Goal: Communication & Community: Share content

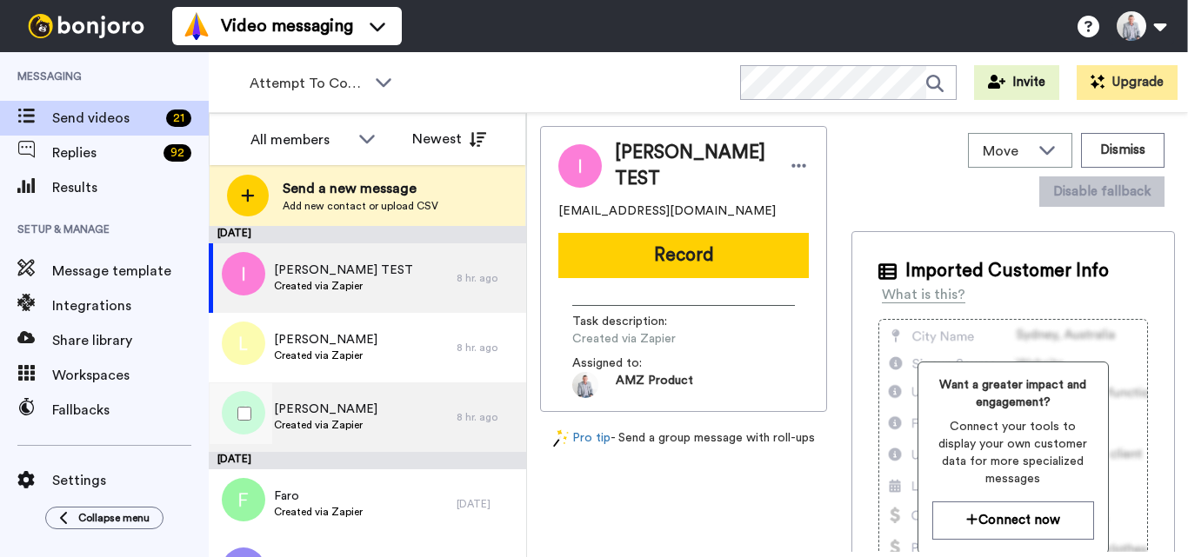
scroll to position [330, 0]
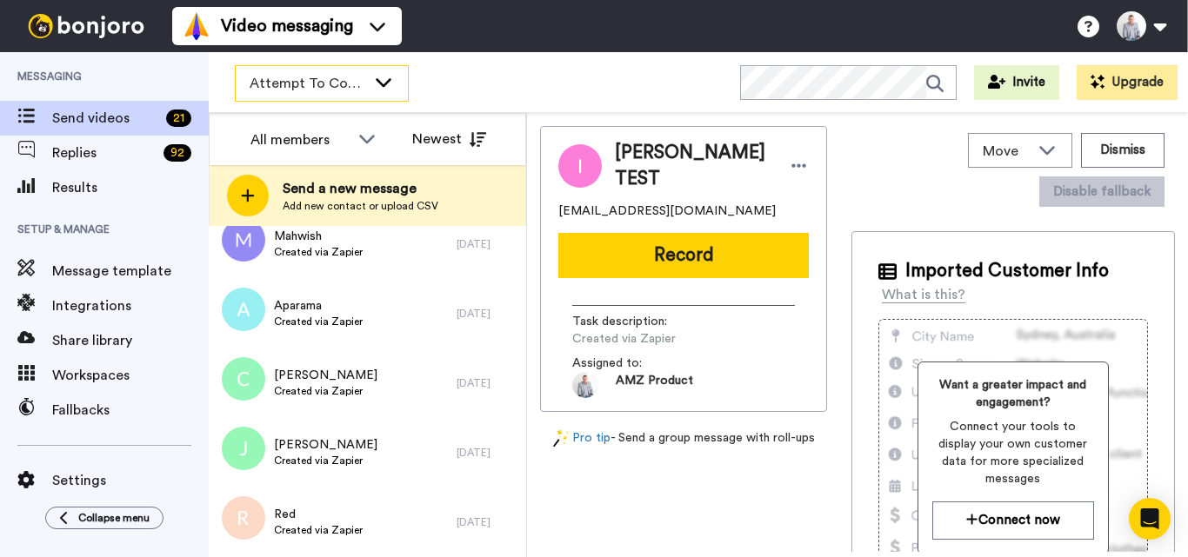
click at [391, 89] on icon at bounding box center [383, 81] width 21 height 17
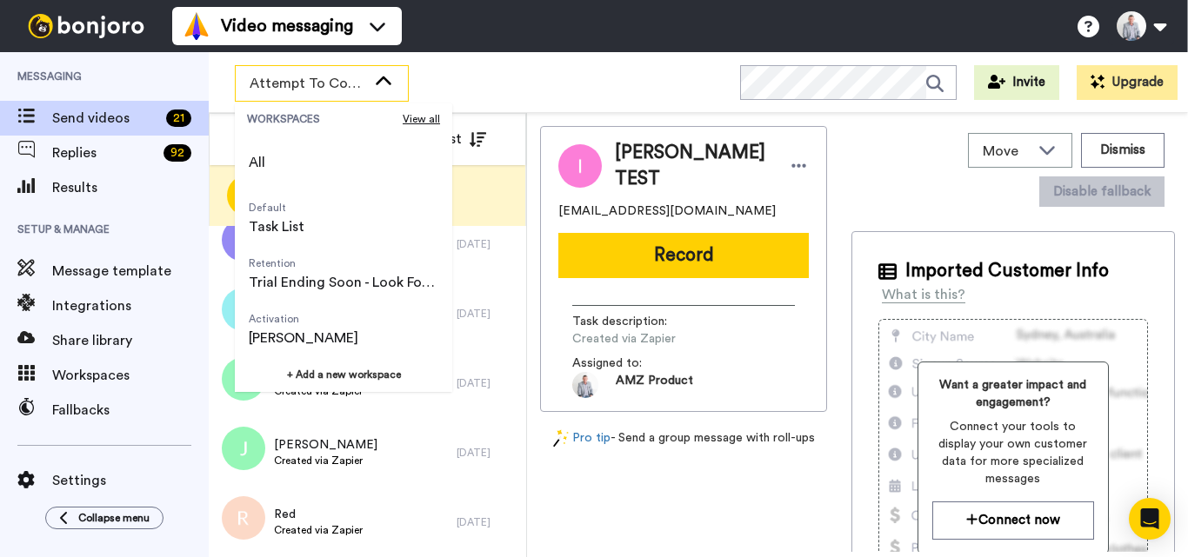
scroll to position [111, 0]
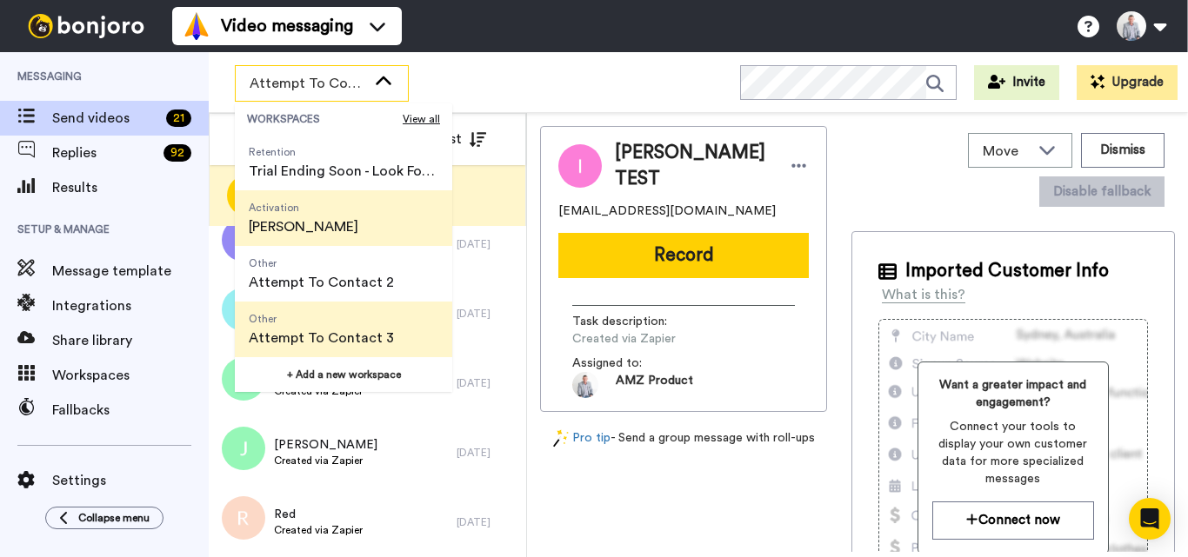
click at [336, 221] on span "[PERSON_NAME]" at bounding box center [304, 226] width 110 height 21
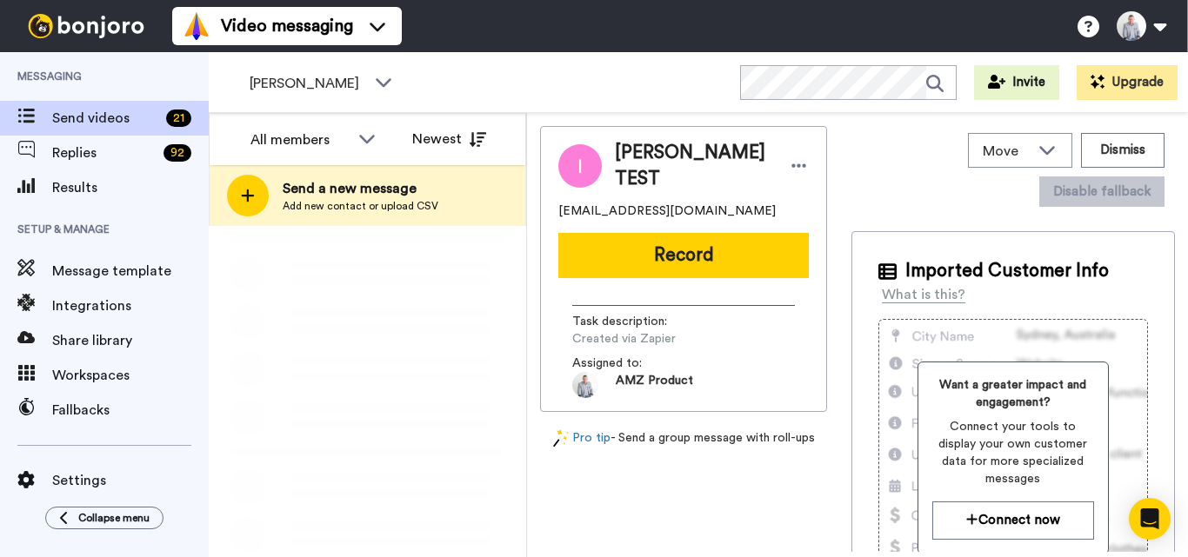
scroll to position [0, 0]
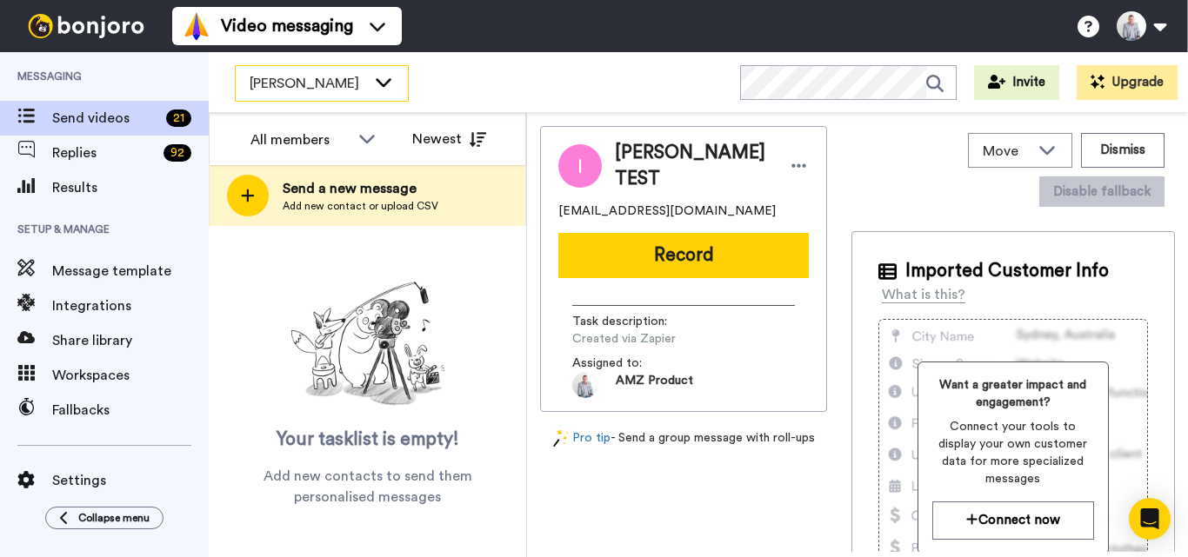
click at [376, 83] on icon at bounding box center [383, 81] width 21 height 17
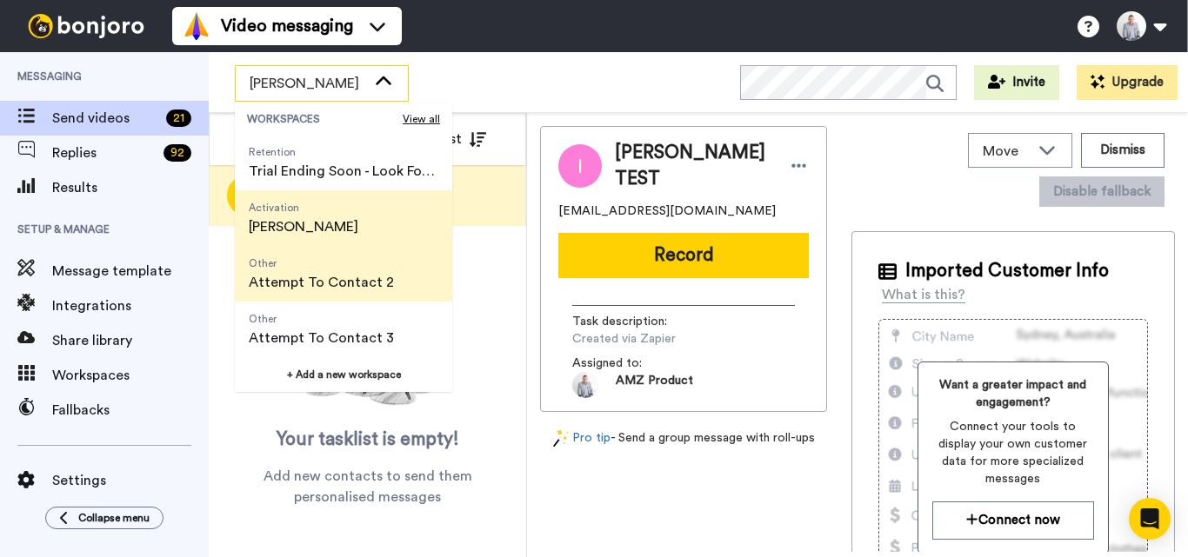
click at [308, 287] on span "Attempt To Contact 2" at bounding box center [321, 282] width 145 height 21
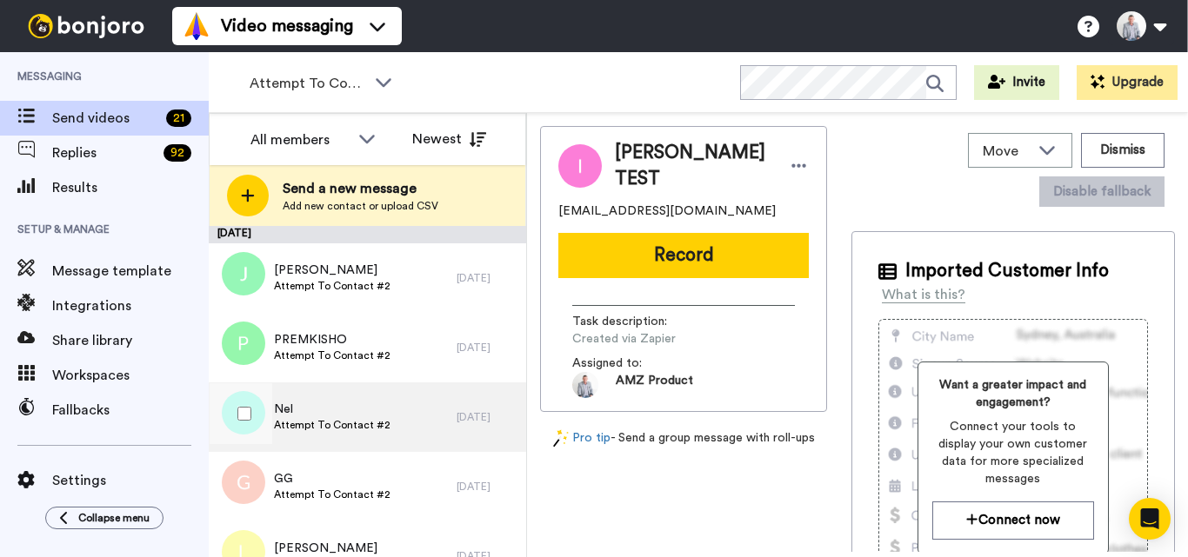
scroll to position [451, 0]
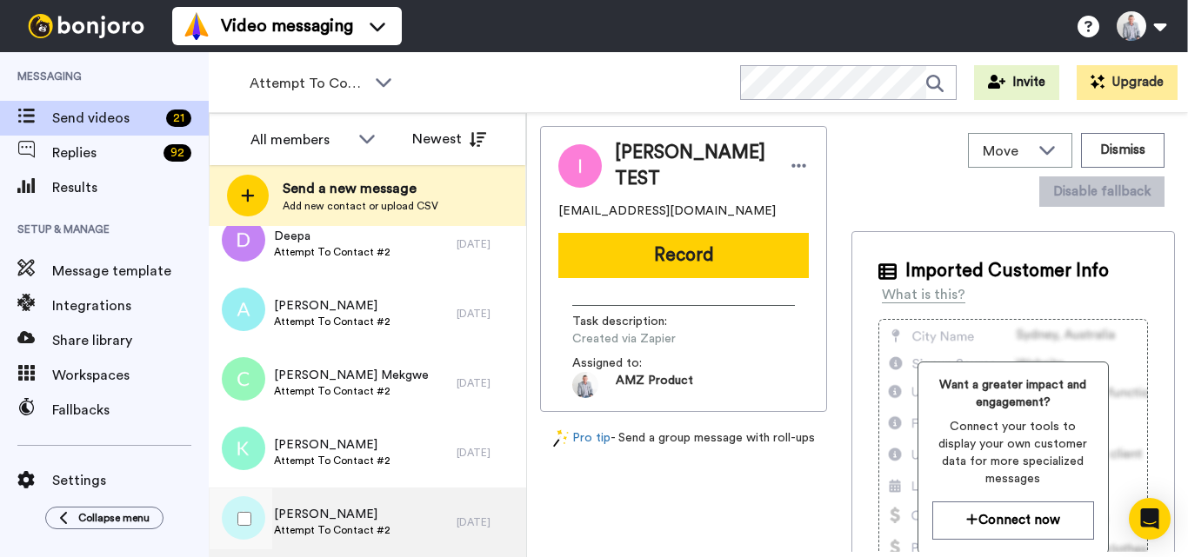
click at [385, 530] on div "Ayyaz Zahoor Attempt To Contact #2" at bounding box center [333, 523] width 248 height 70
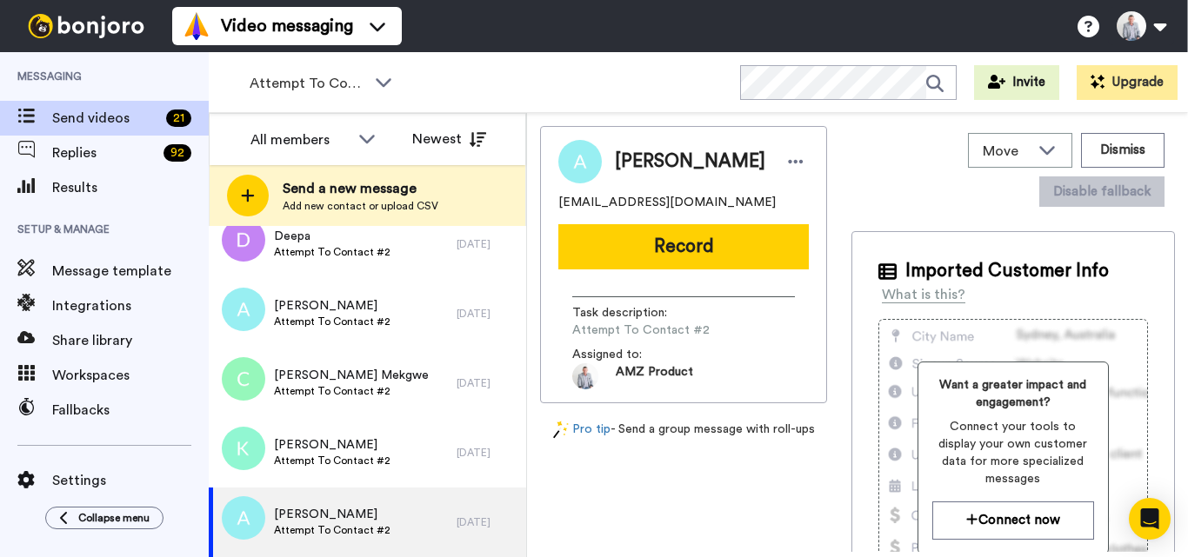
drag, startPoint x: 693, startPoint y: 244, endPoint x: 656, endPoint y: 313, distance: 77.8
click at [693, 243] on button "Record" at bounding box center [683, 246] width 250 height 45
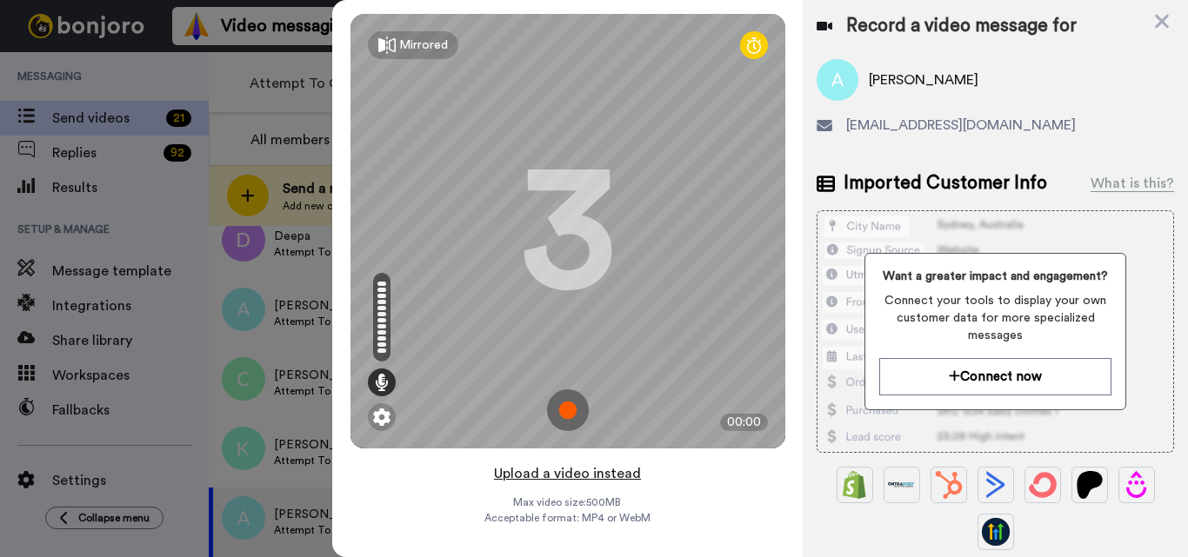
click at [550, 475] on button "Upload a video instead" at bounding box center [567, 474] width 157 height 23
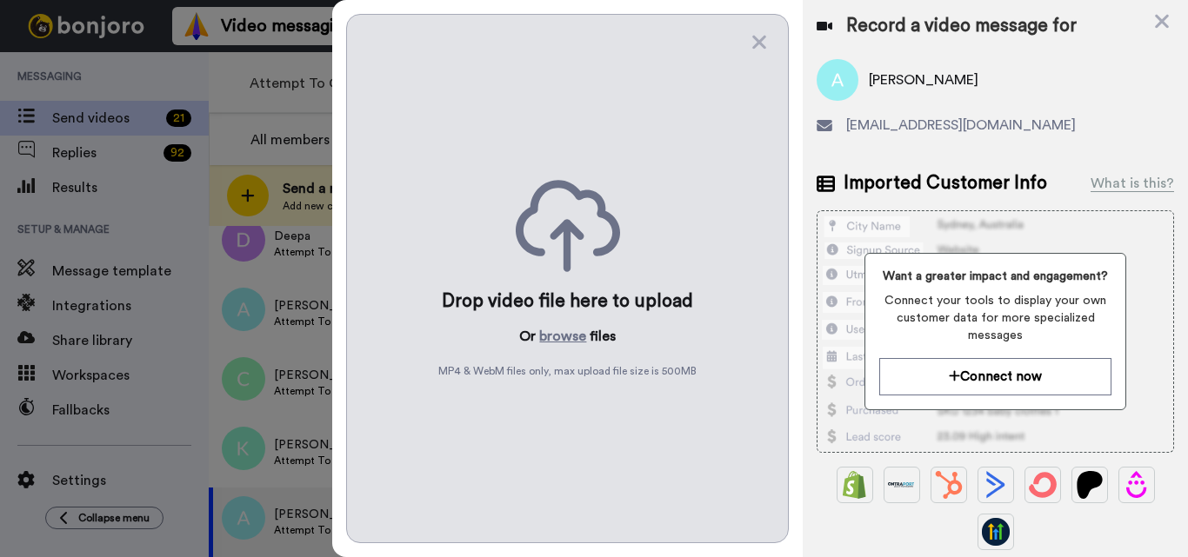
click at [548, 324] on div "Drop video file here to upload Or browse files MP4 & WebM files only, max uploa…" at bounding box center [567, 278] width 443 height 529
click at [551, 336] on button "browse" at bounding box center [562, 336] width 47 height 21
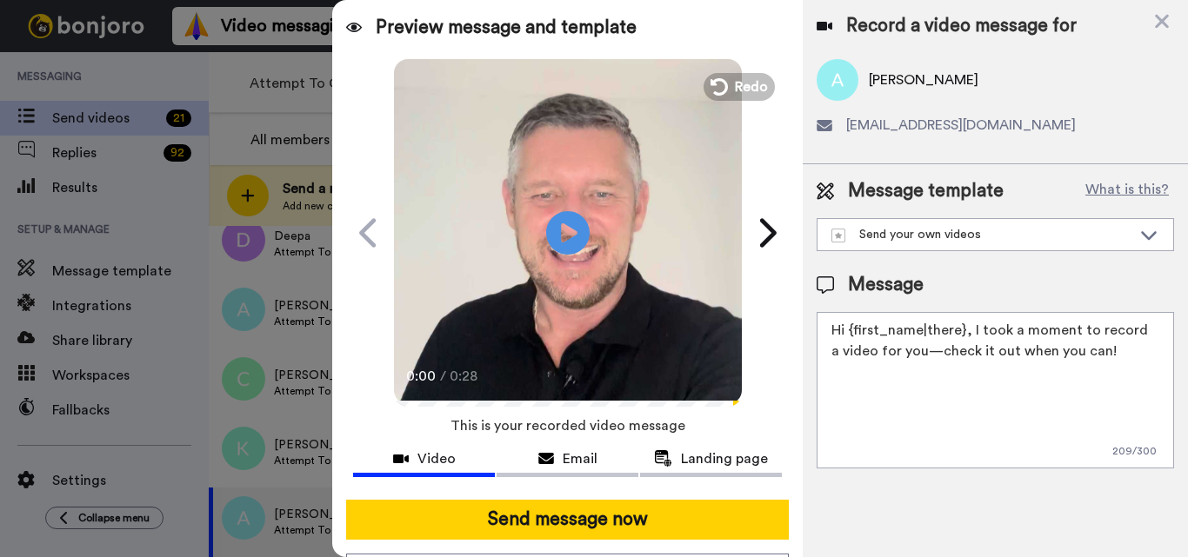
click at [956, 378] on textarea "Hi {first_name|there}, I took a moment to record a video for you—check it out w…" at bounding box center [994, 390] width 357 height 156
paste textarea "Feel free to share some times you’re available, or you can also pick from my ca…"
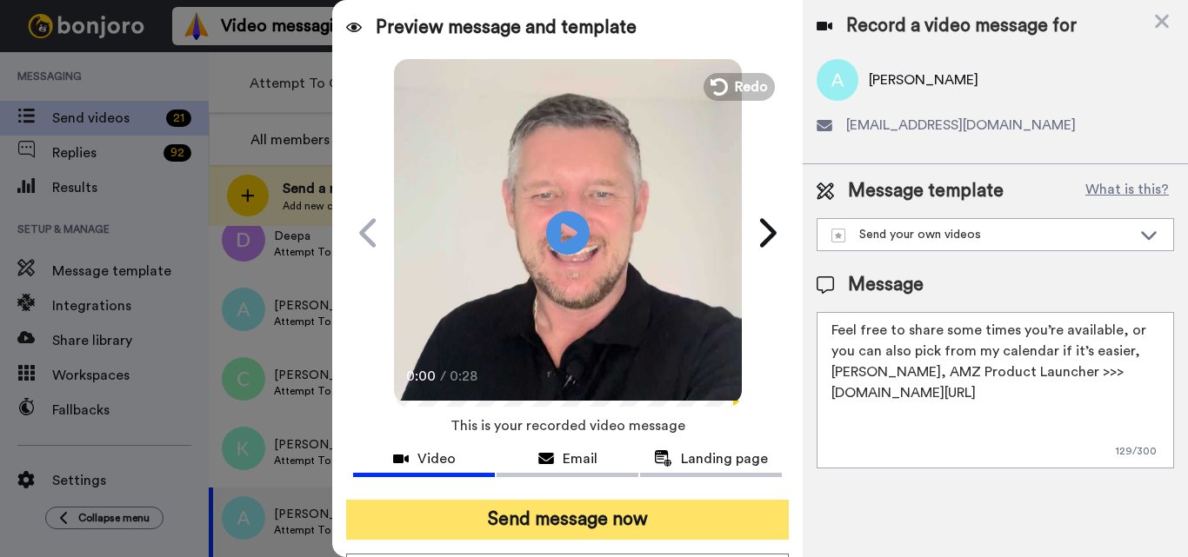
type textarea "Feel free to share some times you’re available, or you can also pick from my ca…"
click at [611, 520] on button "Send message now" at bounding box center [567, 520] width 443 height 40
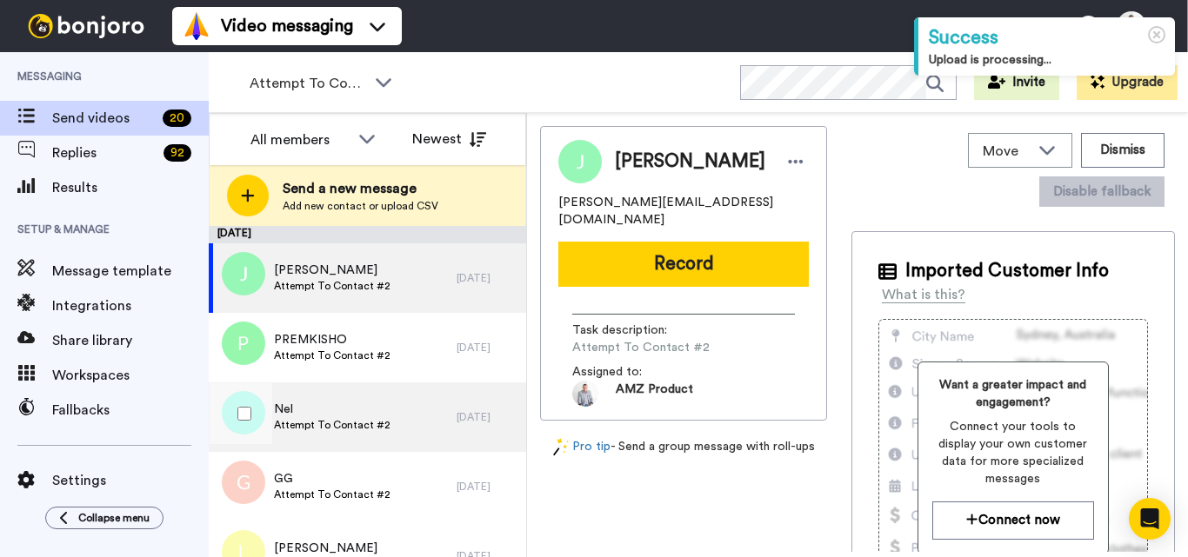
scroll to position [382, 0]
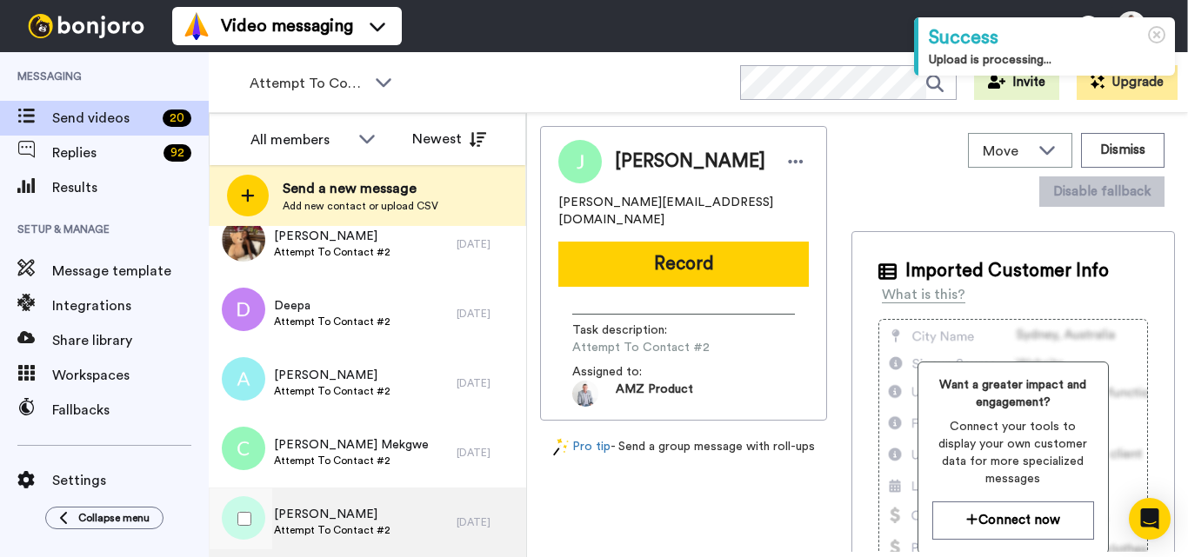
click at [398, 507] on div "Kate Attempt To Contact #2" at bounding box center [333, 523] width 248 height 70
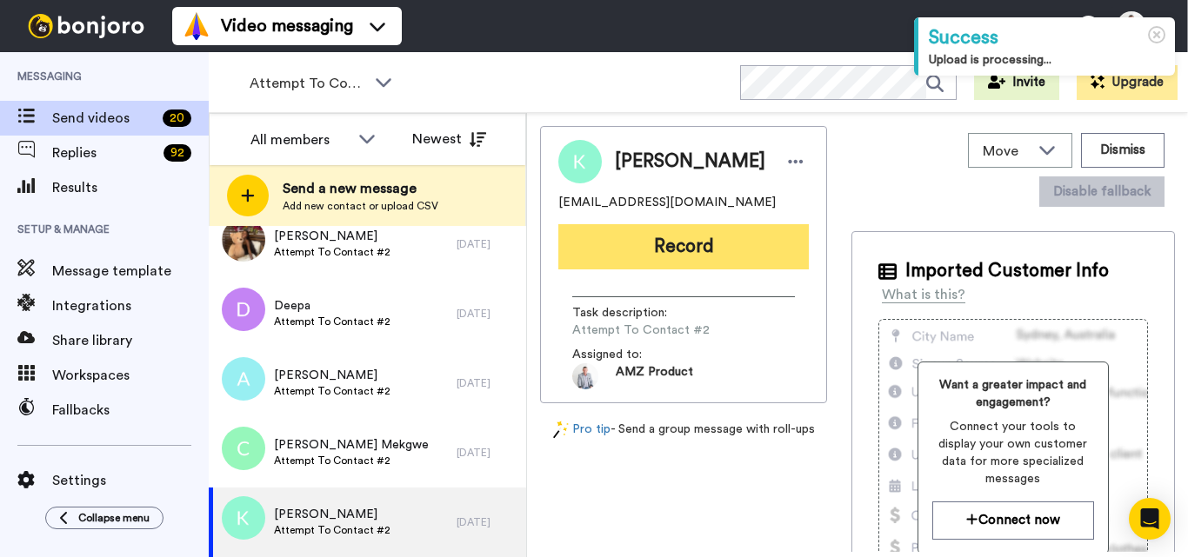
click at [671, 250] on button "Record" at bounding box center [683, 246] width 250 height 45
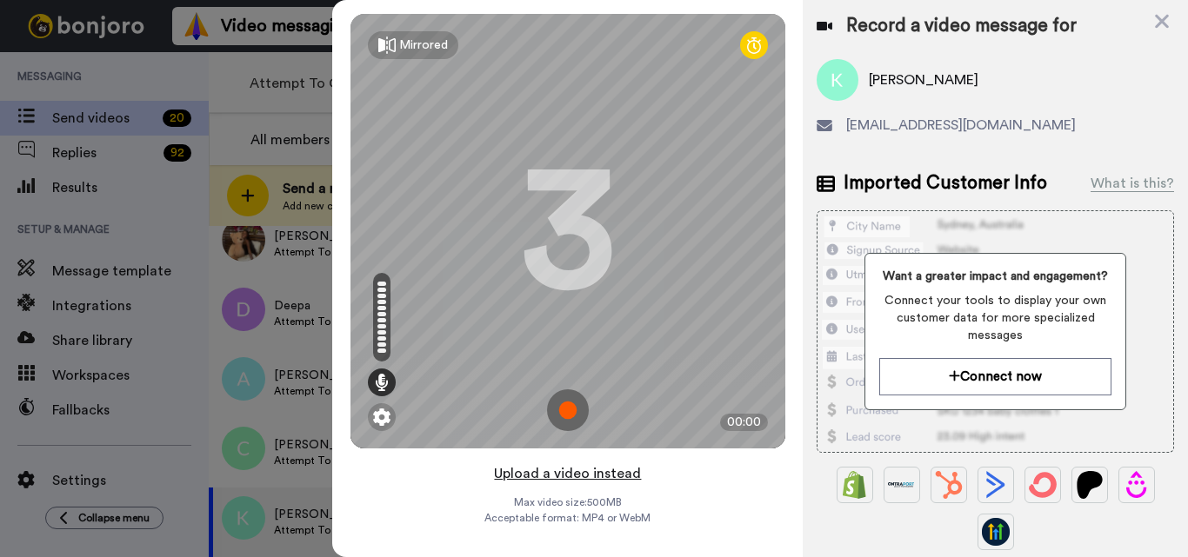
click at [578, 477] on button "Upload a video instead" at bounding box center [567, 474] width 157 height 23
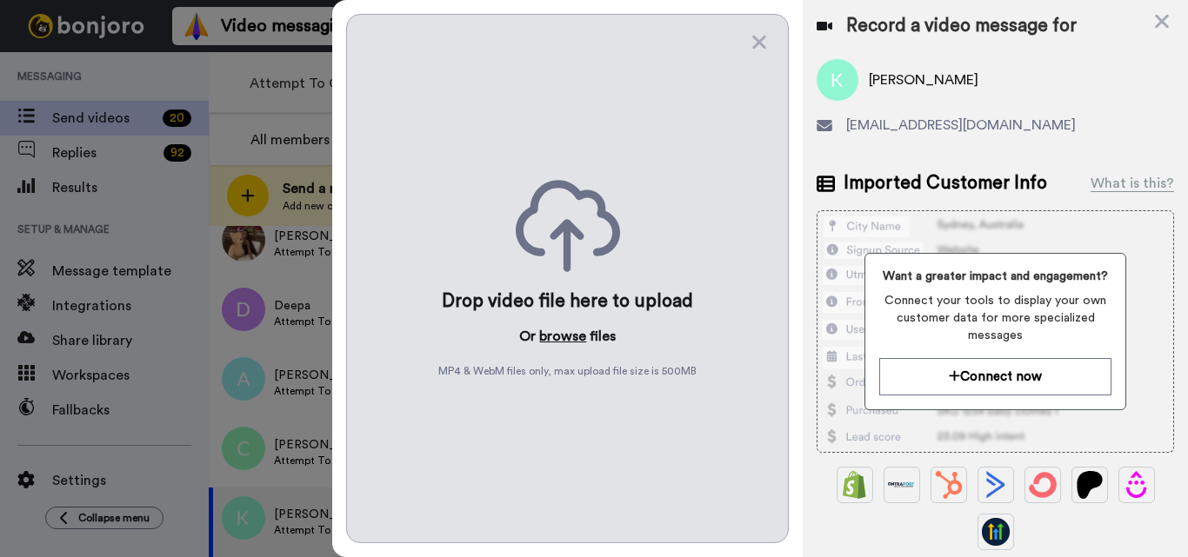
click at [552, 339] on button "browse" at bounding box center [562, 336] width 47 height 21
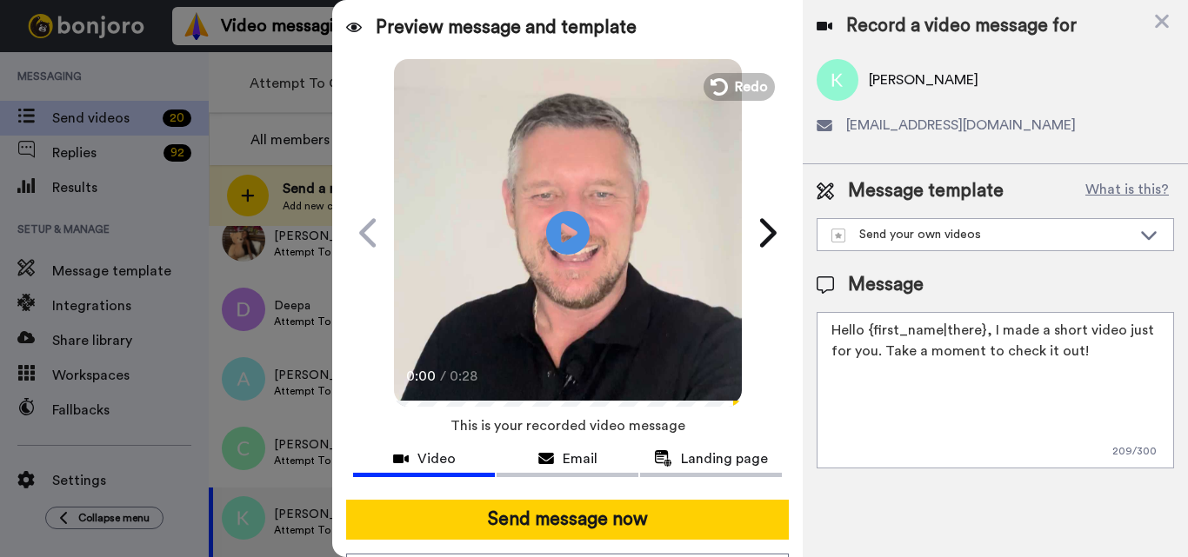
click at [901, 325] on textarea "Hello {first_name|there}, I made a short video just for you. Take a moment to c…" at bounding box center [994, 390] width 357 height 156
paste textarea "Feel free to share some times you’re available, or you can also pick from my ca…"
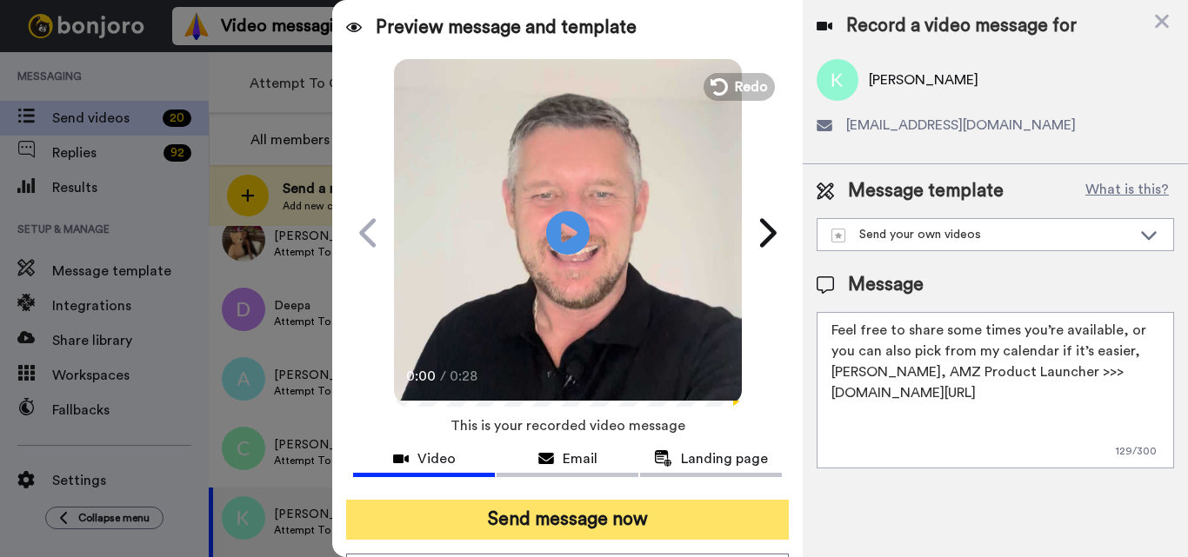
type textarea "Feel free to share some times you’re available, or you can also pick from my ca…"
click at [614, 516] on button "Send message now" at bounding box center [567, 520] width 443 height 40
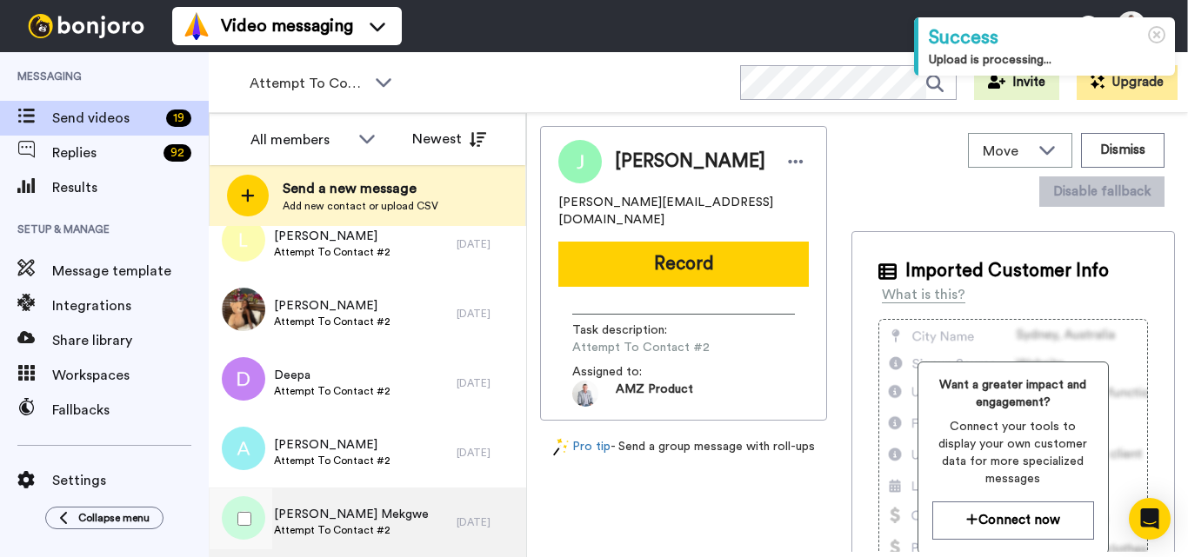
click at [383, 521] on div "Charmaine Mekgwe Attempt To Contact #2" at bounding box center [333, 523] width 248 height 70
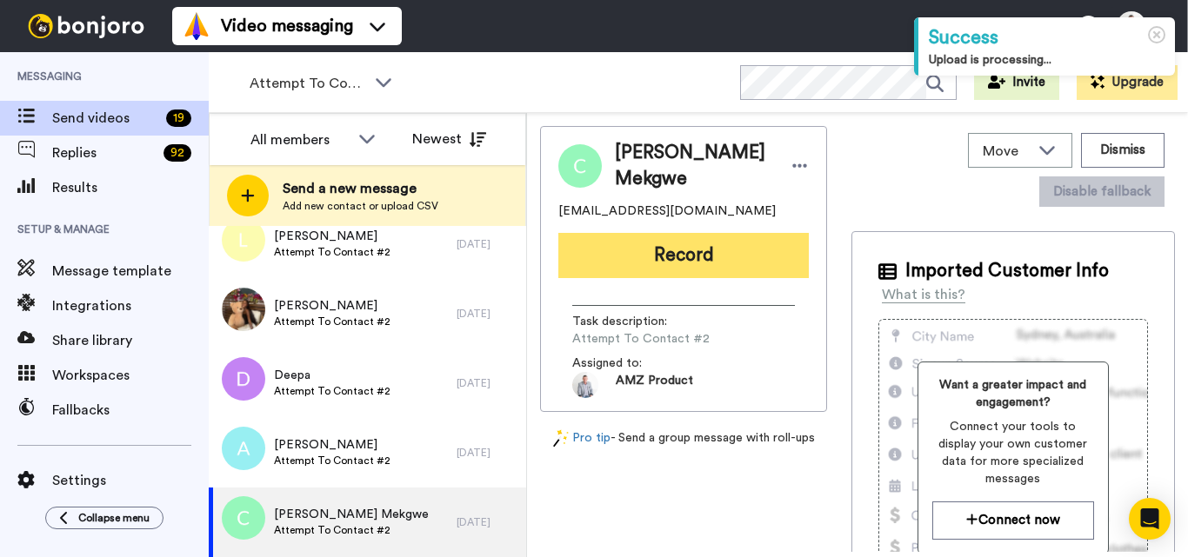
click at [638, 251] on button "Record" at bounding box center [683, 255] width 250 height 45
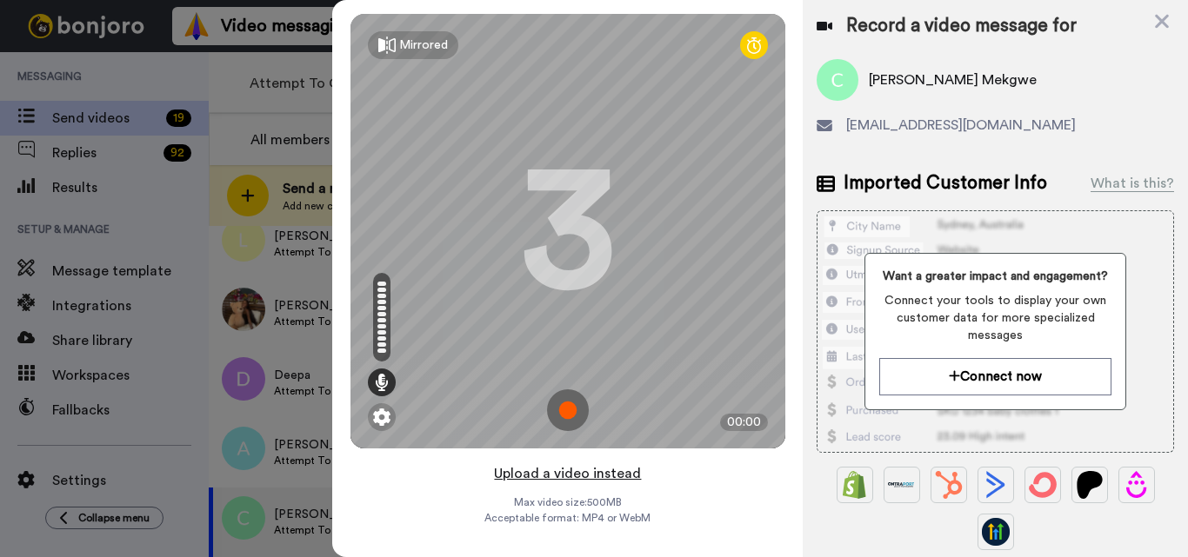
click at [562, 477] on button "Upload a video instead" at bounding box center [567, 474] width 157 height 23
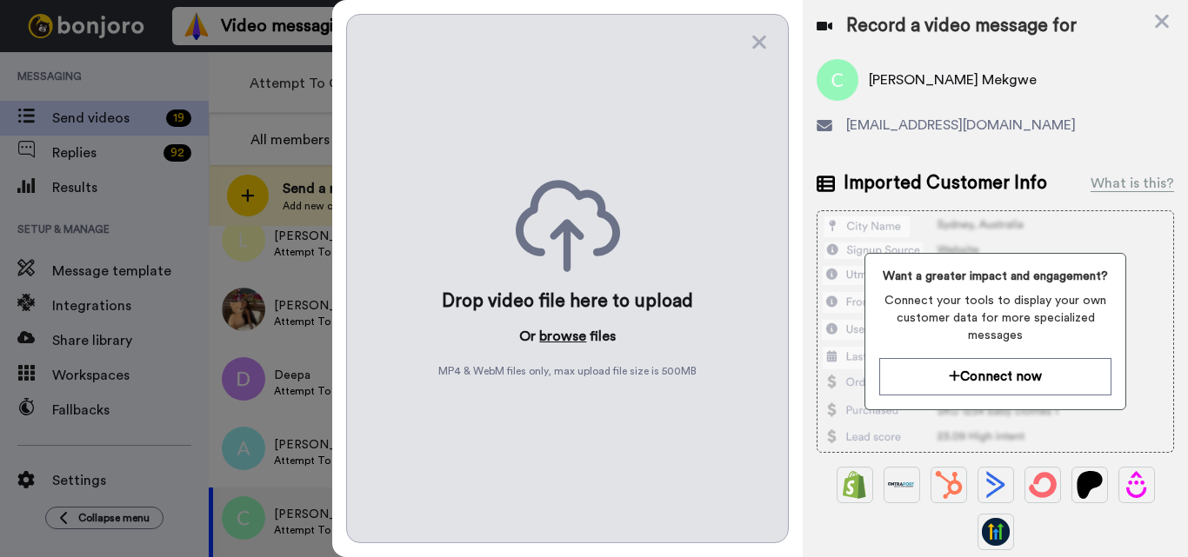
click at [567, 336] on button "browse" at bounding box center [562, 336] width 47 height 21
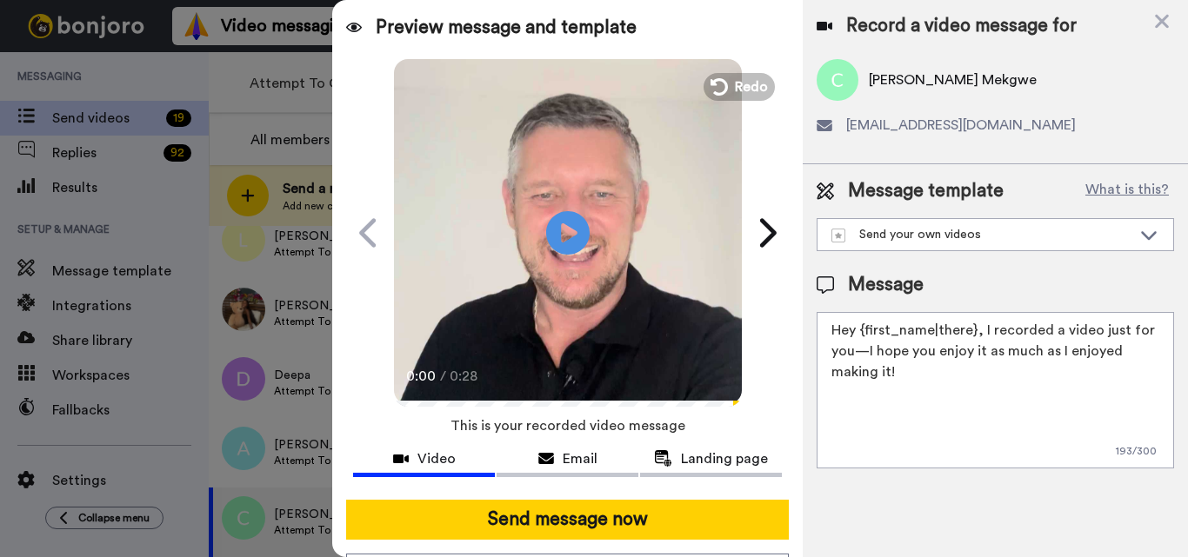
click at [889, 337] on textarea "Hey {first_name|there}, I recorded a video just for you—I hope you enjoy it as …" at bounding box center [994, 390] width 357 height 156
paste textarea "Feel free to share some times you’re available, or you can also pick from my ca…"
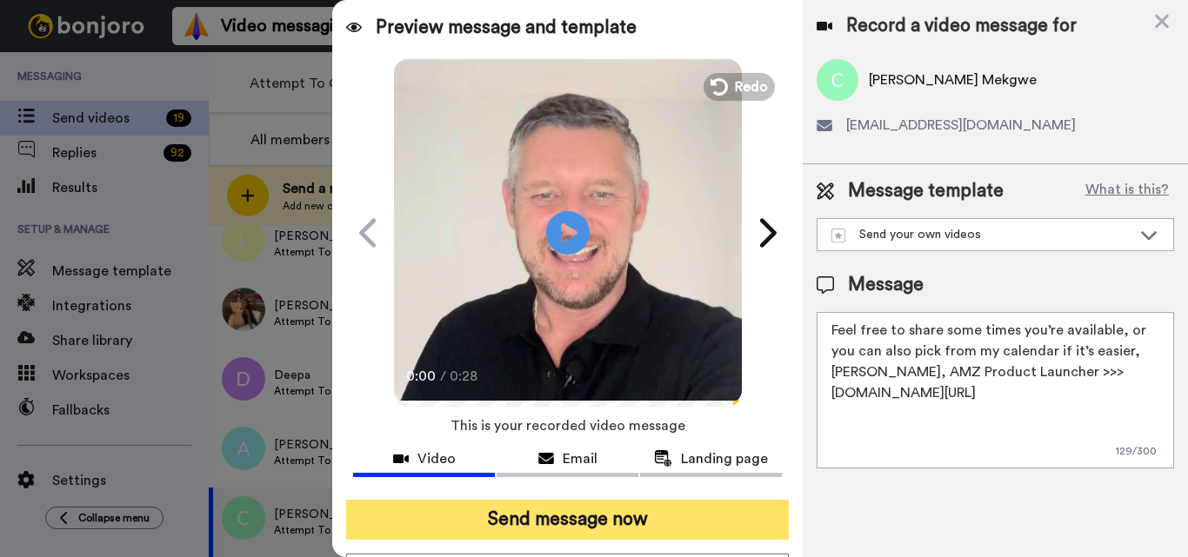
type textarea "Feel free to share some times you’re available, or you can also pick from my ca…"
click at [609, 523] on button "Send message now" at bounding box center [567, 520] width 443 height 40
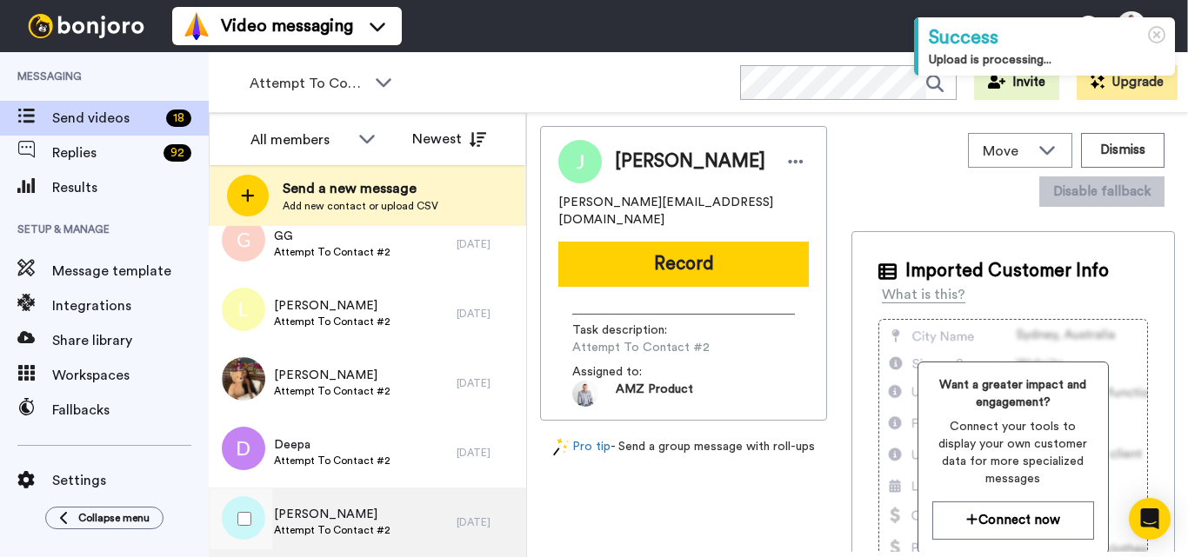
click at [396, 529] on div "[PERSON_NAME] Attempt To Contact #2" at bounding box center [333, 523] width 248 height 70
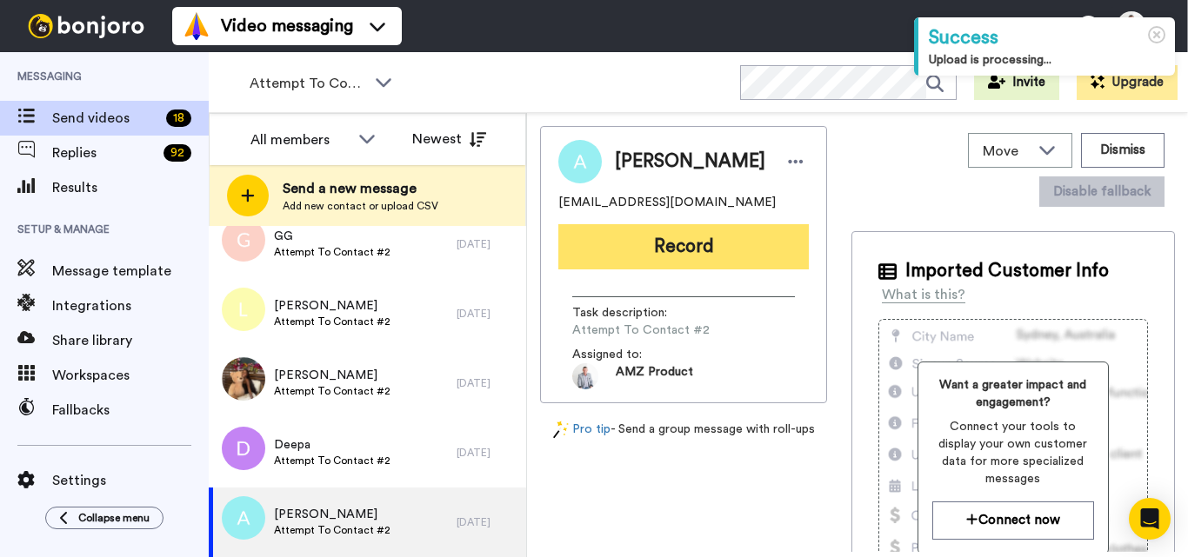
click at [669, 262] on button "Record" at bounding box center [683, 246] width 250 height 45
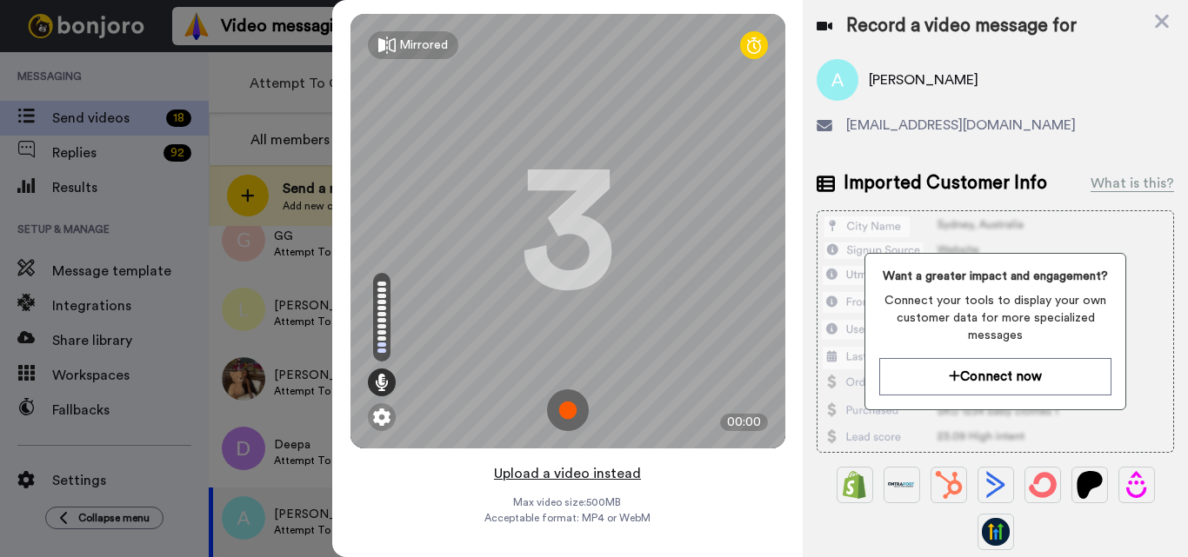
click at [550, 472] on button "Upload a video instead" at bounding box center [567, 474] width 157 height 23
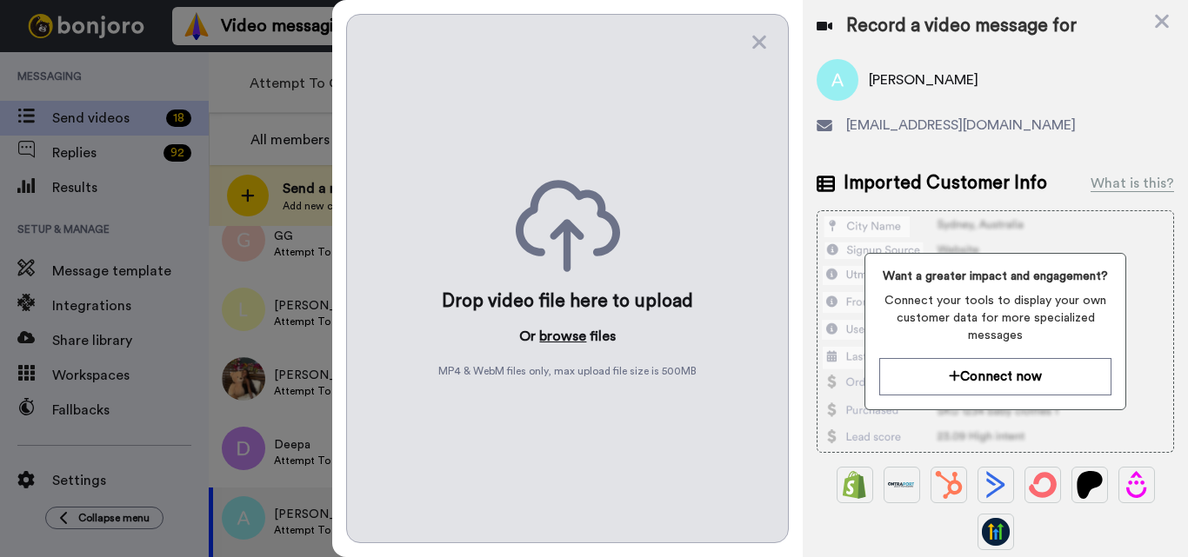
click at [566, 337] on button "browse" at bounding box center [562, 336] width 47 height 21
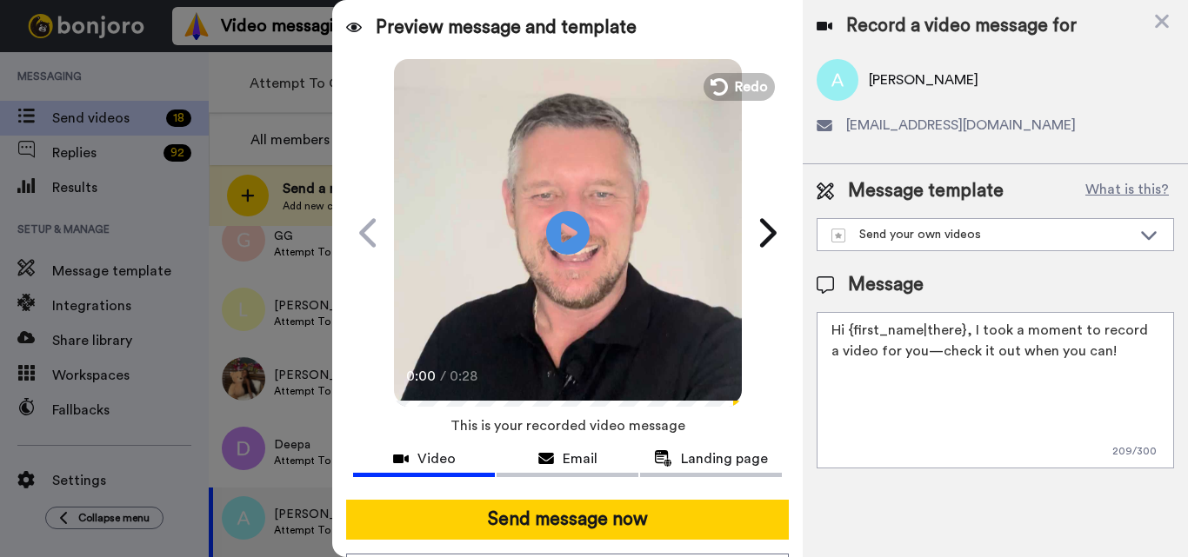
click at [864, 394] on textarea "Hi {first_name|there}, I took a moment to record a video for you—check it out w…" at bounding box center [994, 390] width 357 height 156
paste textarea "Feel free to share some times you’re available, or you can also pick from my ca…"
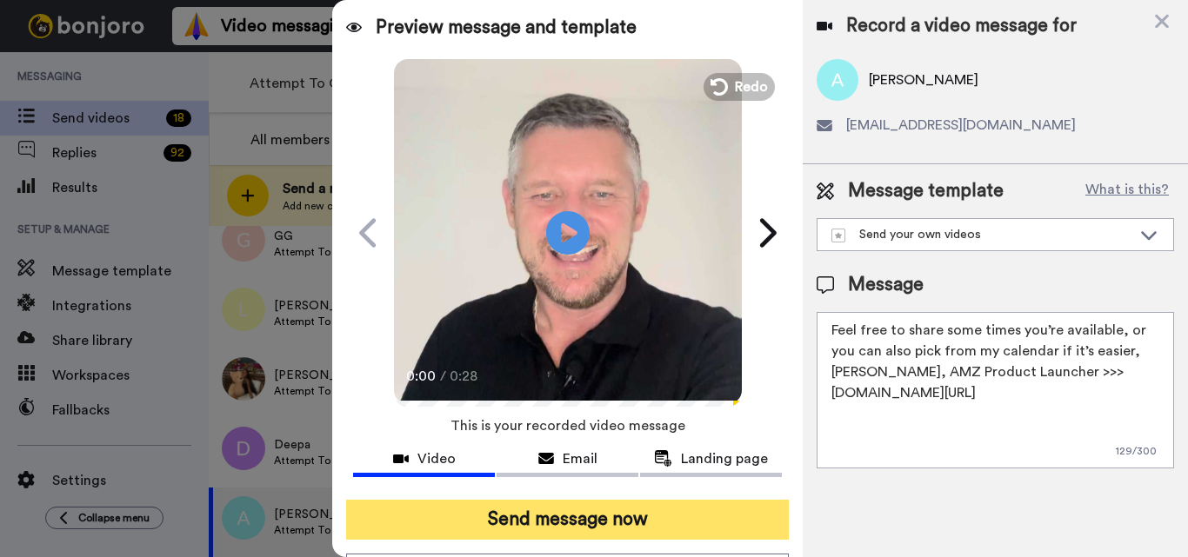
type textarea "Feel free to share some times you’re available, or you can also pick from my ca…"
click at [629, 521] on button "Send message now" at bounding box center [567, 520] width 443 height 40
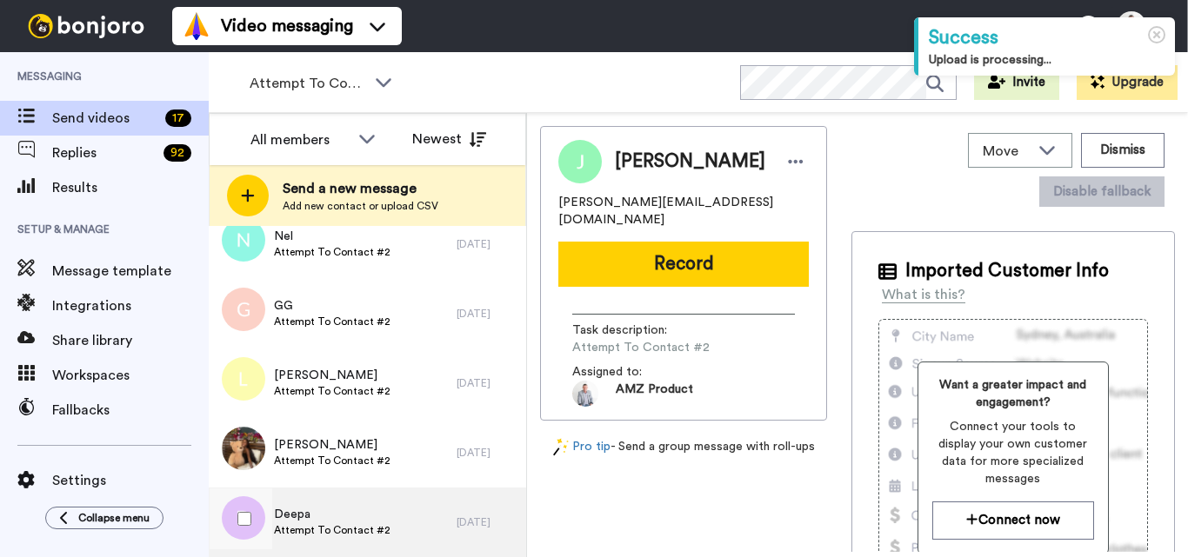
click at [359, 524] on span "Attempt To Contact #2" at bounding box center [332, 530] width 117 height 14
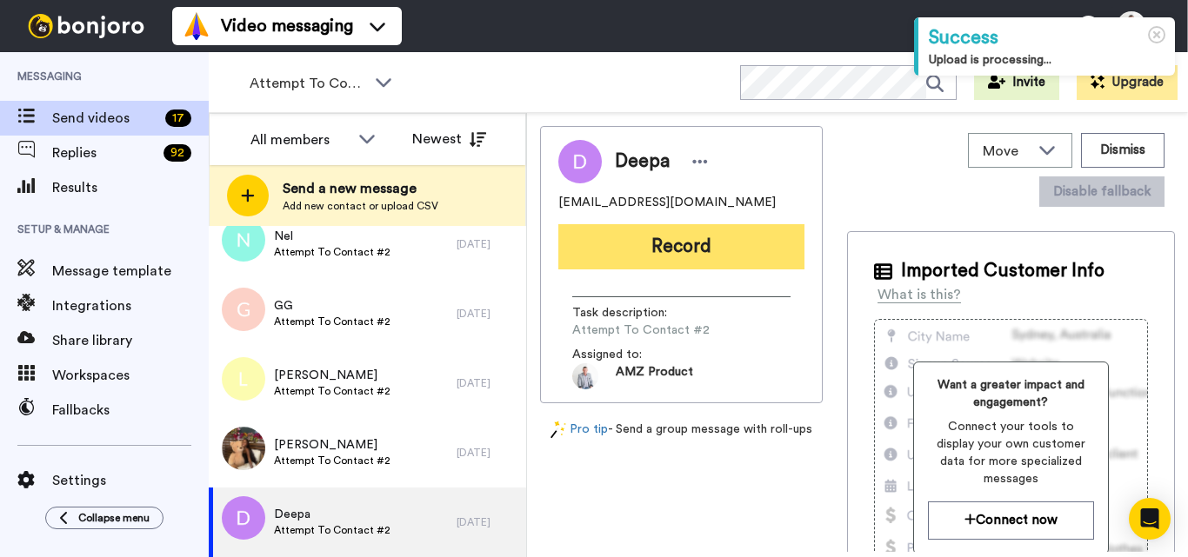
click at [636, 240] on button "Record" at bounding box center [681, 246] width 246 height 45
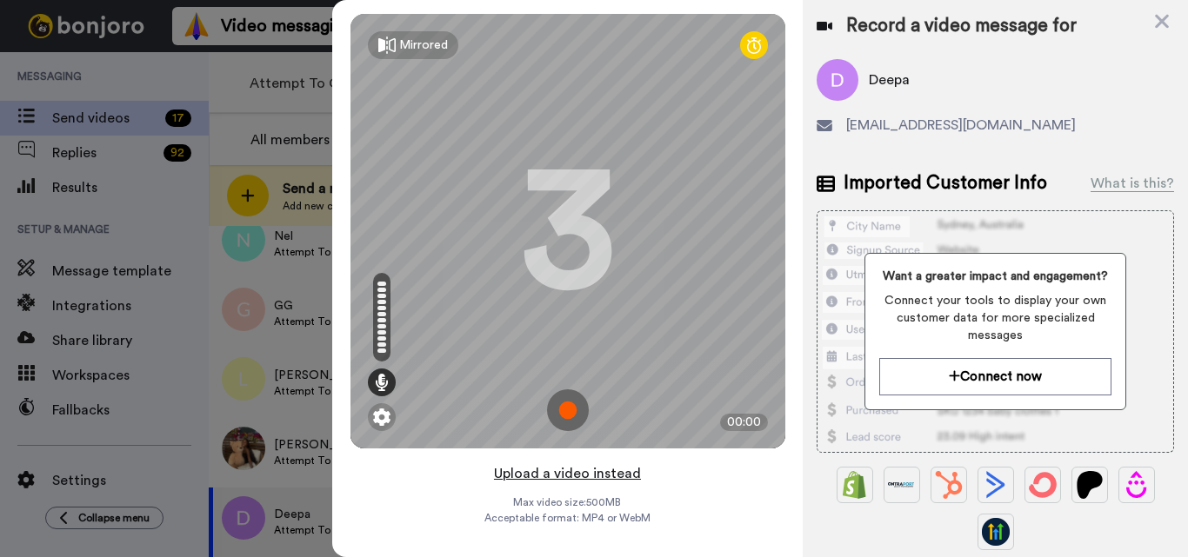
click at [556, 475] on button "Upload a video instead" at bounding box center [567, 474] width 157 height 23
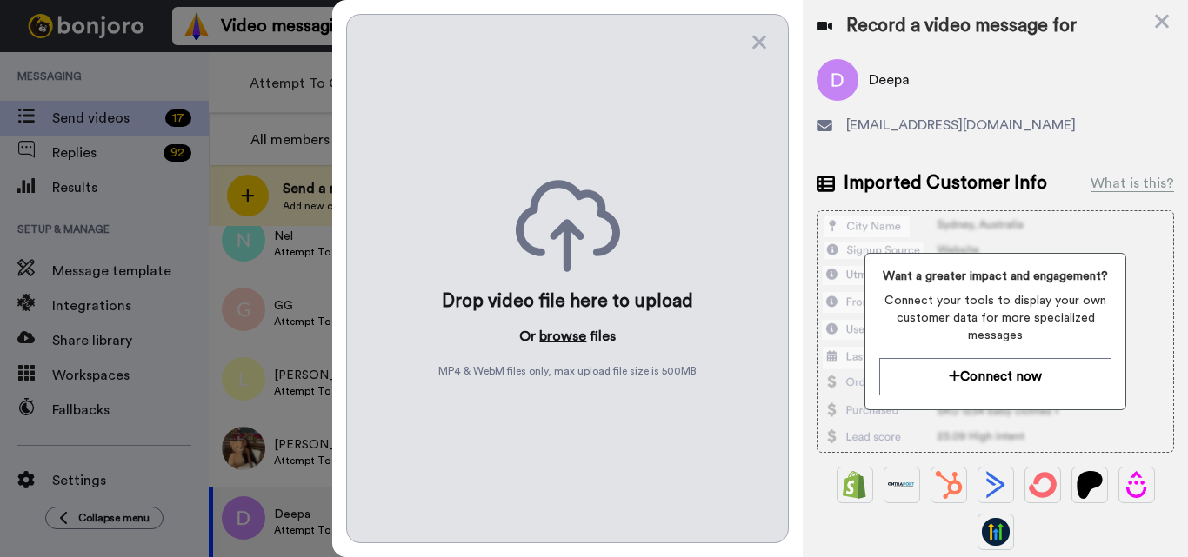
click at [560, 339] on button "browse" at bounding box center [562, 336] width 47 height 21
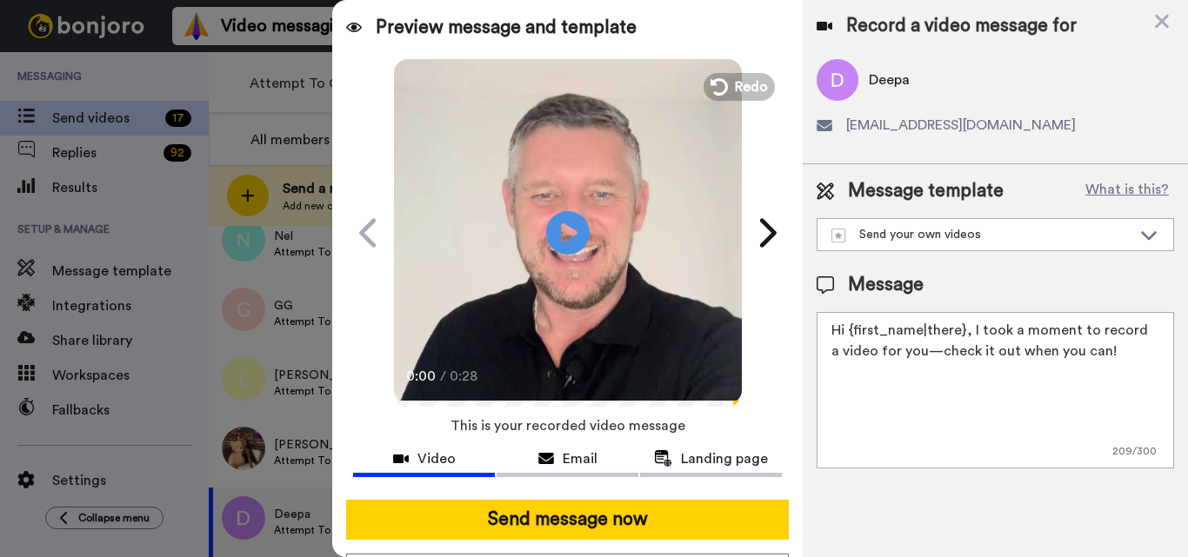
click at [892, 342] on textarea "Hi {first_name|there}, I took a moment to record a video for you—check it out w…" at bounding box center [994, 390] width 357 height 156
paste textarea "Feel free to share some times you’re available, or you can also pick from my ca…"
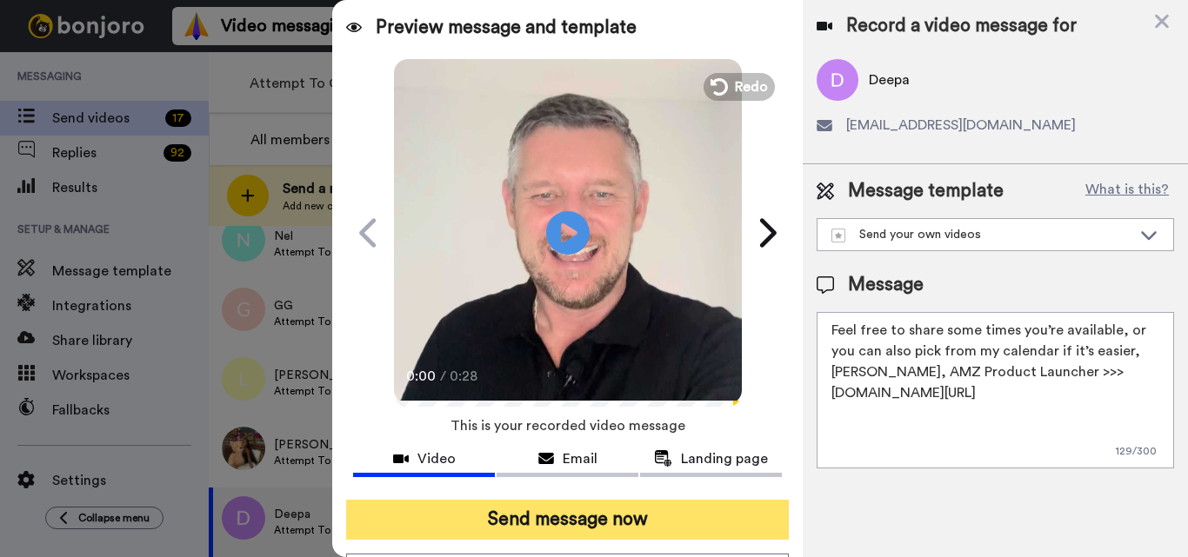
type textarea "Feel free to share some times you’re available, or you can also pick from my ca…"
click at [664, 511] on button "Send message now" at bounding box center [567, 520] width 443 height 40
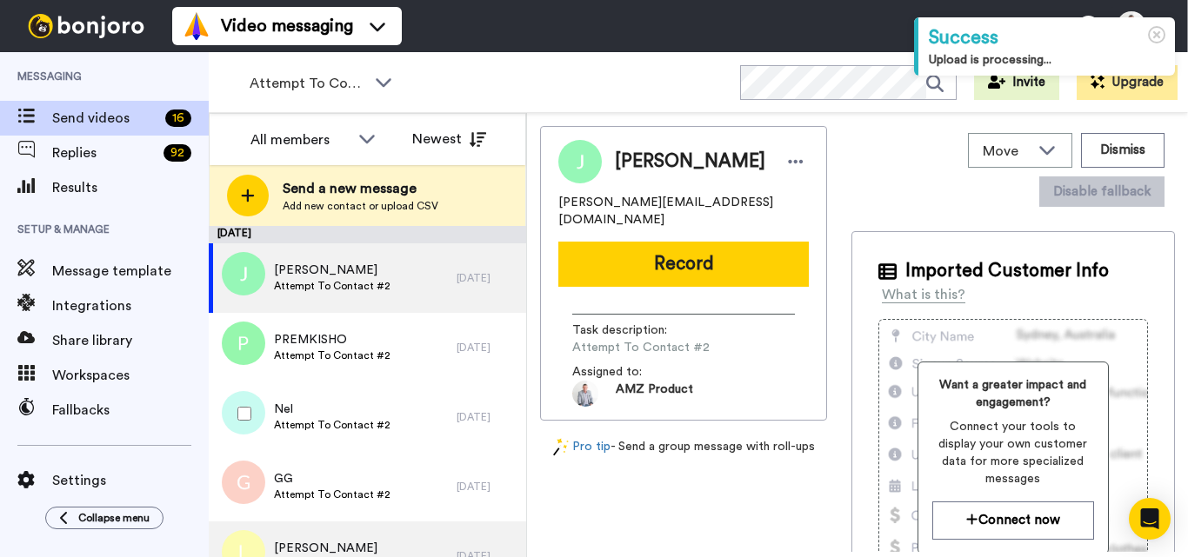
scroll to position [103, 0]
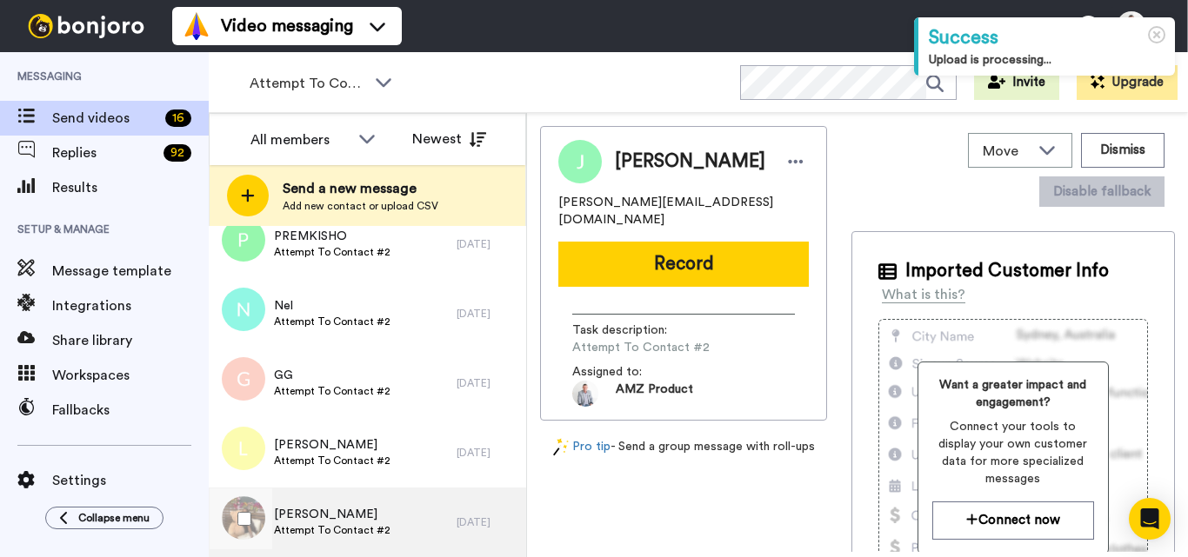
click at [396, 523] on div "Zaneta Attempt To Contact #2" at bounding box center [333, 523] width 248 height 70
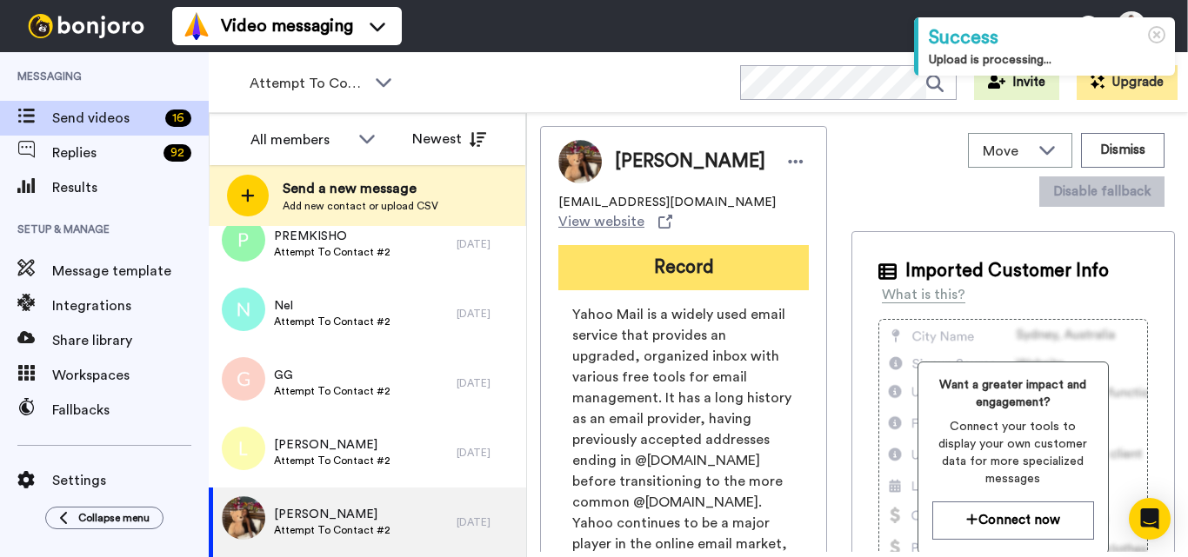
click at [652, 250] on button "Record" at bounding box center [683, 267] width 250 height 45
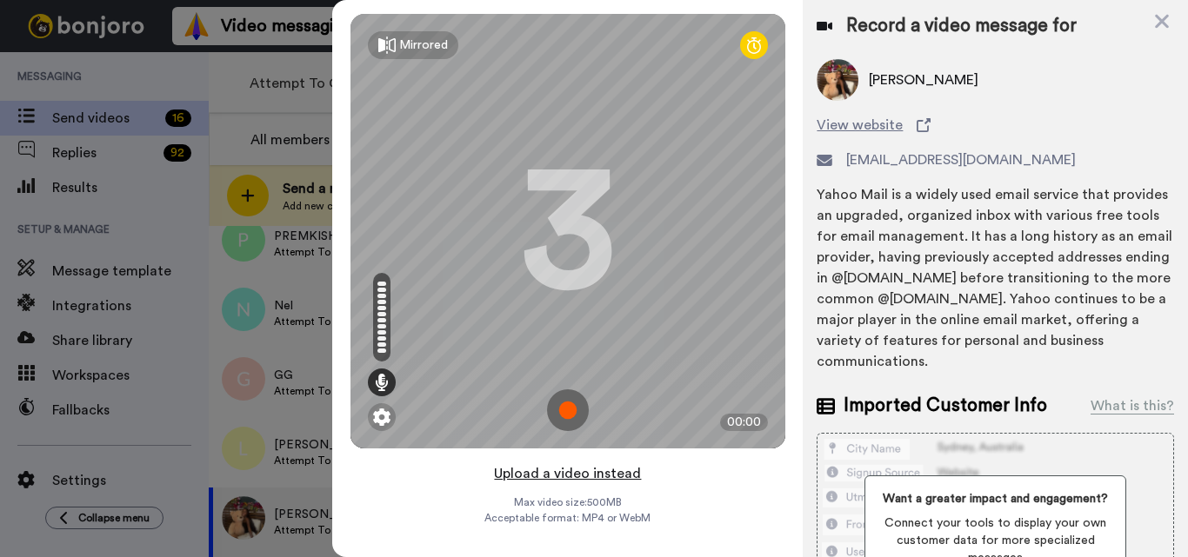
click at [568, 476] on button "Upload a video instead" at bounding box center [567, 474] width 157 height 23
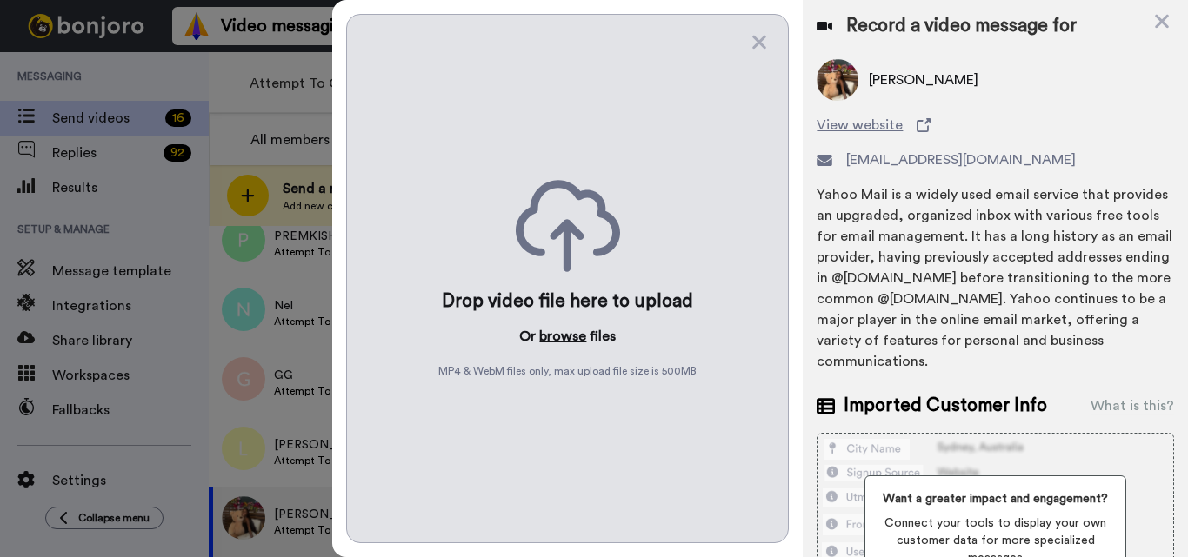
click at [562, 339] on button "browse" at bounding box center [562, 336] width 47 height 21
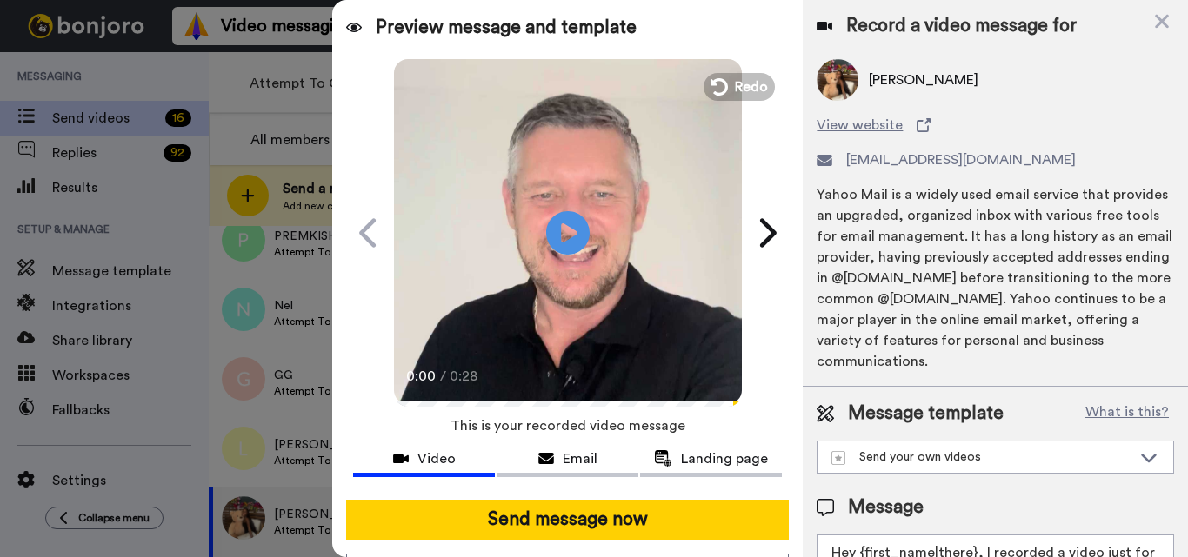
scroll to position [127, 0]
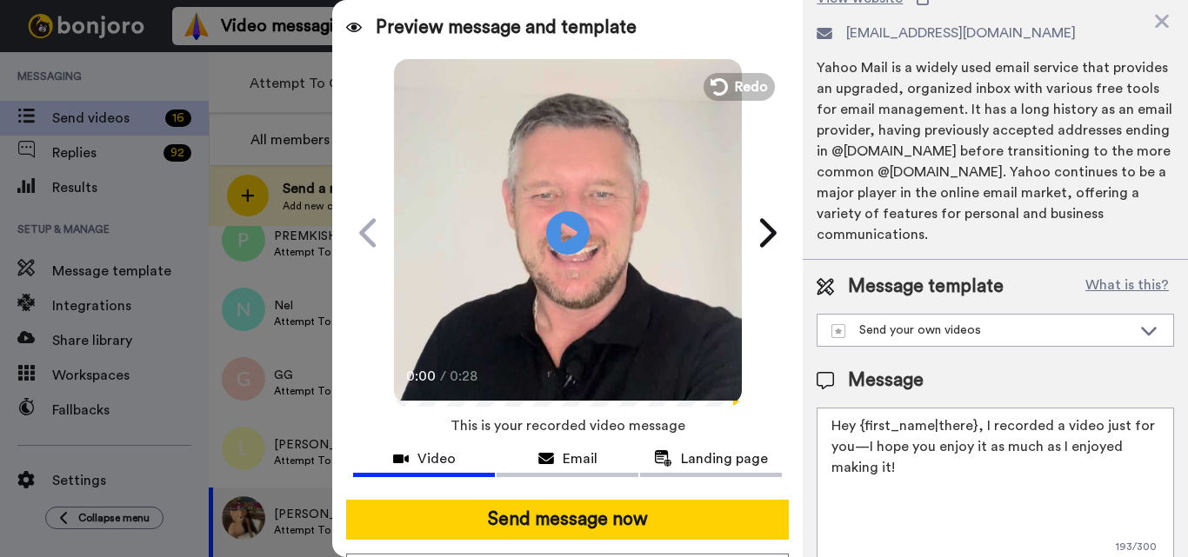
click at [954, 440] on textarea "Hey {first_name|there}, I recorded a video just for you—I hope you enjoy it as …" at bounding box center [994, 486] width 357 height 156
paste textarea "Feel free to share some times you’re available, or you can also pick from my ca…"
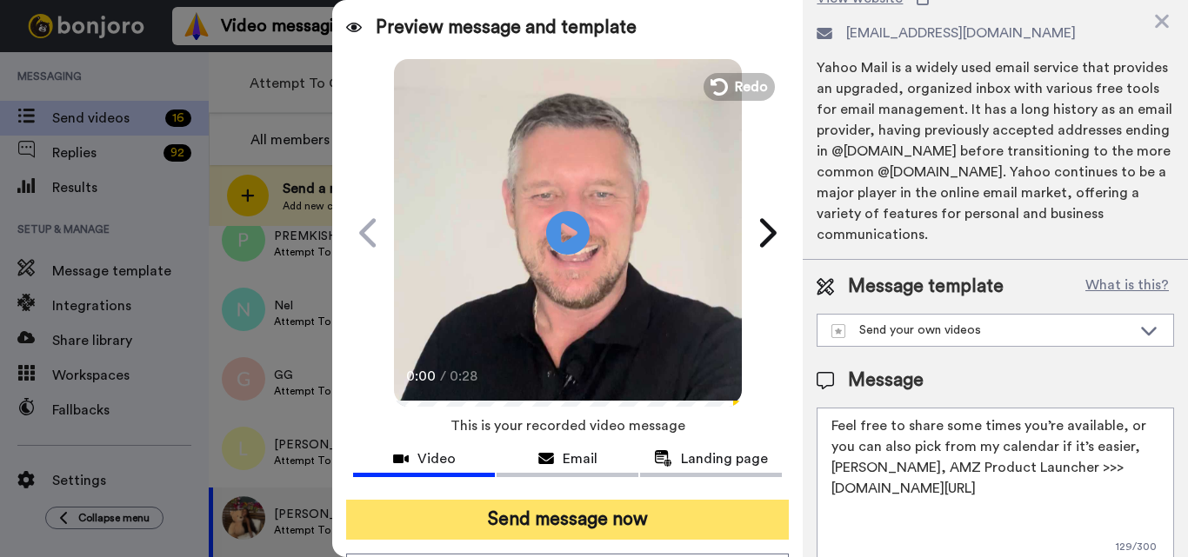
type textarea "Feel free to share some times you’re available, or you can also pick from my ca…"
click at [606, 523] on button "Send message now" at bounding box center [567, 520] width 443 height 40
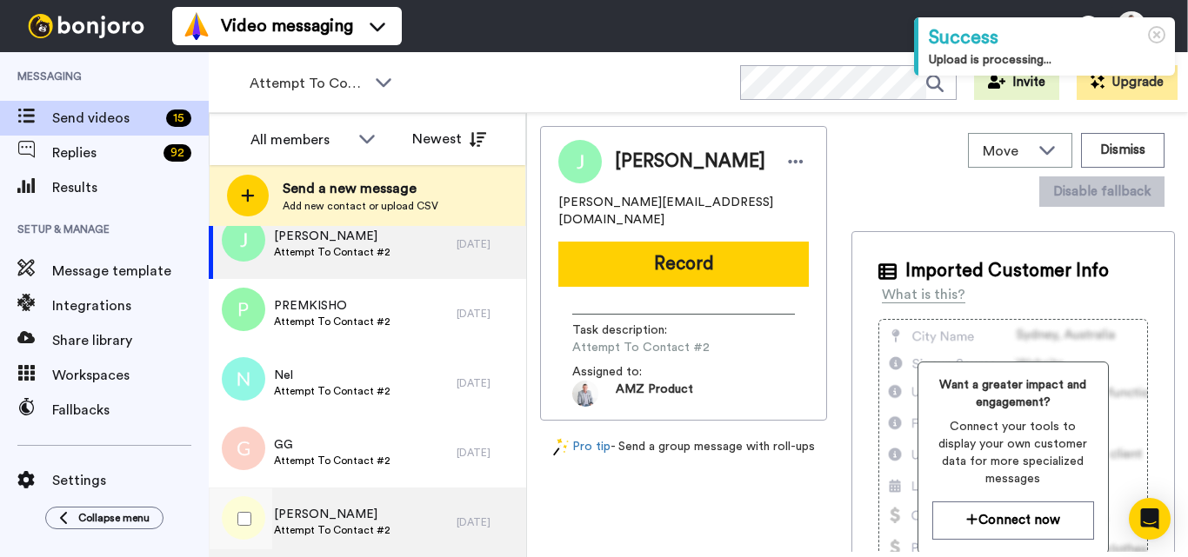
click at [398, 526] on div "[PERSON_NAME] Attempt To Contact #2" at bounding box center [333, 523] width 248 height 70
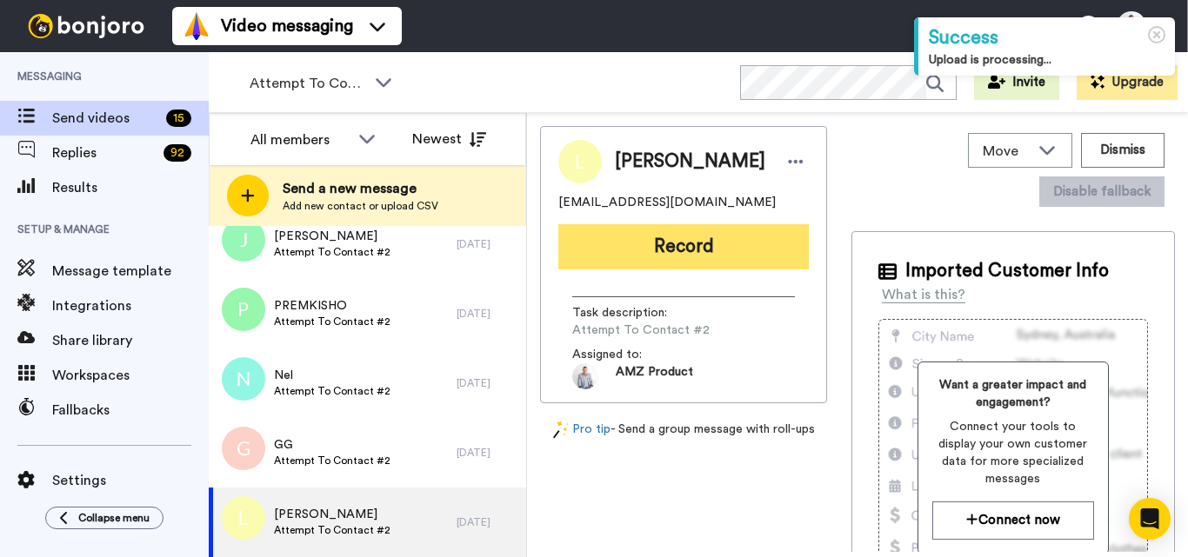
click at [666, 255] on button "Record" at bounding box center [683, 246] width 250 height 45
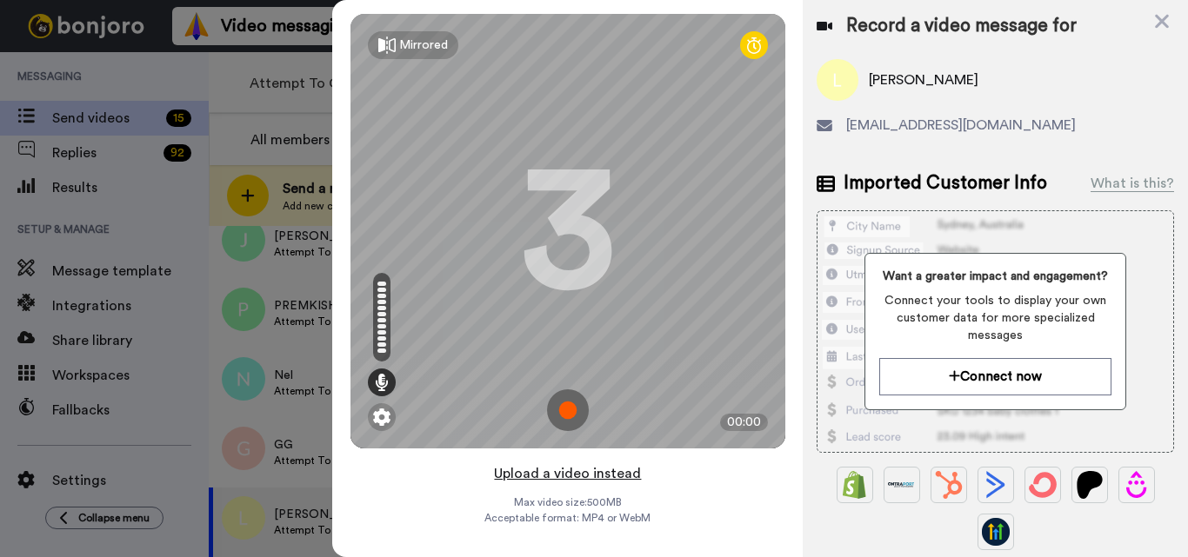
click at [559, 479] on button "Upload a video instead" at bounding box center [567, 474] width 157 height 23
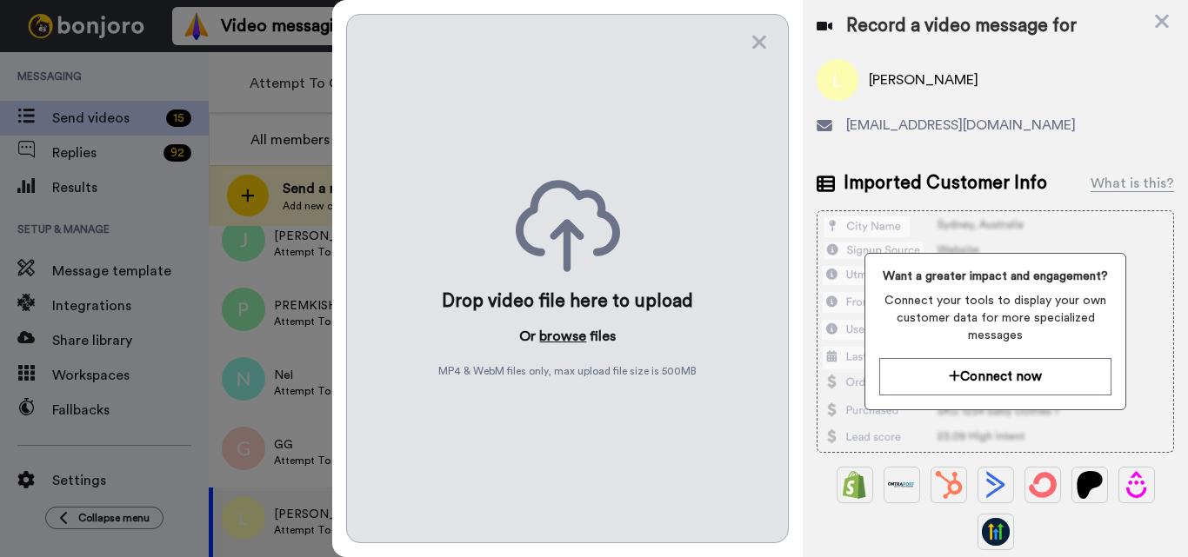
click at [558, 337] on button "browse" at bounding box center [562, 336] width 47 height 21
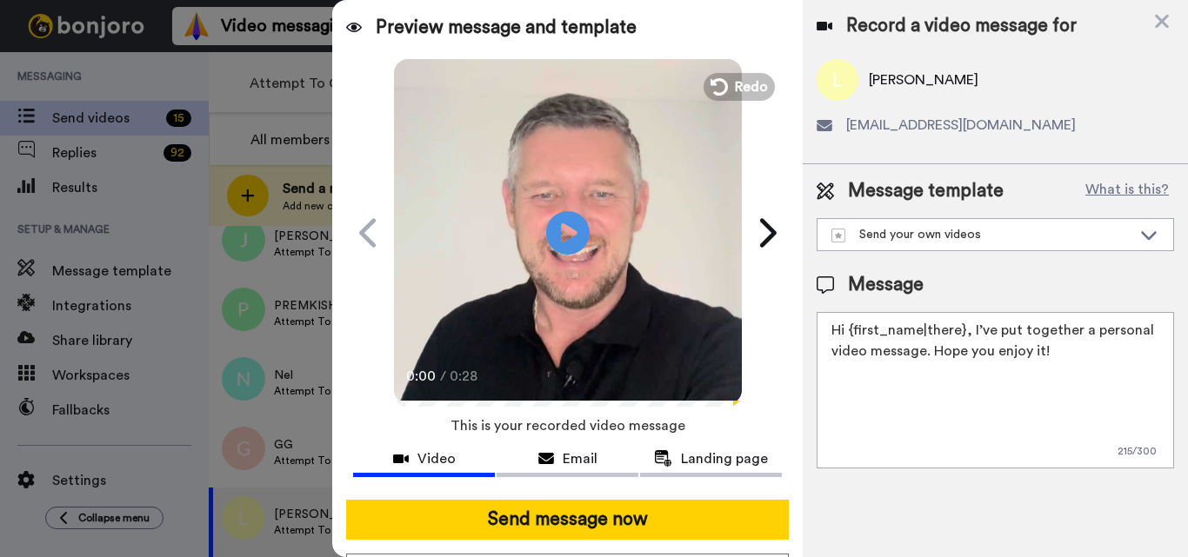
click at [876, 343] on textarea "Hi {first_name|there}, I’ve put together a personal video message. Hope you enj…" at bounding box center [994, 390] width 357 height 156
paste textarea "Feel free to share some times you’re available, or you can also pick from my ca…"
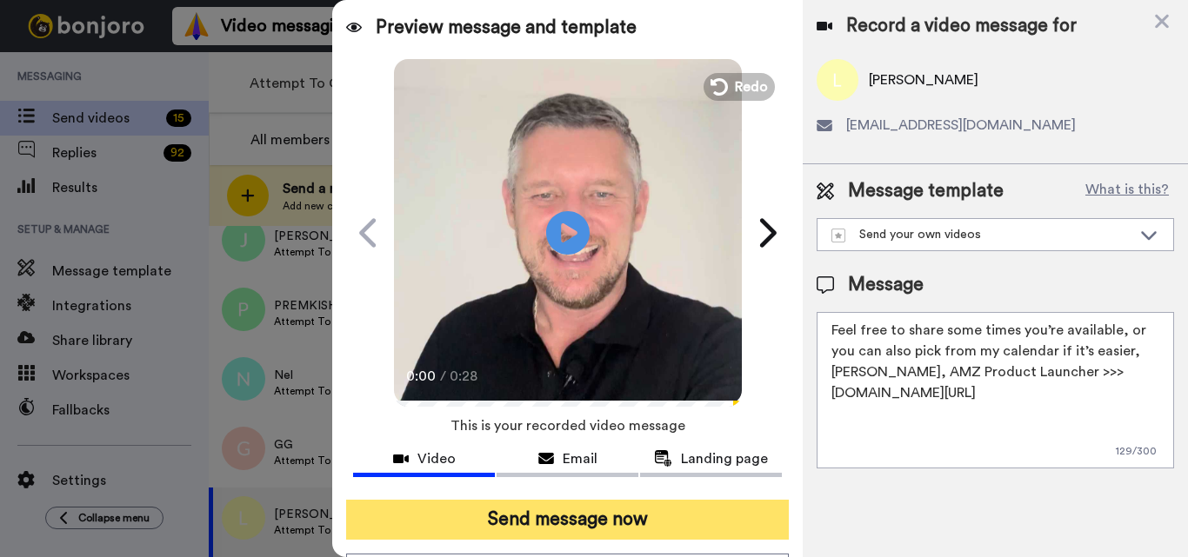
type textarea "Feel free to share some times you’re available, or you can also pick from my ca…"
click at [587, 530] on button "Send message now" at bounding box center [567, 520] width 443 height 40
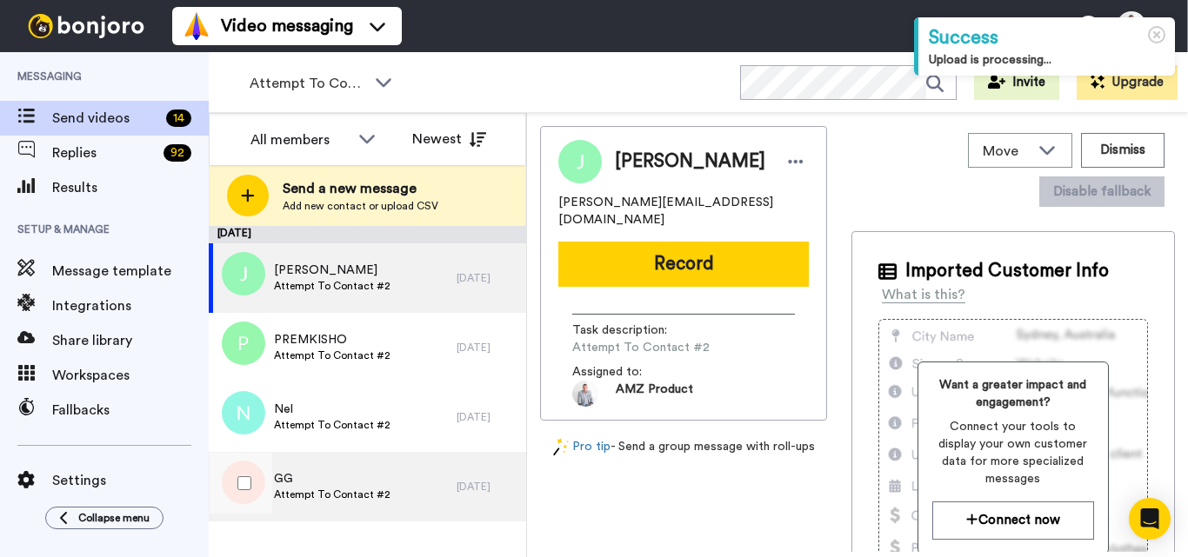
click at [401, 459] on div "GG Attempt To Contact #2" at bounding box center [333, 487] width 248 height 70
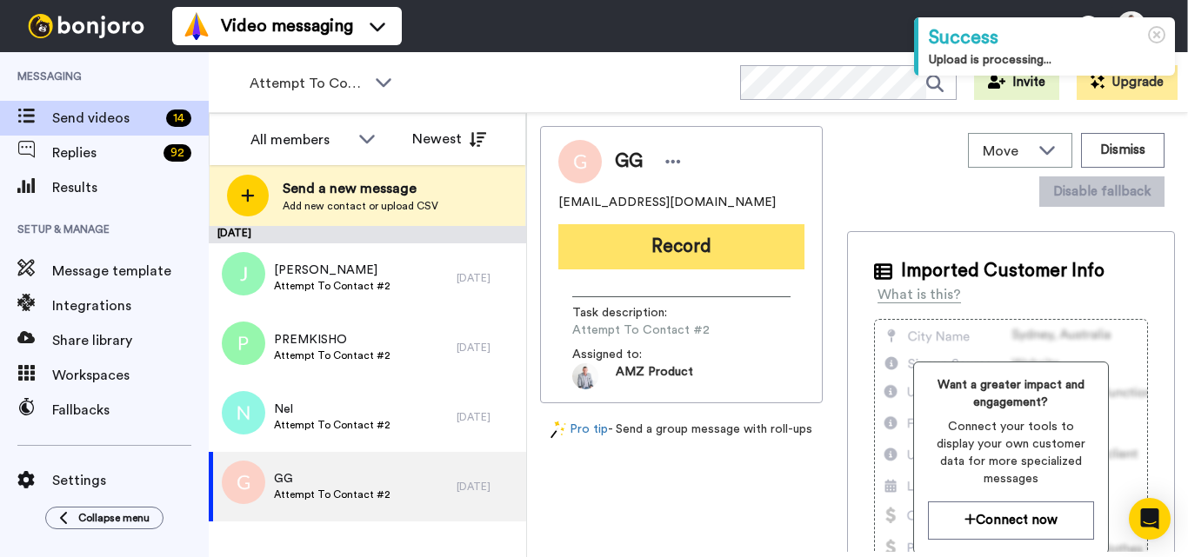
click at [696, 239] on button "Record" at bounding box center [681, 246] width 246 height 45
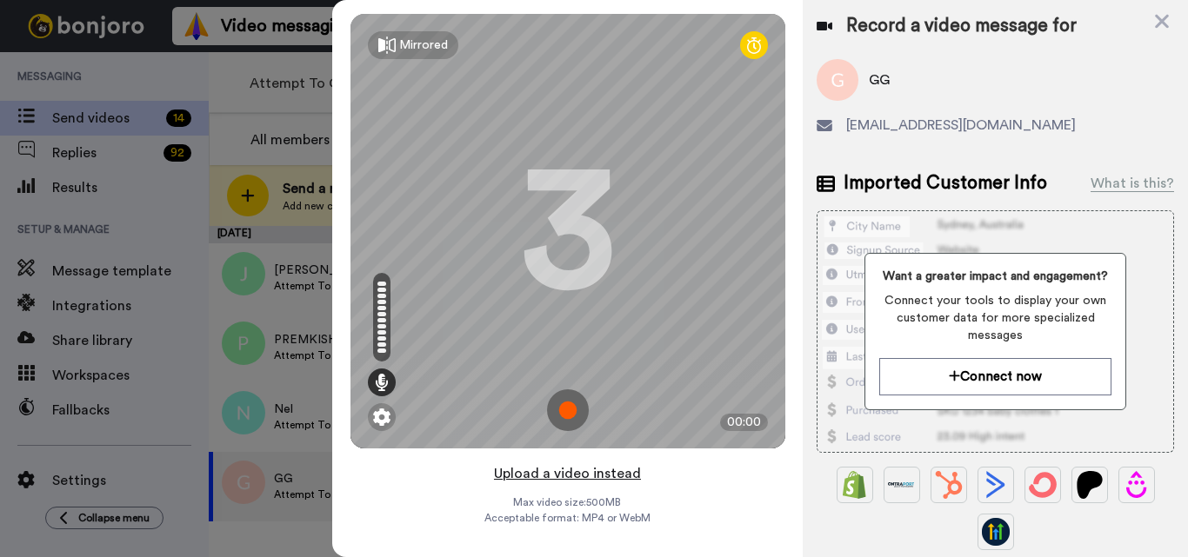
click at [545, 471] on button "Upload a video instead" at bounding box center [567, 474] width 157 height 23
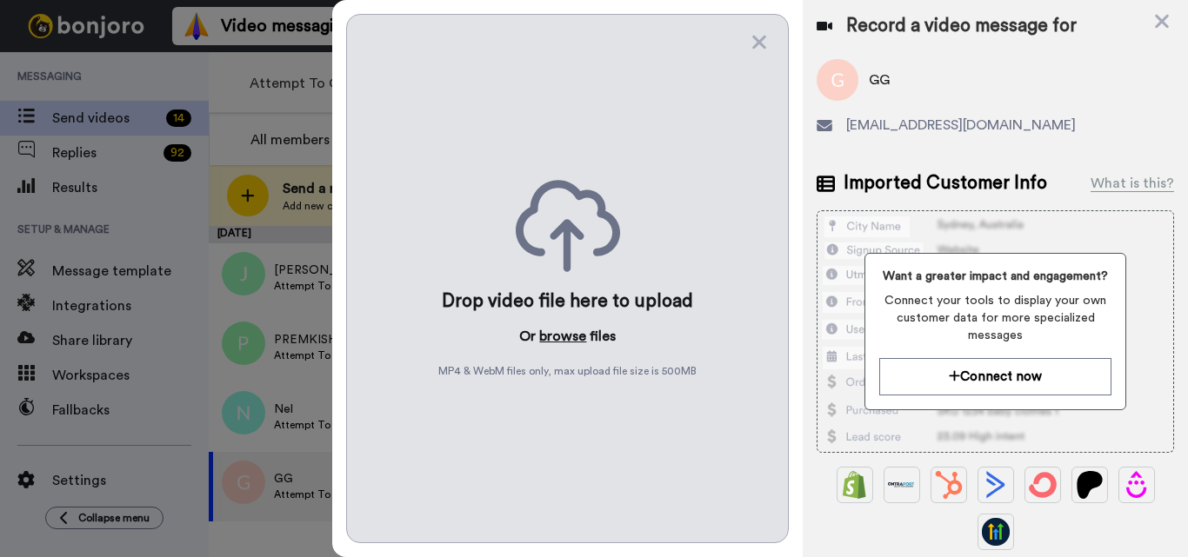
click at [553, 336] on button "browse" at bounding box center [562, 336] width 47 height 21
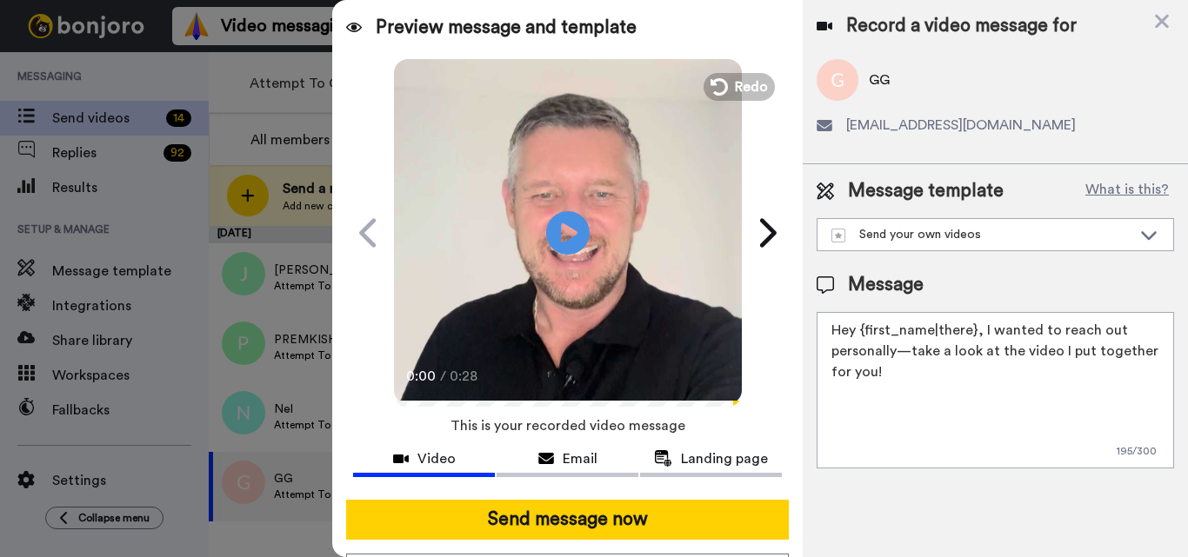
click at [972, 356] on textarea "Hey {first_name|there}, I wanted to reach out personally—take a look at the vid…" at bounding box center [994, 390] width 357 height 156
paste textarea "Feel free to share some times you’re available, or you can also pick from my ca…"
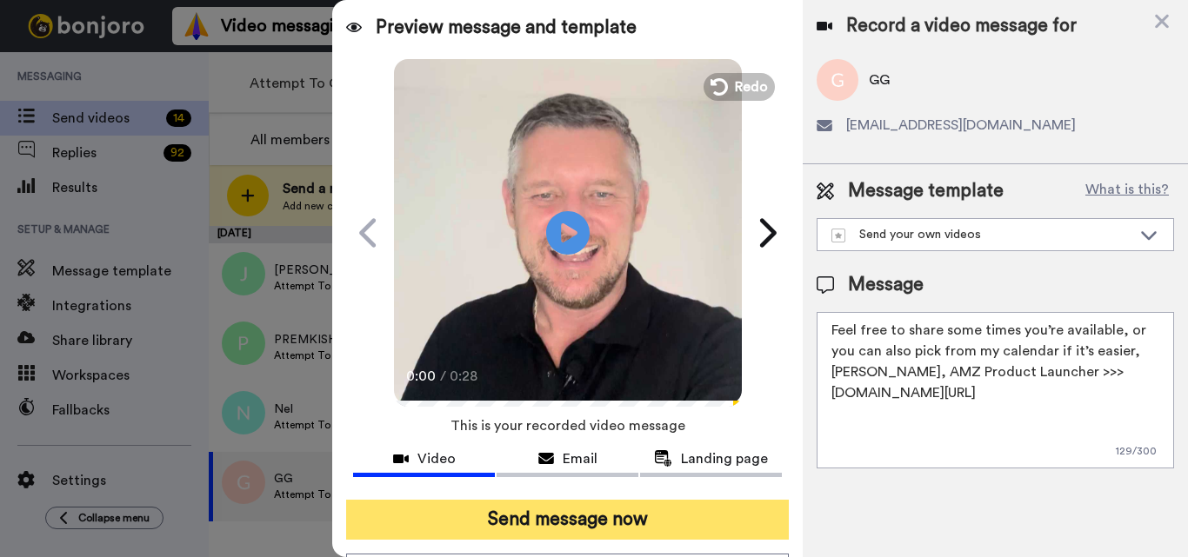
type textarea "Feel free to share some times you’re available, or you can also pick from my ca…"
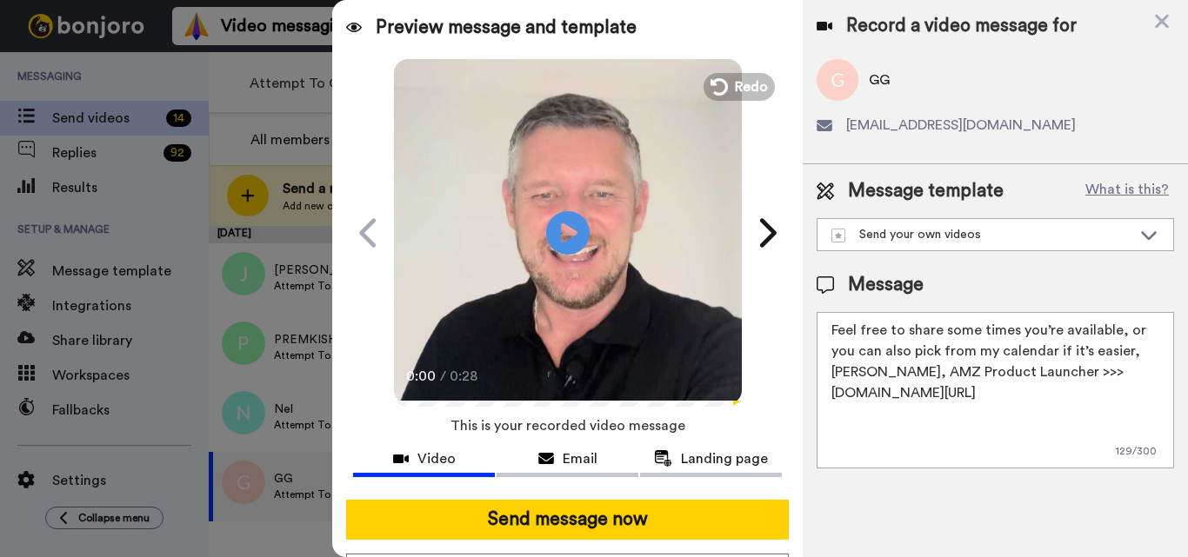
drag, startPoint x: 633, startPoint y: 516, endPoint x: 728, endPoint y: 498, distance: 96.5
click at [633, 516] on button "Send message now" at bounding box center [567, 520] width 443 height 40
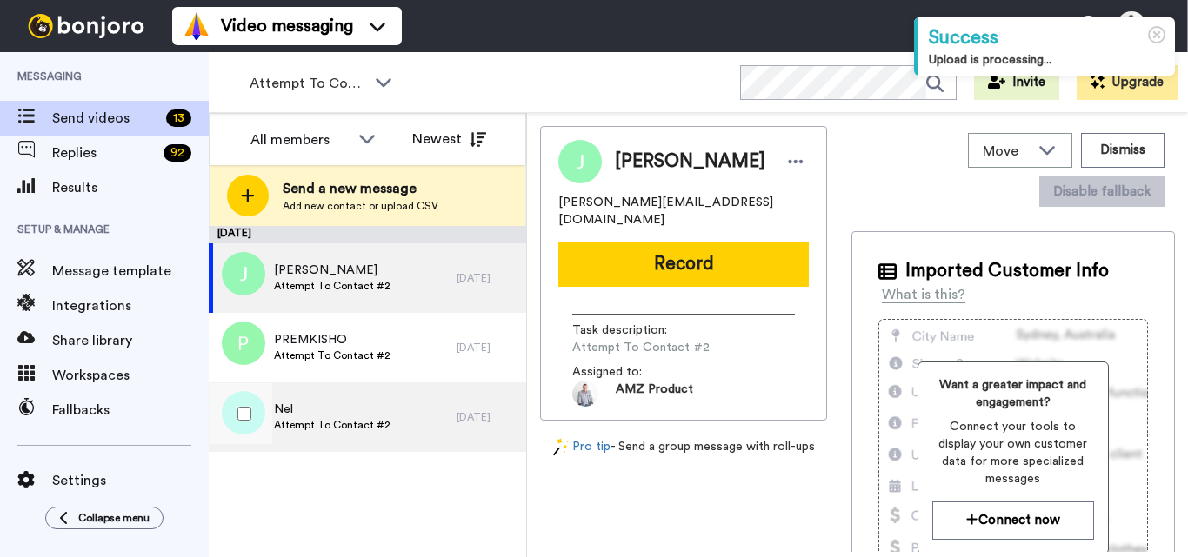
click at [420, 423] on div "Nel Attempt To Contact #2" at bounding box center [333, 418] width 248 height 70
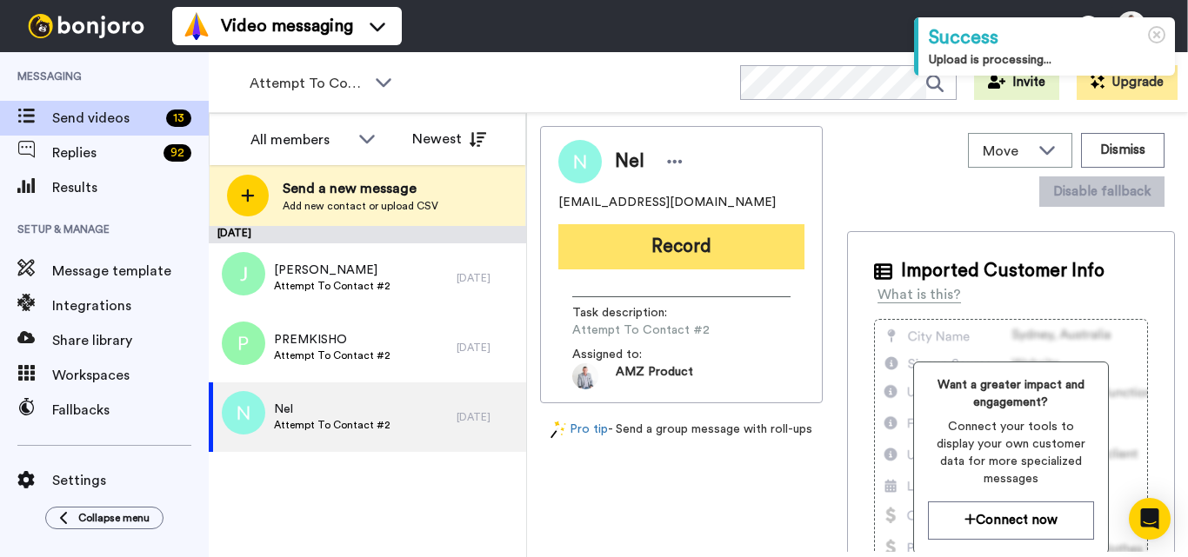
click at [687, 255] on button "Record" at bounding box center [681, 246] width 246 height 45
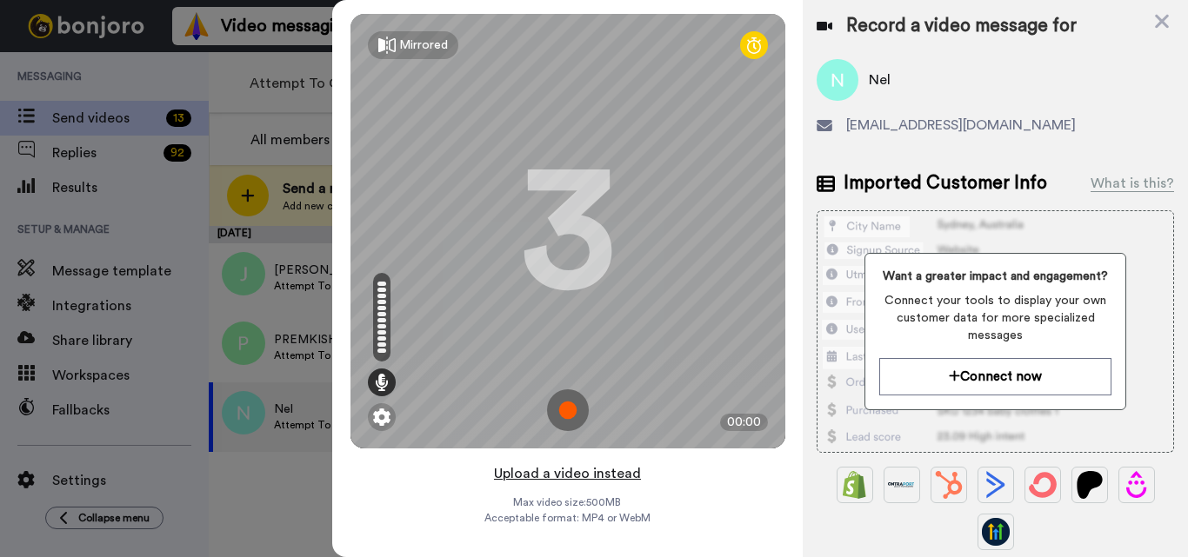
click at [568, 474] on button "Upload a video instead" at bounding box center [567, 474] width 157 height 23
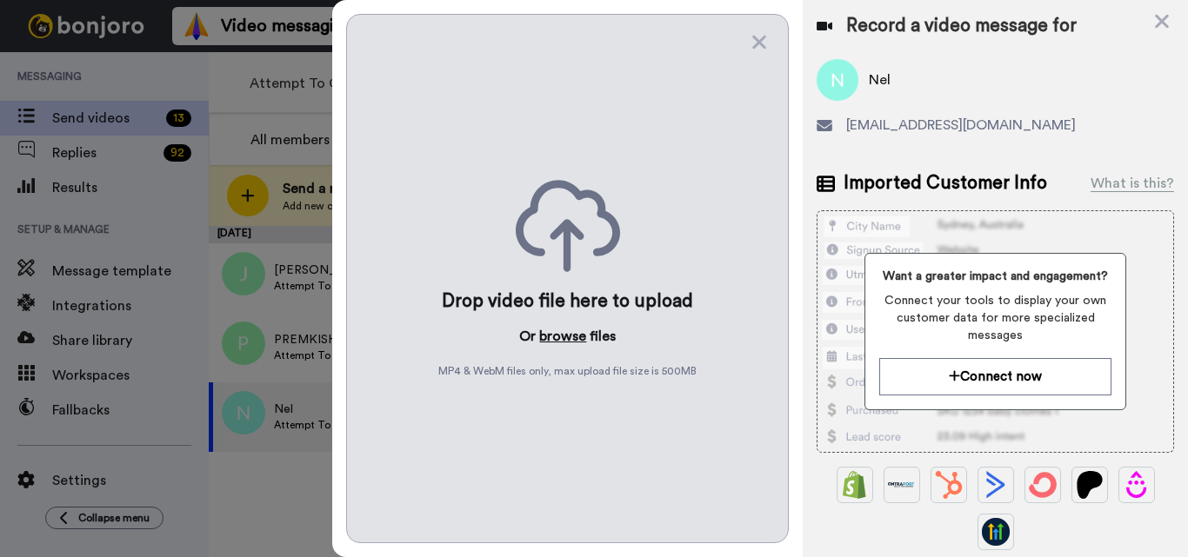
click at [555, 338] on button "browse" at bounding box center [562, 336] width 47 height 21
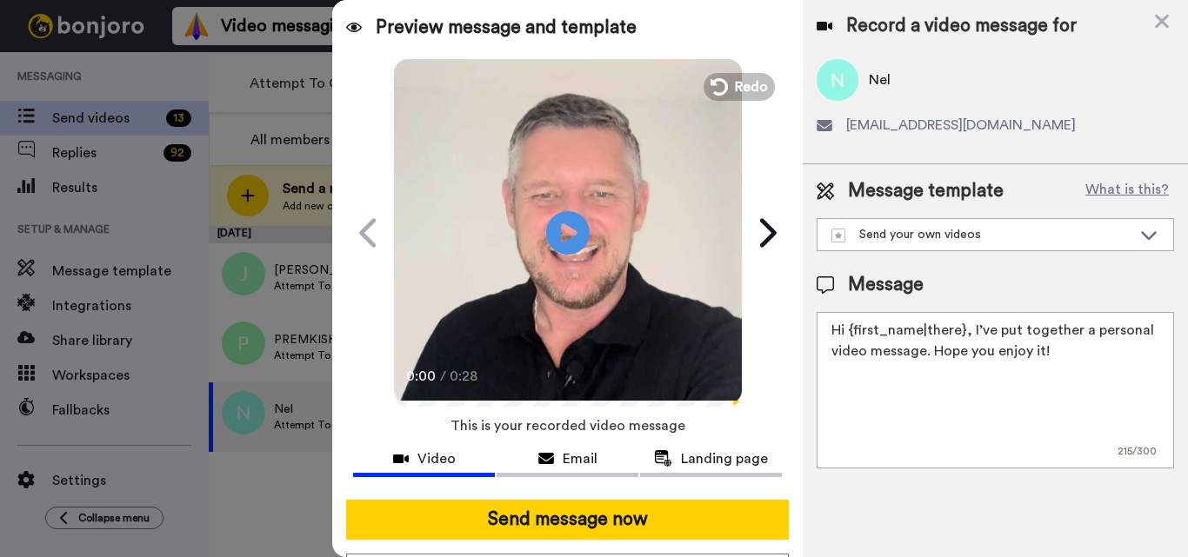
click at [888, 347] on textarea "Hi {first_name|there}, I’ve put together a personal video message. Hope you enj…" at bounding box center [994, 390] width 357 height 156
paste textarea "Feel free to share some times you’re available, or you can also pick from my ca…"
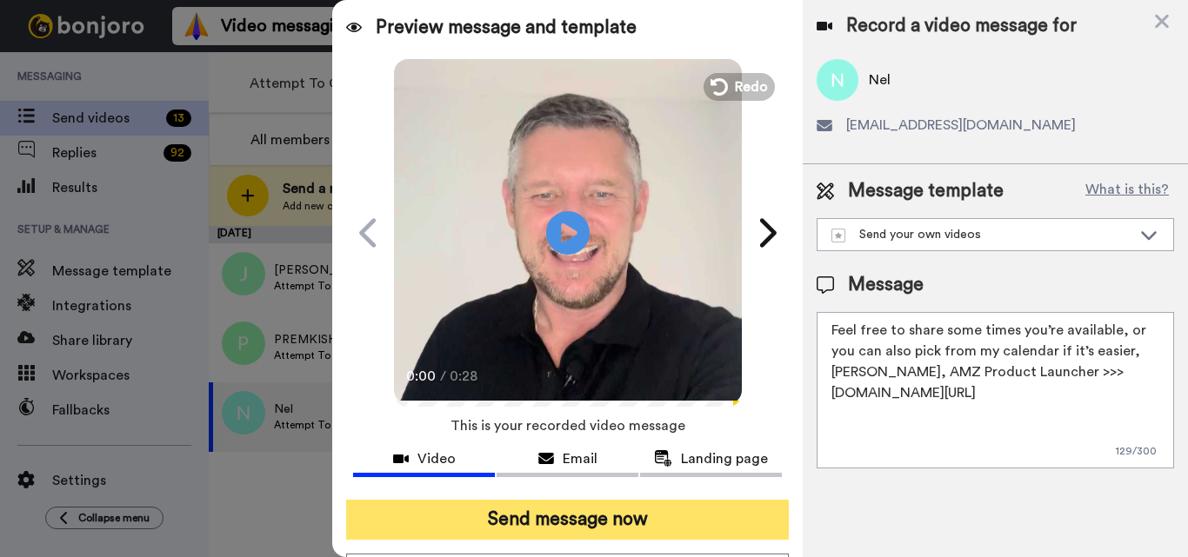
type textarea "Feel free to share some times you’re available, or you can also pick from my ca…"
drag, startPoint x: 619, startPoint y: 523, endPoint x: 647, endPoint y: 516, distance: 28.7
click at [619, 523] on button "Send message now" at bounding box center [567, 520] width 443 height 40
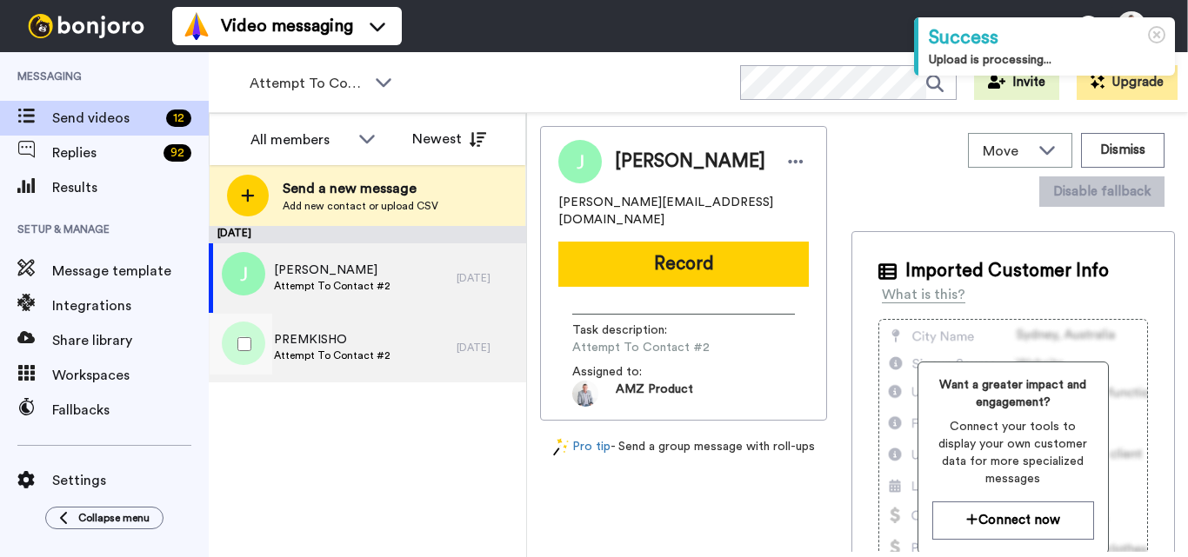
click at [361, 357] on span "Attempt To Contact #2" at bounding box center [332, 356] width 117 height 14
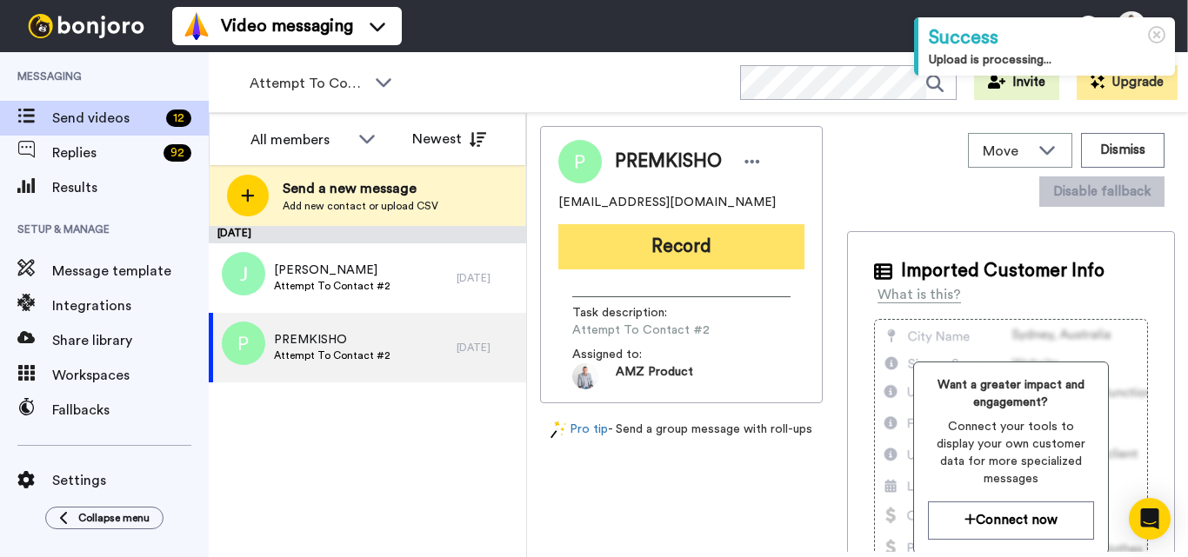
click at [736, 250] on button "Record" at bounding box center [681, 246] width 246 height 45
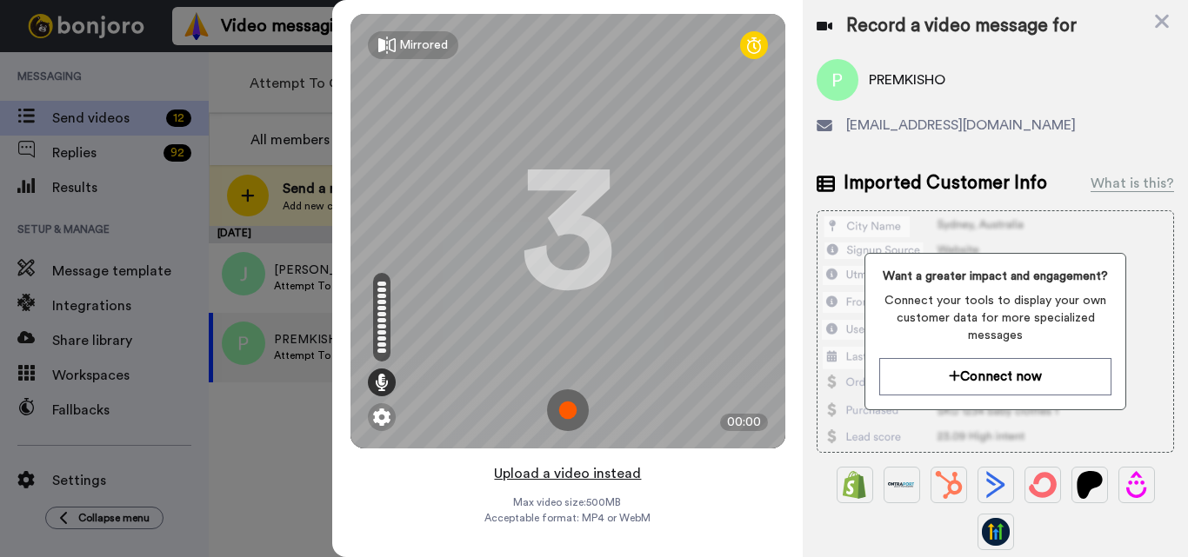
click at [558, 472] on button "Upload a video instead" at bounding box center [567, 474] width 157 height 23
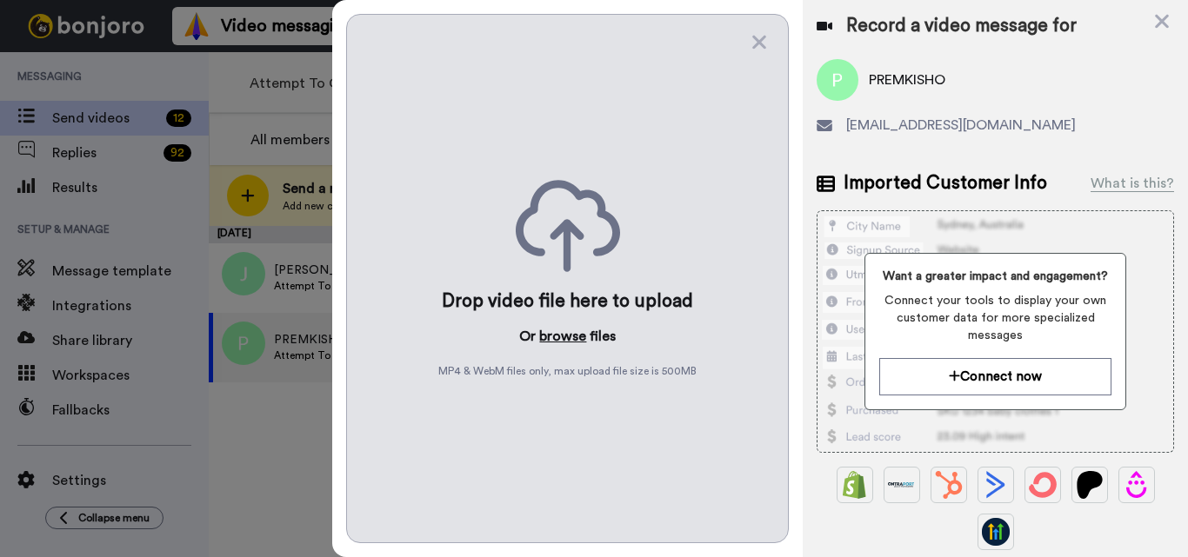
click at [552, 333] on button "browse" at bounding box center [562, 336] width 47 height 21
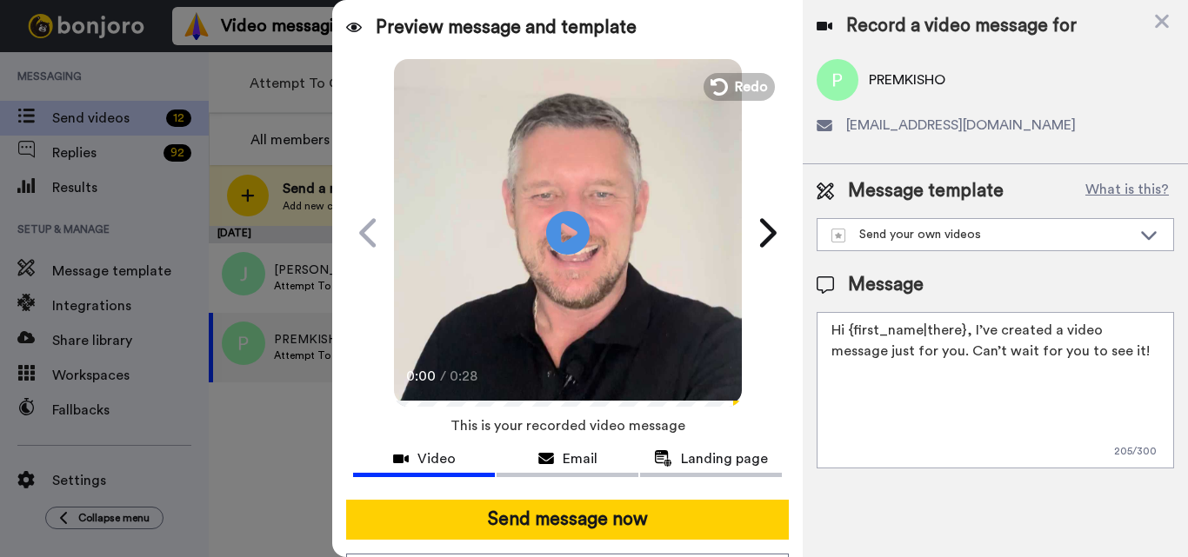
click at [939, 354] on textarea "Hi {first_name|there}, I’ve created a video message just for you. Can’t wait fo…" at bounding box center [994, 390] width 357 height 156
paste textarea "Feel free to share some times you’re available, or you can also pick from my ca…"
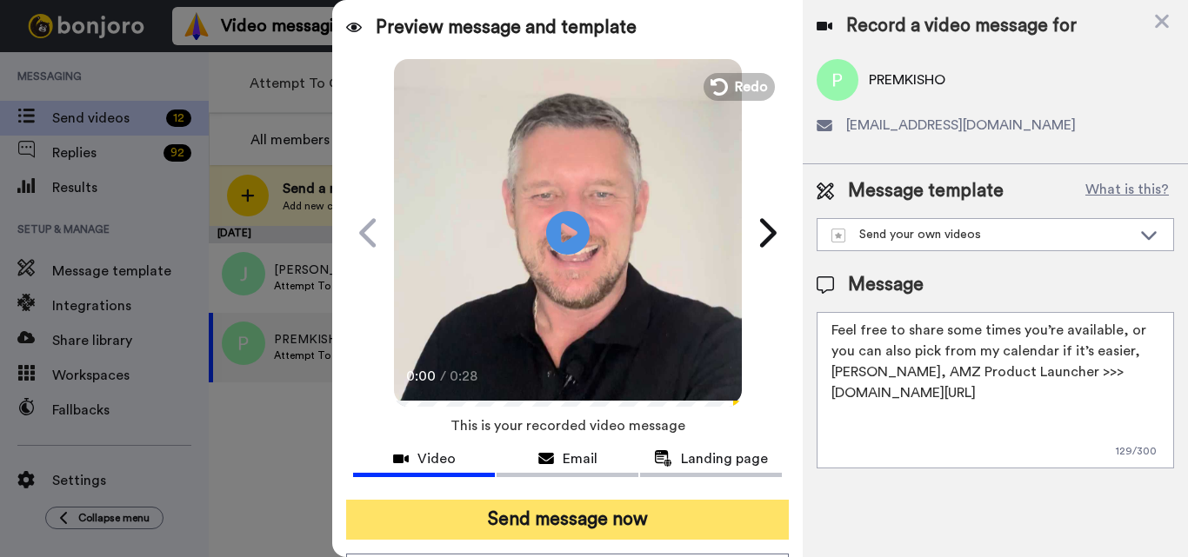
type textarea "Feel free to share some times you’re available, or you can also pick from my ca…"
click at [641, 519] on button "Send message now" at bounding box center [567, 520] width 443 height 40
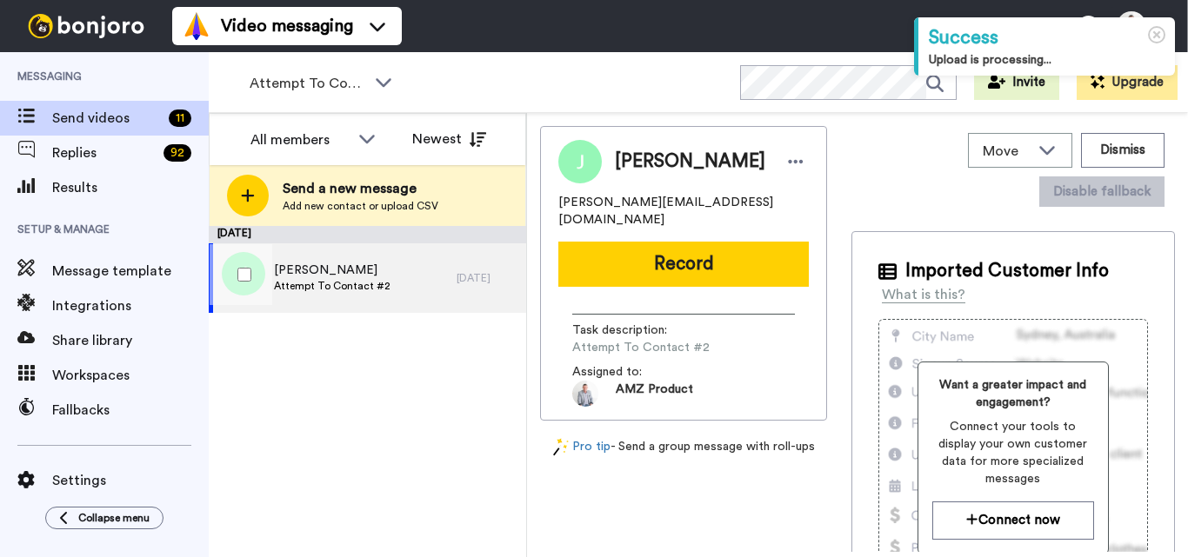
click at [409, 274] on div "[PERSON_NAME] Attempt To Contact #2" at bounding box center [333, 278] width 248 height 70
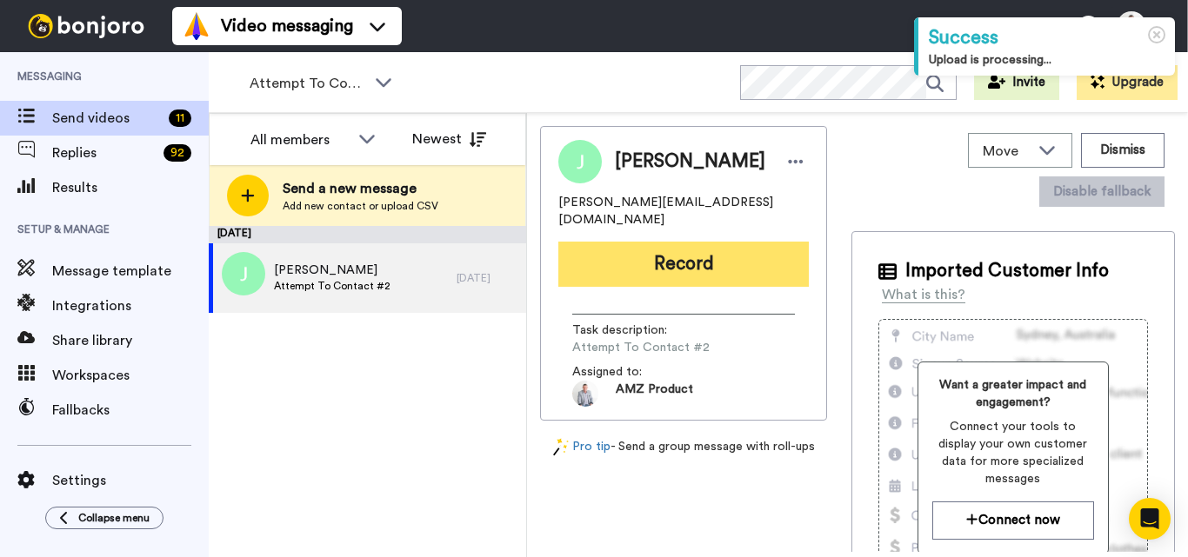
click at [656, 251] on button "Record" at bounding box center [683, 264] width 250 height 45
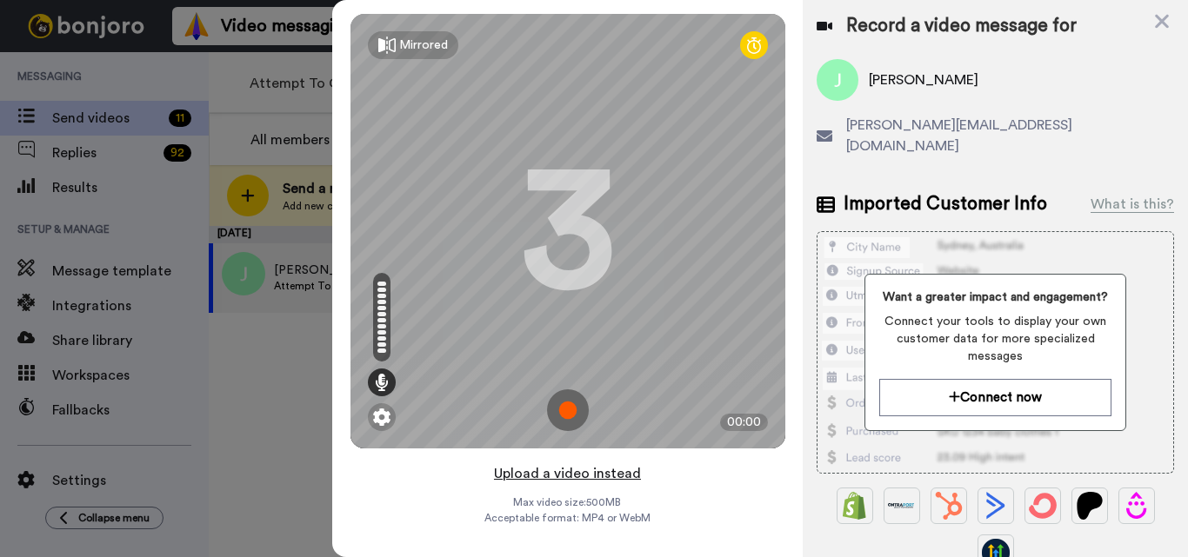
click at [569, 479] on button "Upload a video instead" at bounding box center [567, 474] width 157 height 23
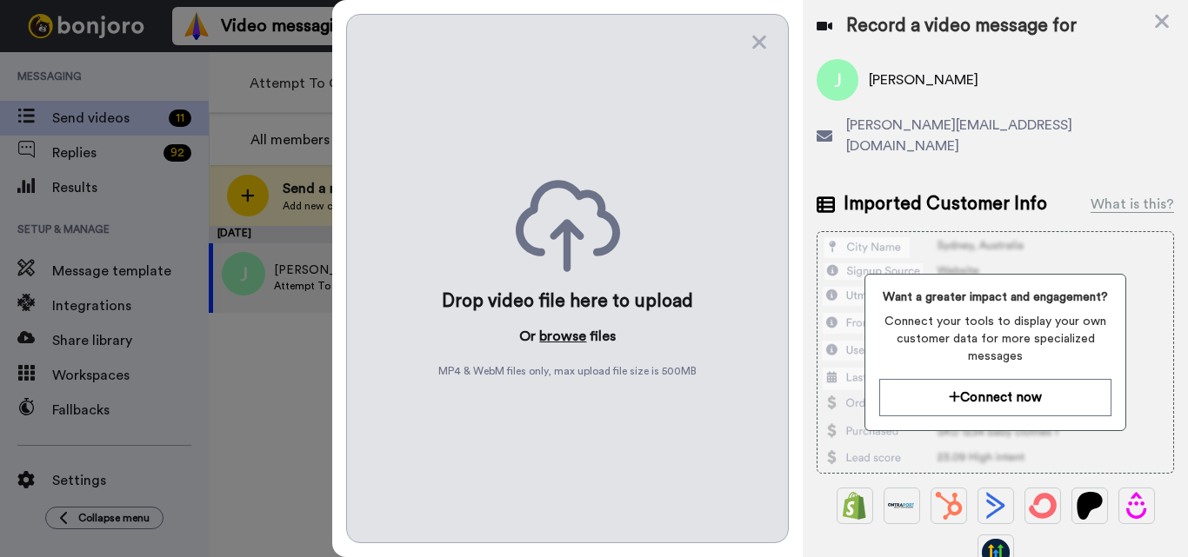
click at [559, 337] on button "browse" at bounding box center [562, 336] width 47 height 21
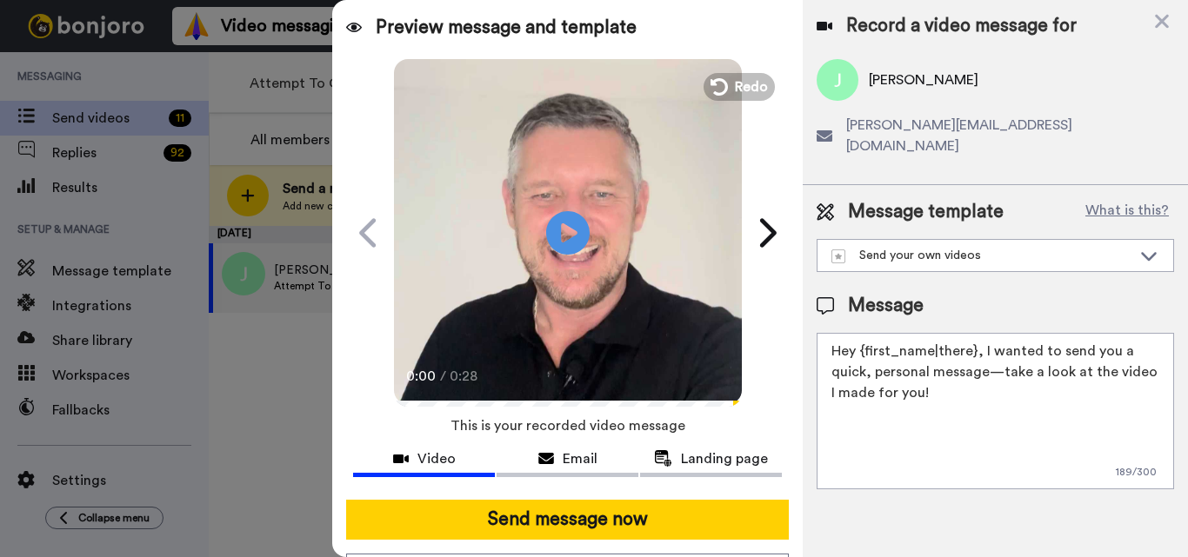
click at [920, 346] on textarea "Hey {first_name|there}, I wanted to send you a quick, personal message—take a l…" at bounding box center [994, 411] width 357 height 156
paste textarea "Feel free to share some times you’re available, or you can also pick from my ca…"
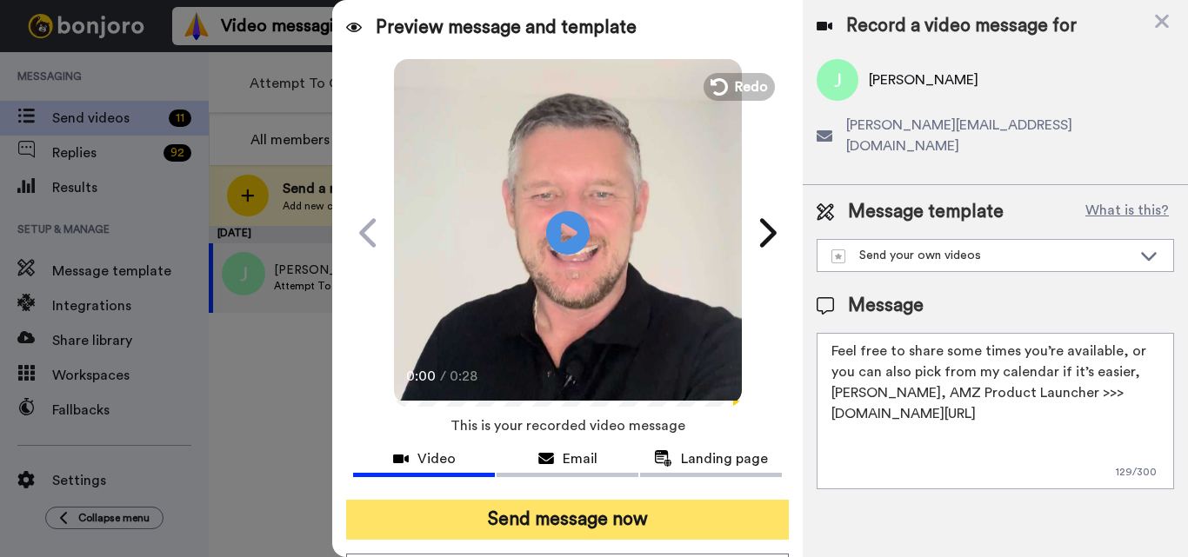
type textarea "Feel free to share some times you’re available, or you can also pick from my ca…"
click at [629, 510] on button "Send message now" at bounding box center [567, 520] width 443 height 40
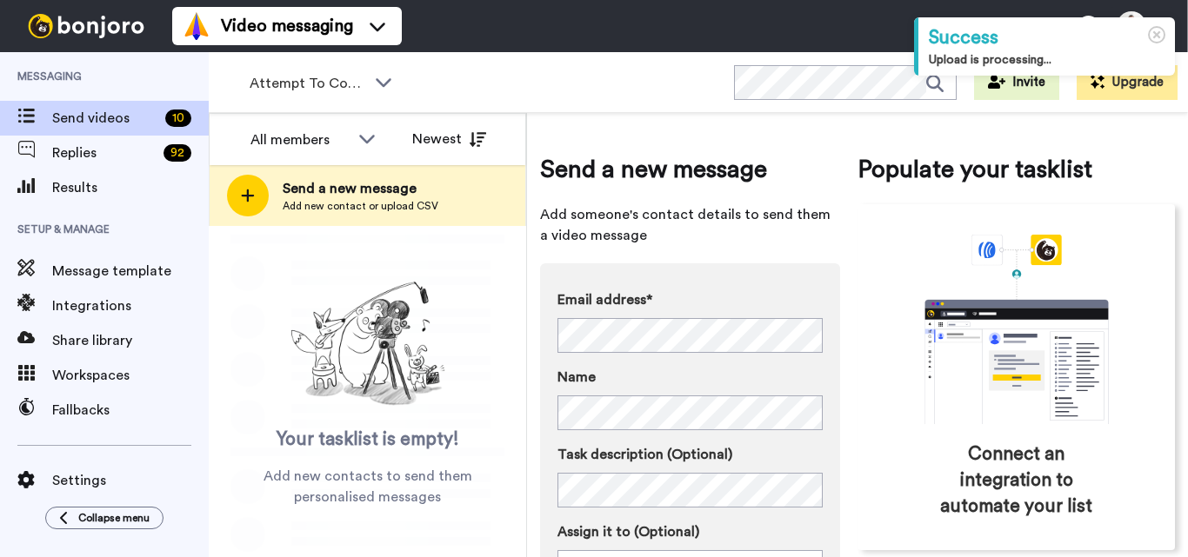
click at [370, 80] on div "Attempt To Contact 2" at bounding box center [322, 83] width 172 height 35
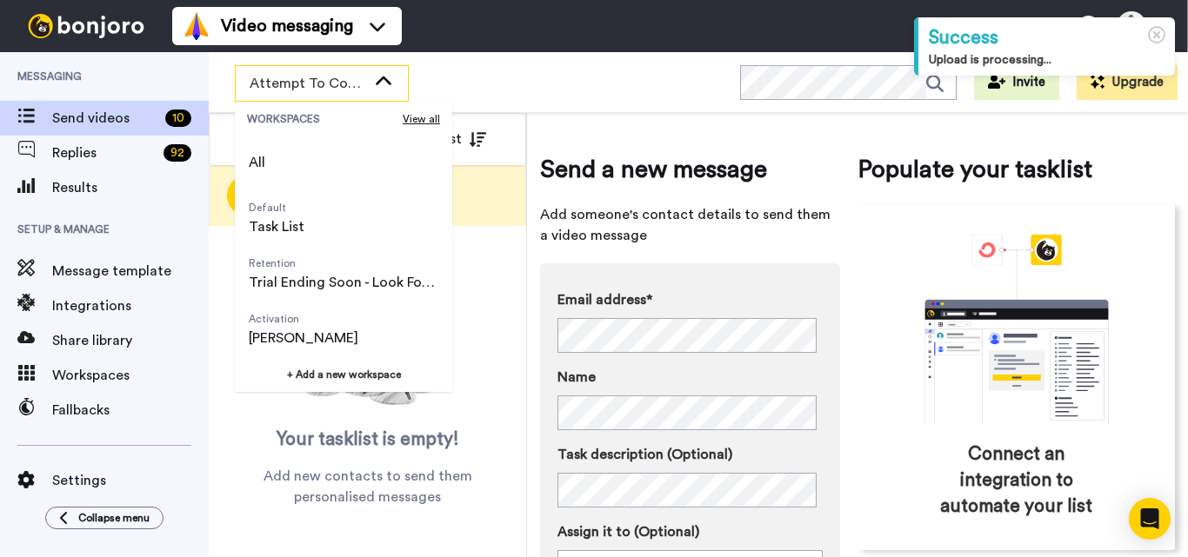
scroll to position [111, 0]
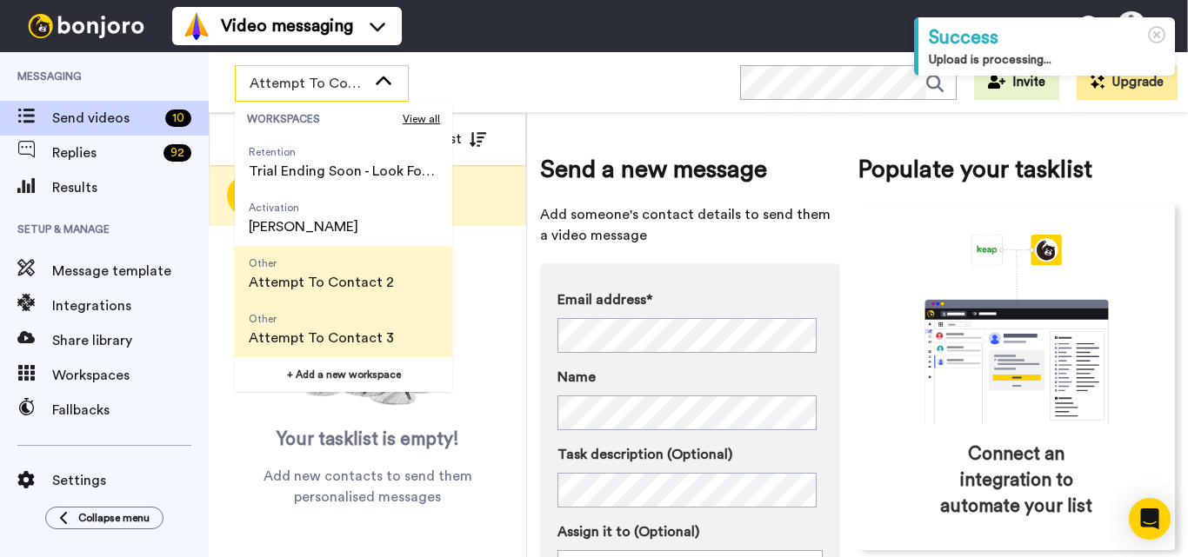
click at [352, 343] on span "Attempt To Contact 3" at bounding box center [321, 338] width 145 height 21
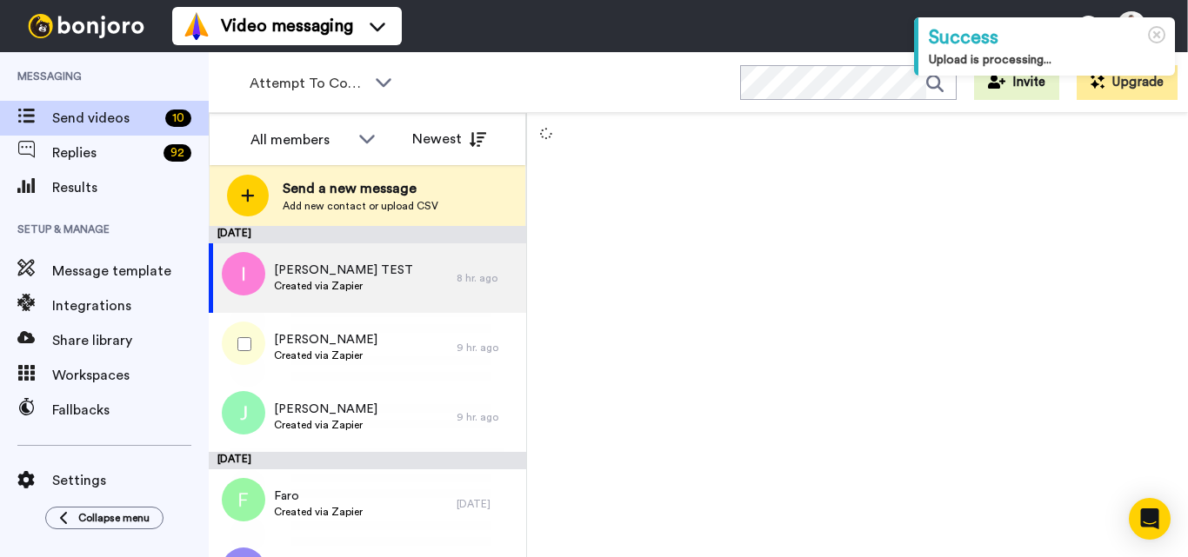
scroll to position [330, 0]
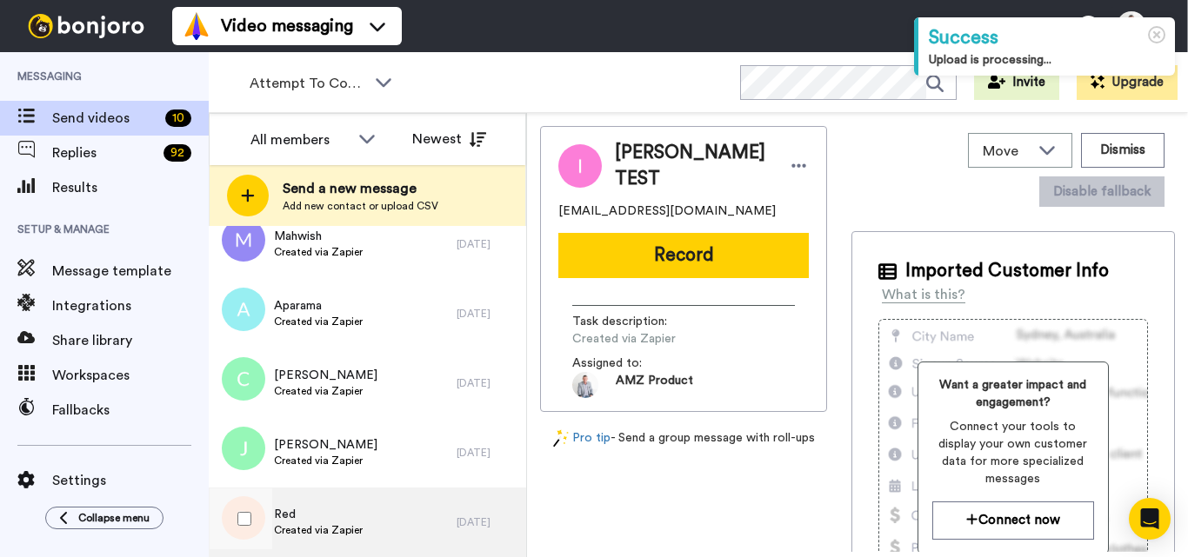
click at [407, 526] on div "Red Created via Zapier" at bounding box center [333, 523] width 248 height 70
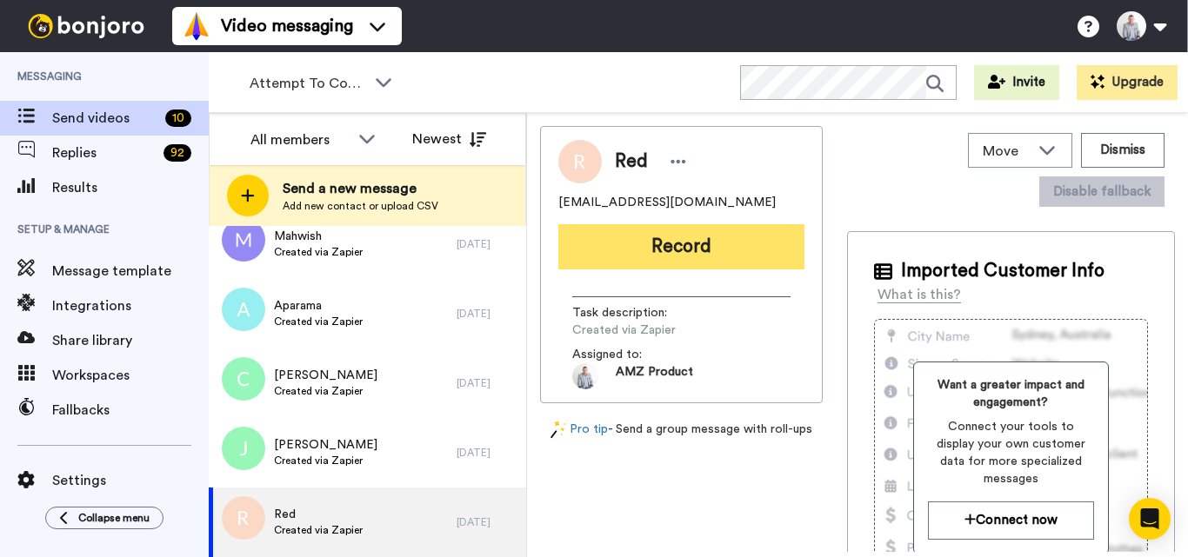
click at [689, 242] on button "Record" at bounding box center [681, 246] width 246 height 45
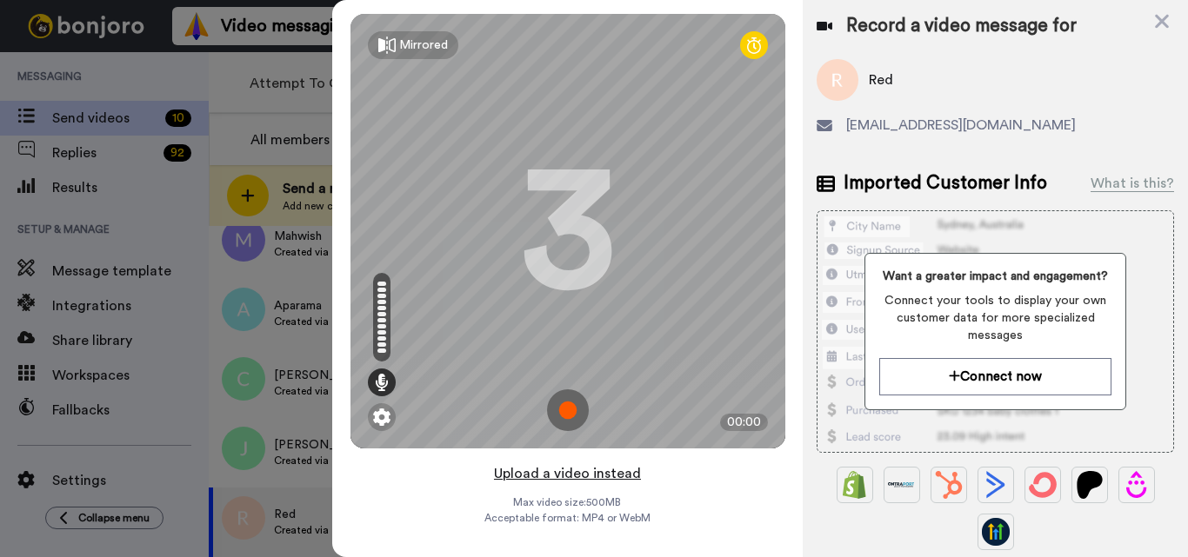
click at [550, 478] on button "Upload a video instead" at bounding box center [567, 474] width 157 height 23
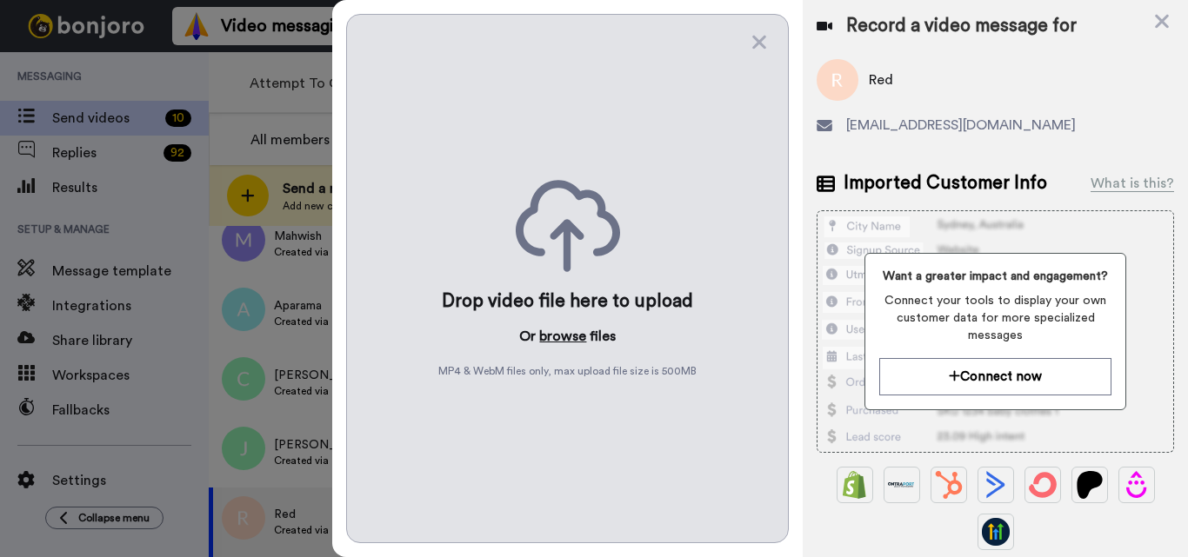
click at [550, 329] on button "browse" at bounding box center [562, 336] width 47 height 21
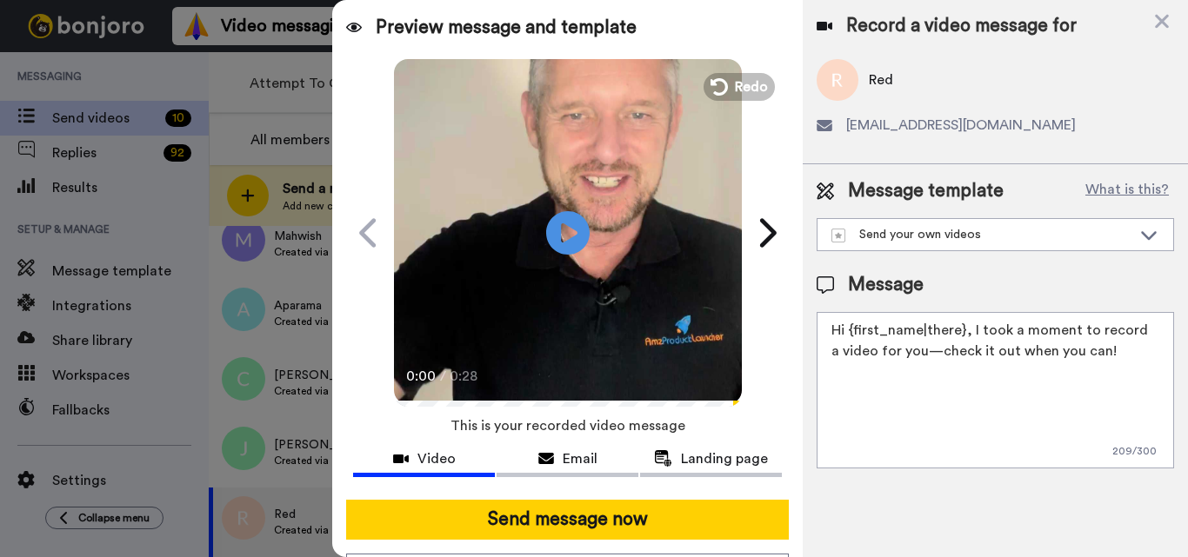
click at [919, 391] on textarea "Hi {first_name|there}, I took a moment to record a video for you—check it out w…" at bounding box center [994, 390] width 357 height 156
paste textarea "Feel free to share some times you’re available, or you can also pick from my ca…"
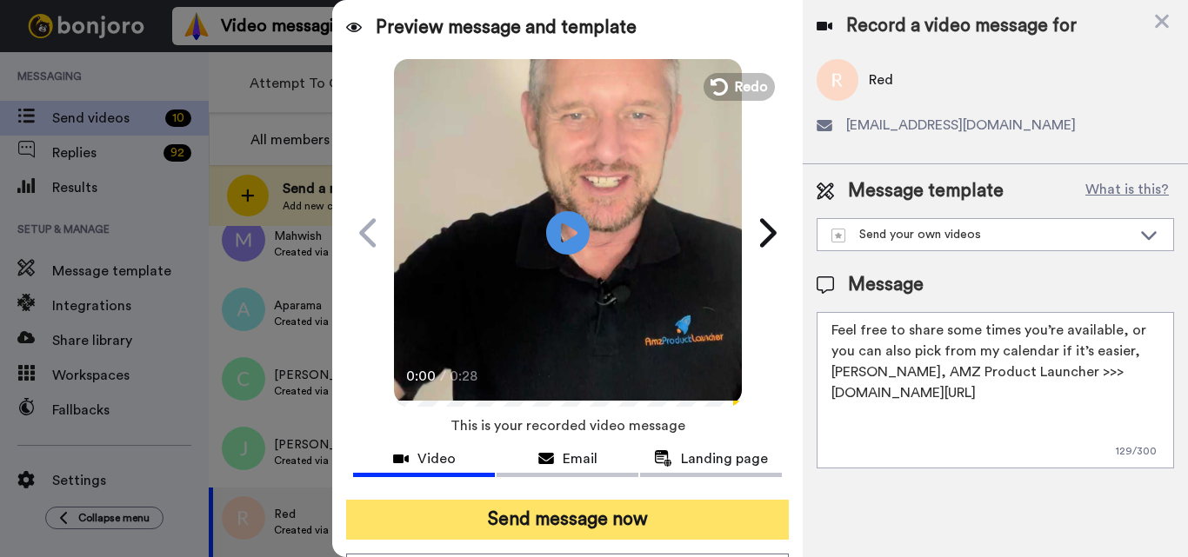
type textarea "Feel free to share some times you’re available, or you can also pick from my ca…"
click at [576, 529] on button "Send message now" at bounding box center [567, 520] width 443 height 40
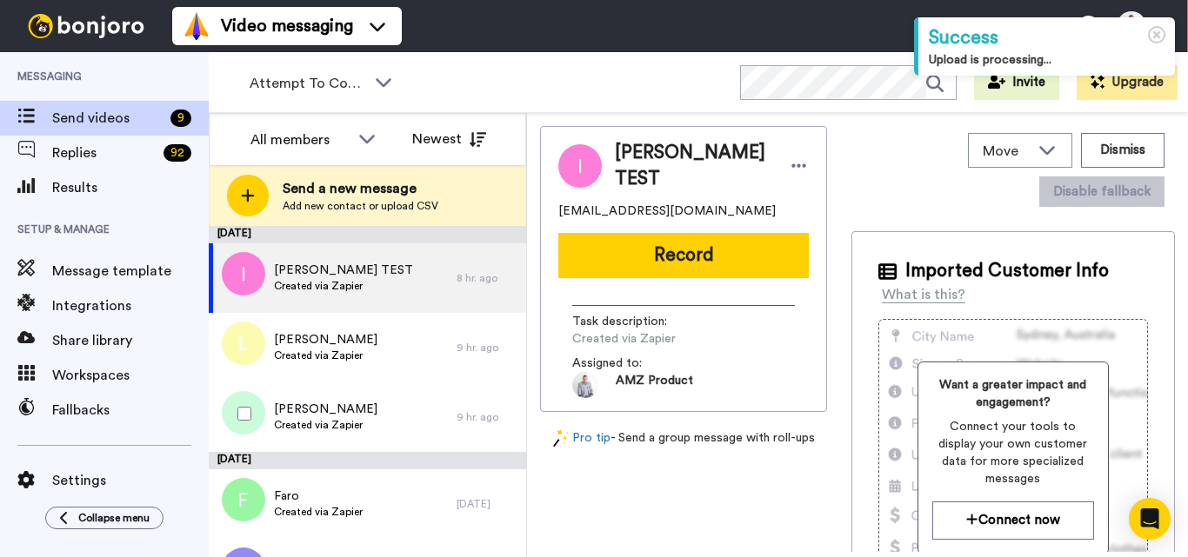
scroll to position [260, 0]
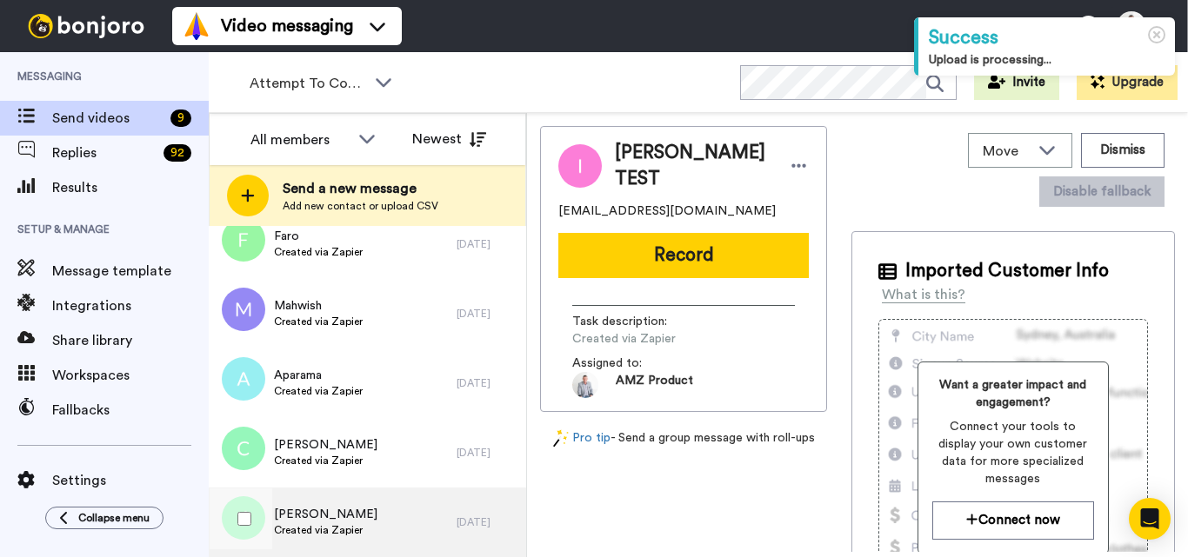
click at [342, 520] on span "Jennifer" at bounding box center [325, 514] width 103 height 17
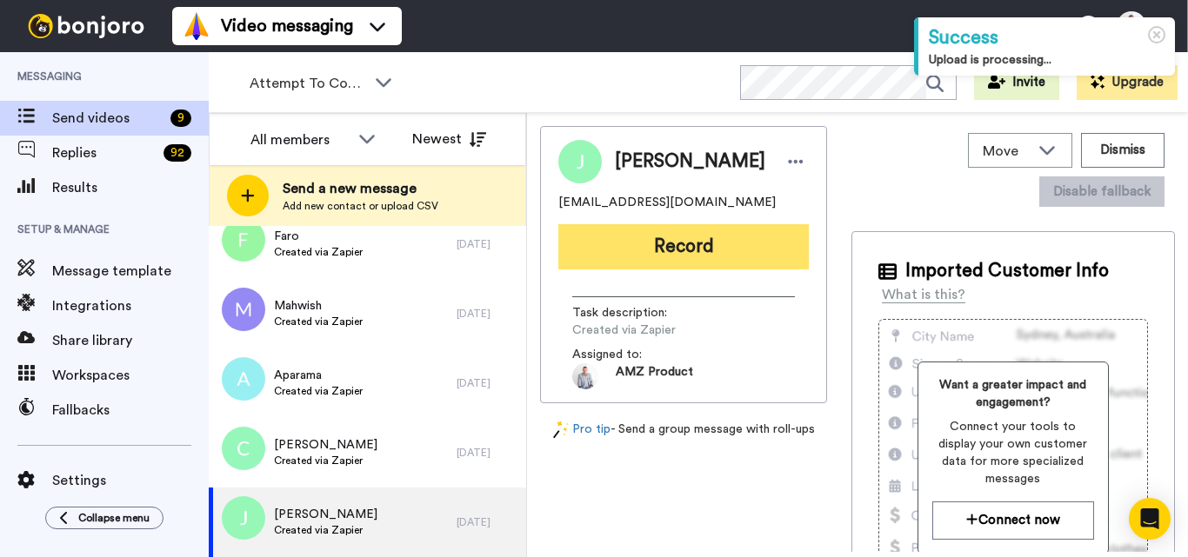
click at [652, 262] on button "Record" at bounding box center [683, 246] width 250 height 45
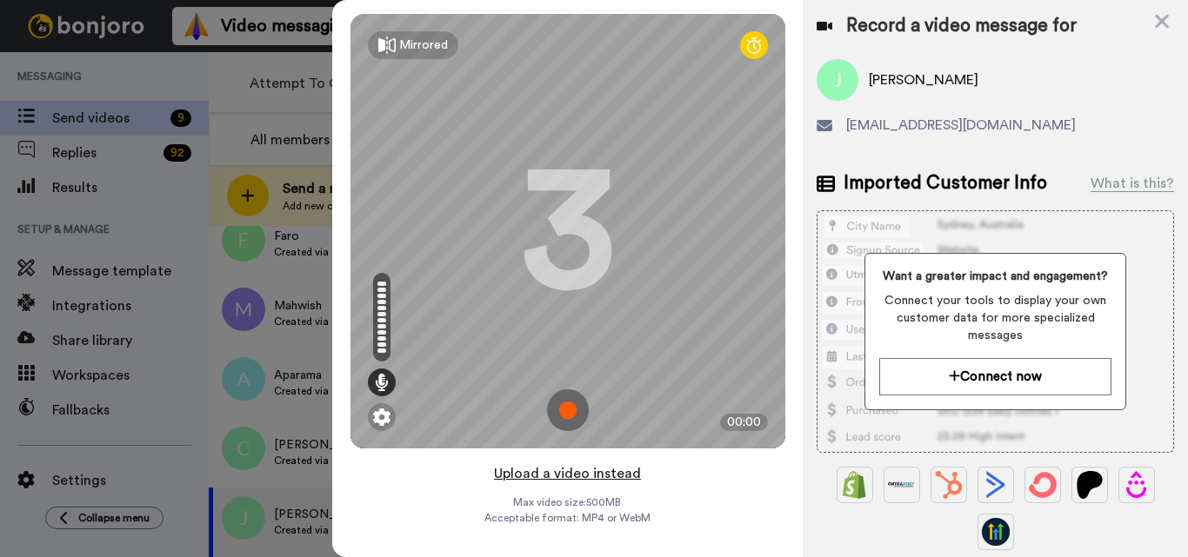
click at [562, 473] on button "Upload a video instead" at bounding box center [567, 474] width 157 height 23
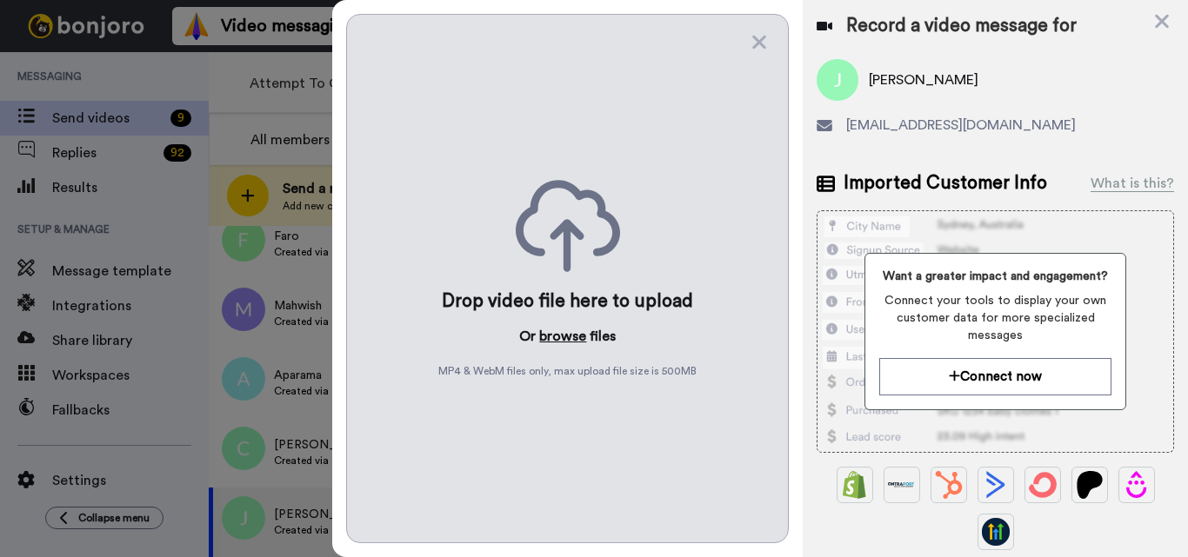
click at [575, 336] on button "browse" at bounding box center [562, 336] width 47 height 21
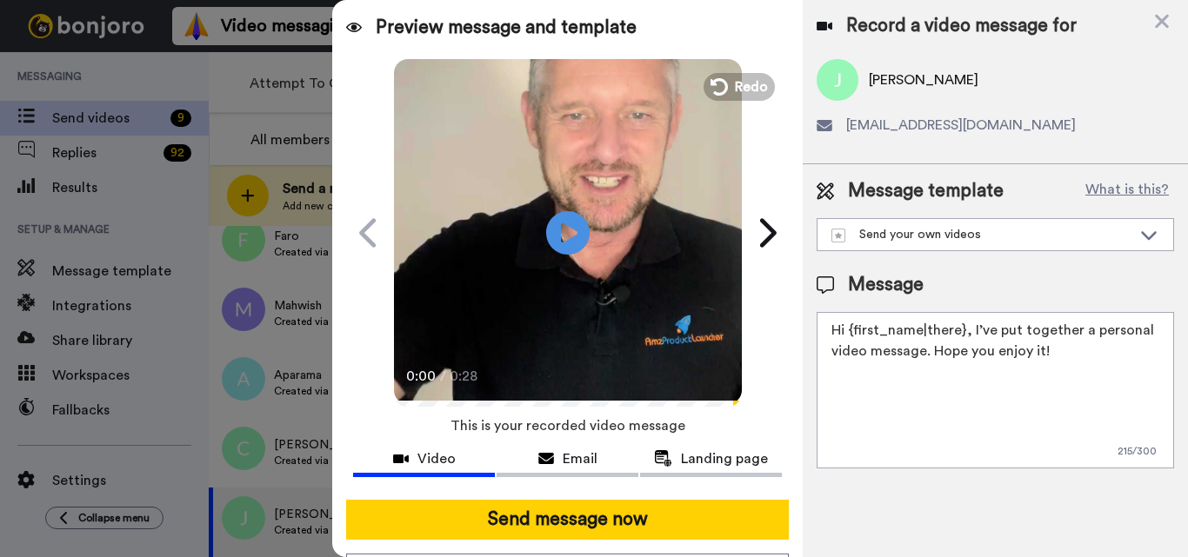
click at [909, 389] on textarea "Hi {first_name|there}, I’ve put together a personal video message. Hope you enj…" at bounding box center [994, 390] width 357 height 156
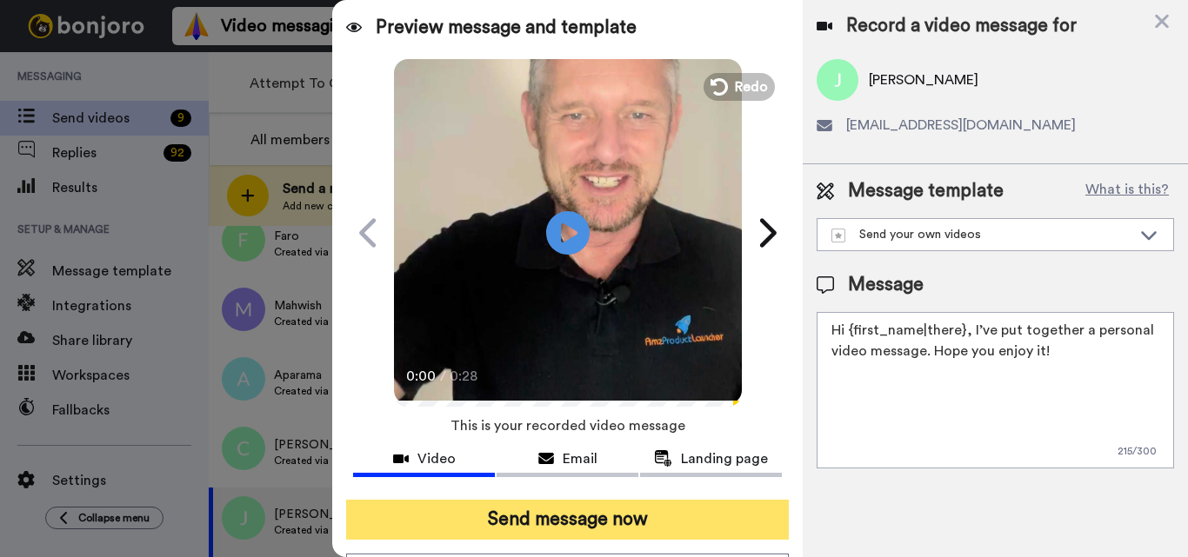
paste textarea "Feel free to share some times you’re available, or you can also pick from my ca…"
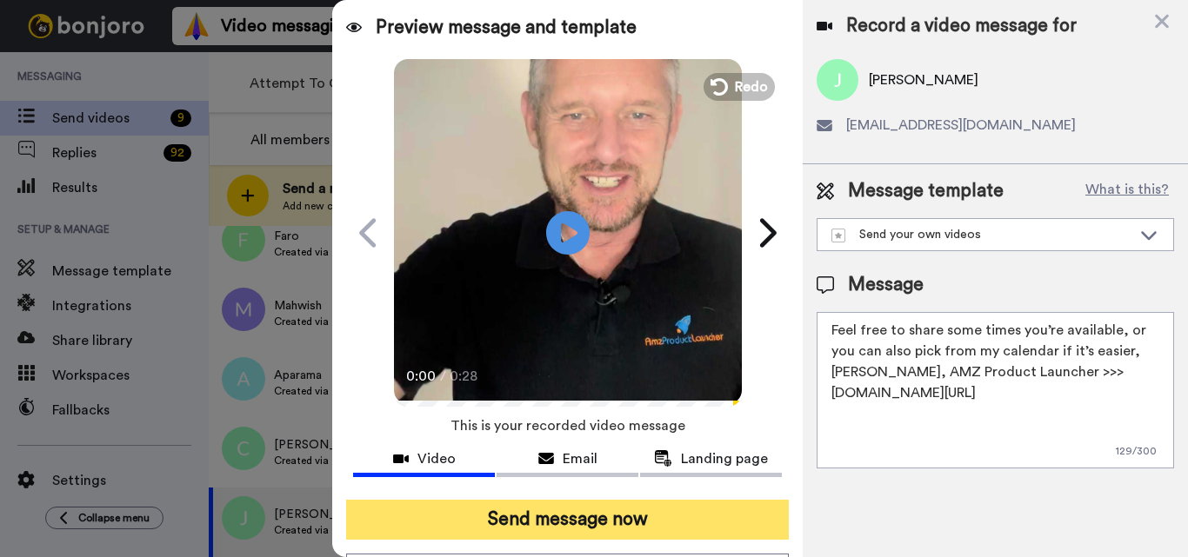
type textarea "Feel free to share some times you’re available, or you can also pick from my ca…"
click at [634, 523] on button "Send message now" at bounding box center [567, 520] width 443 height 40
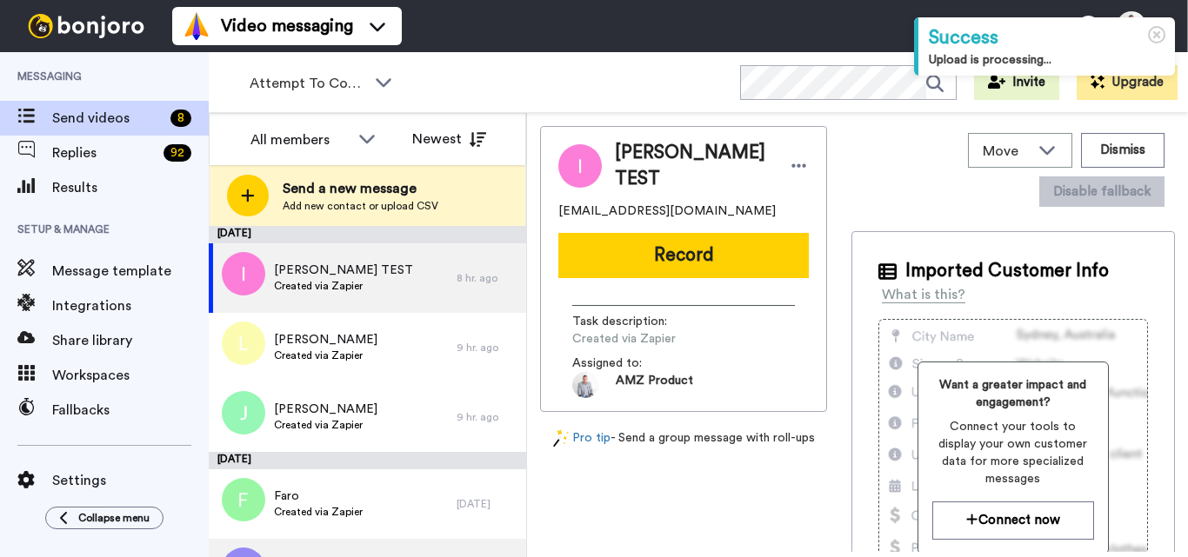
scroll to position [190, 0]
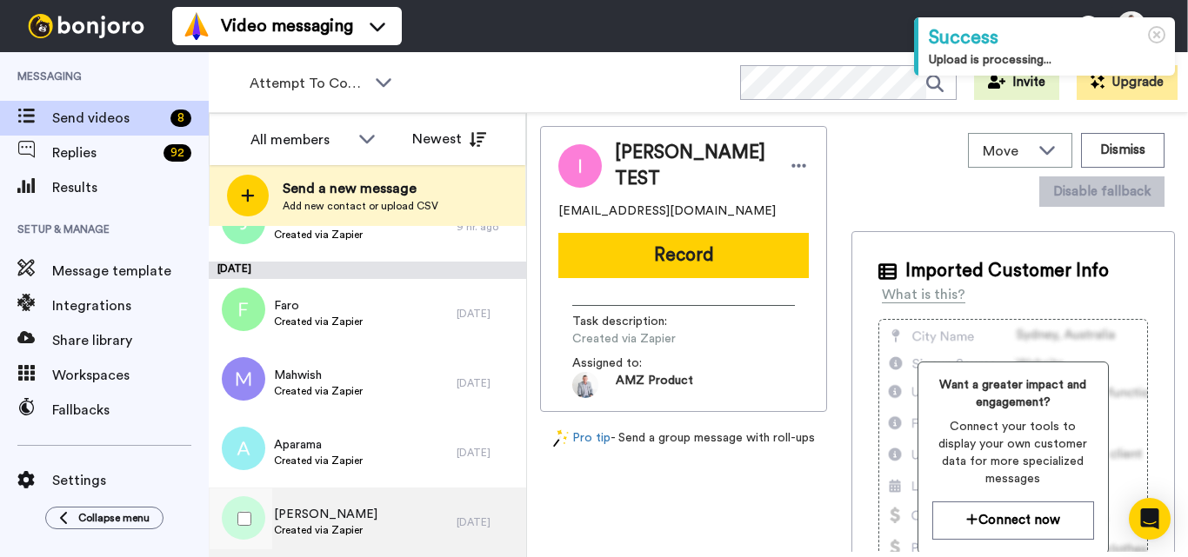
click at [370, 506] on div "[PERSON_NAME] Created via Zapier" at bounding box center [333, 523] width 248 height 70
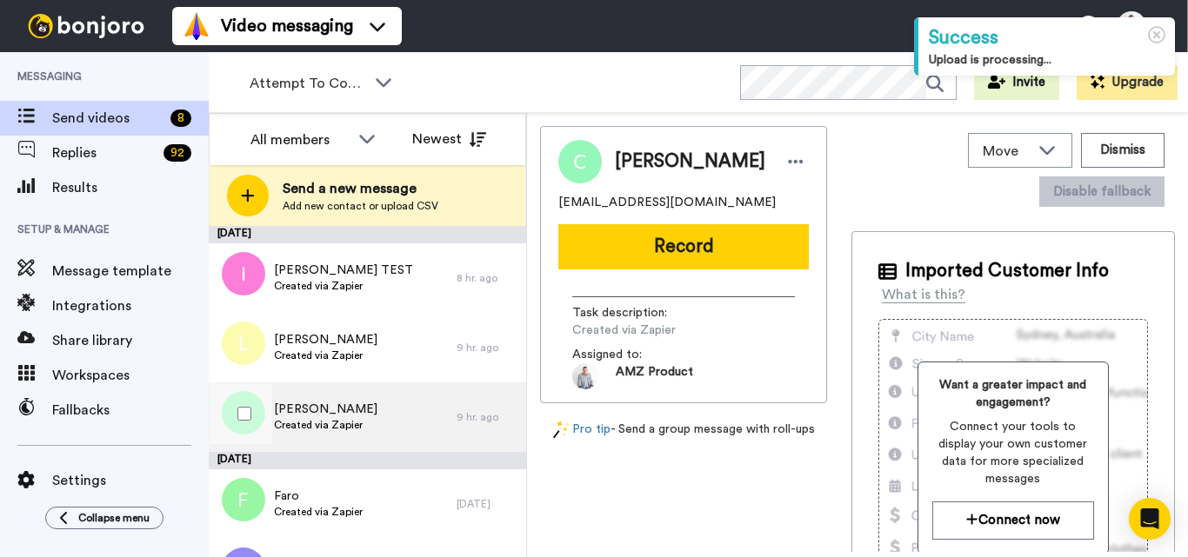
scroll to position [190, 0]
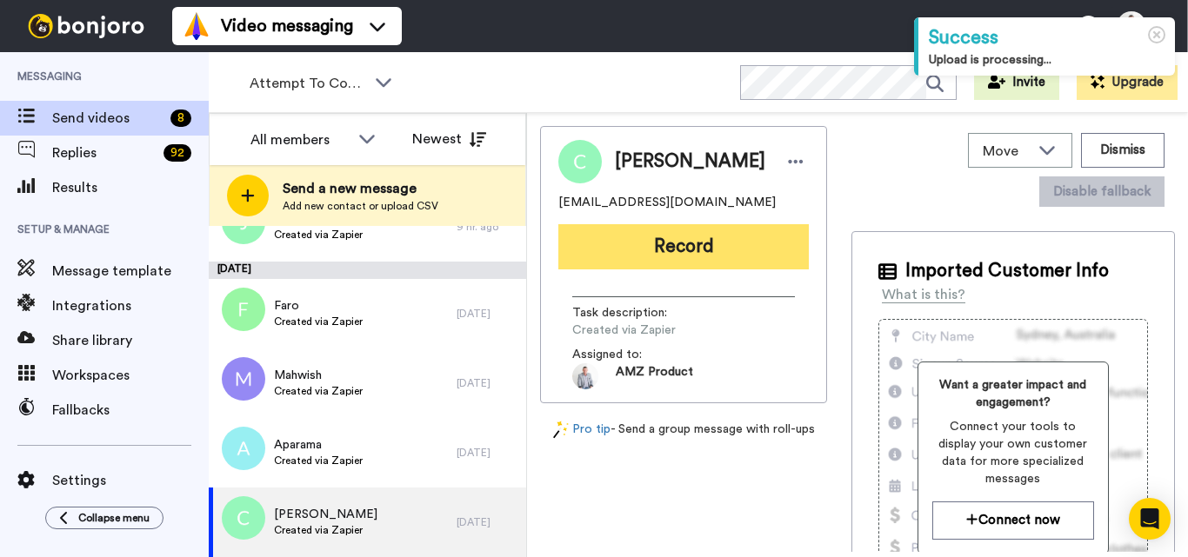
click at [742, 230] on button "Record" at bounding box center [683, 246] width 250 height 45
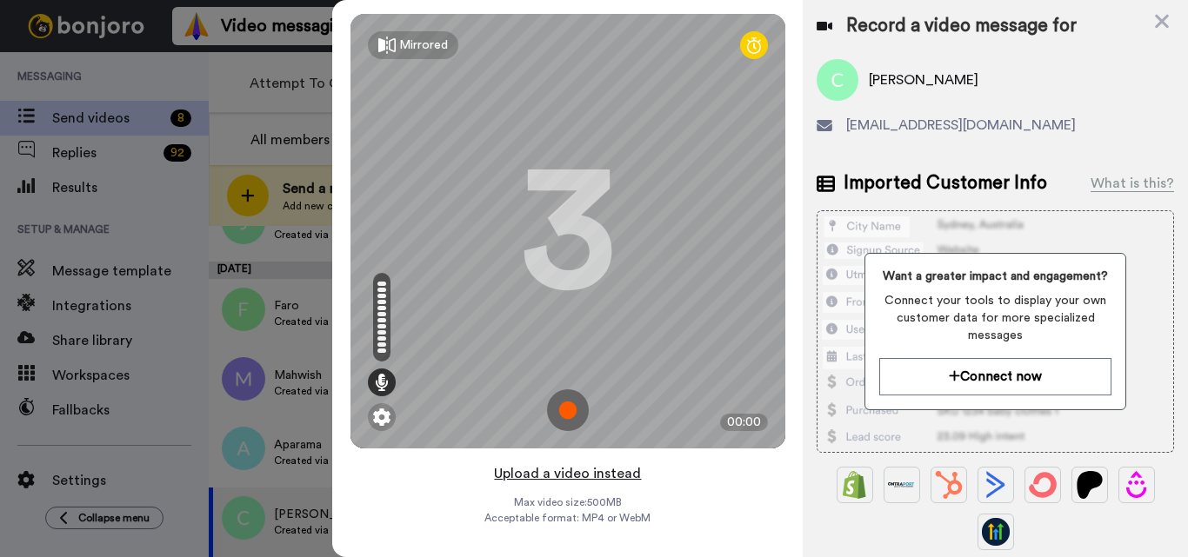
click at [564, 479] on button "Upload a video instead" at bounding box center [567, 474] width 157 height 23
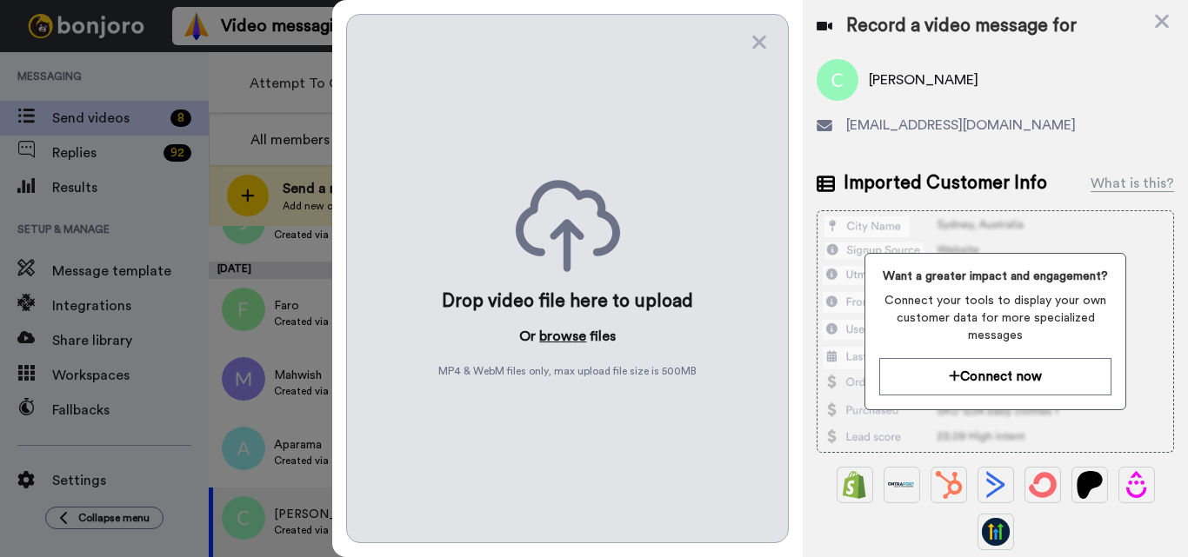
click at [552, 327] on button "browse" at bounding box center [562, 336] width 47 height 21
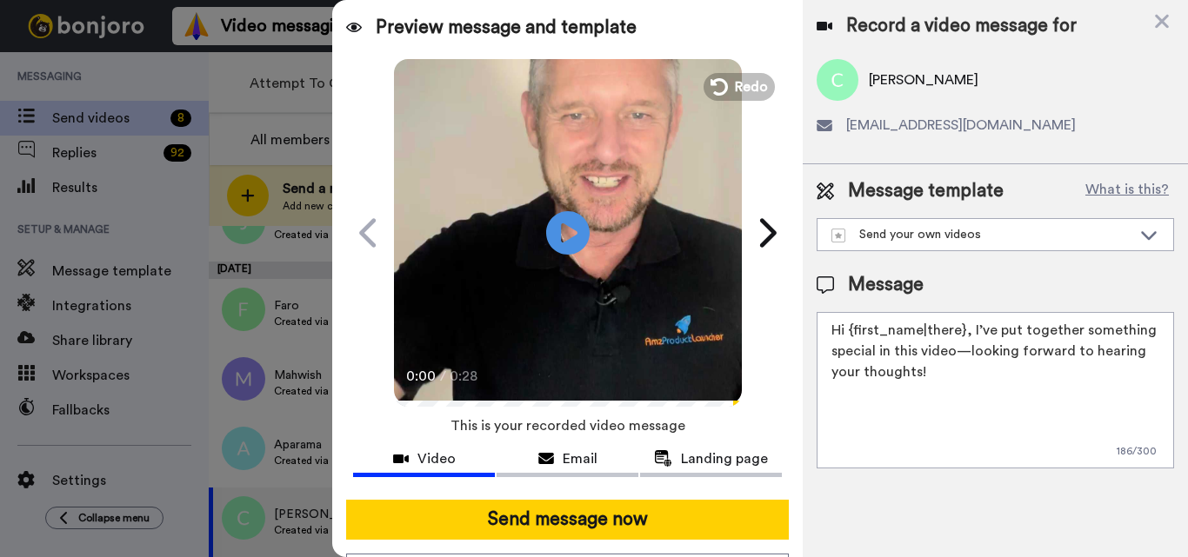
click at [940, 347] on textarea "Hi {first_name|there}, I’ve put together something special in this video—lookin…" at bounding box center [994, 390] width 357 height 156
paste textarea "Feel free to share some times you’re available, or you can also pick from my ca…"
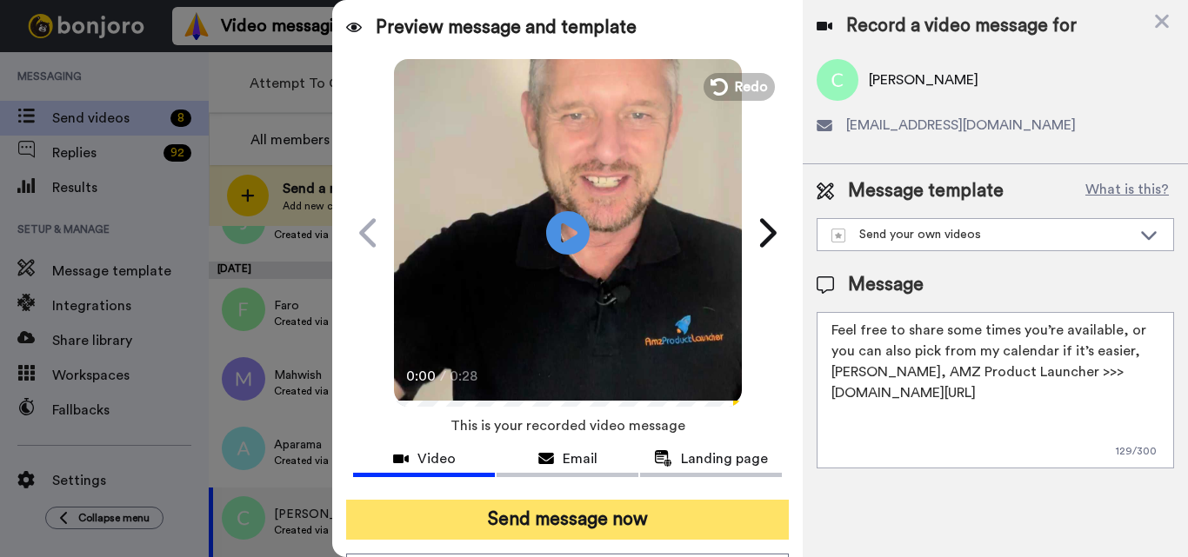
type textarea "Feel free to share some times you’re available, or you can also pick from my ca…"
click at [576, 519] on button "Send message now" at bounding box center [567, 520] width 443 height 40
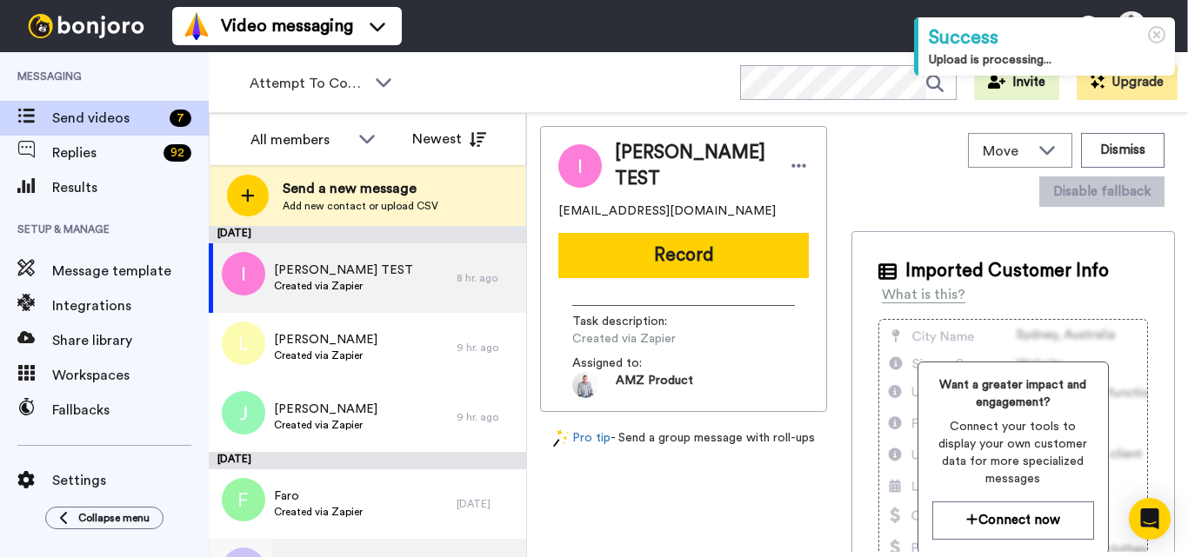
scroll to position [121, 0]
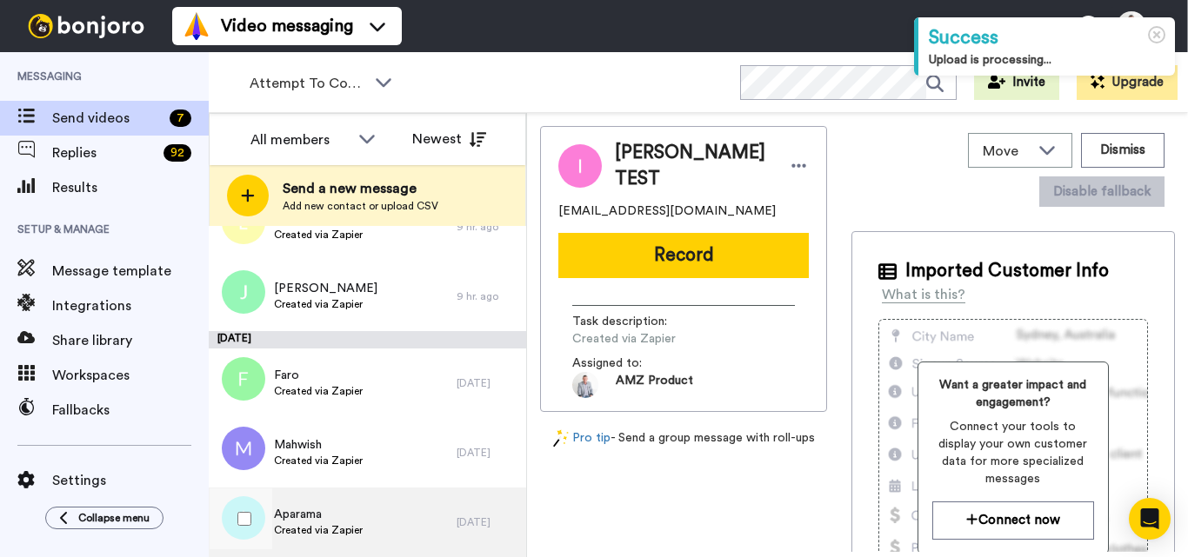
click at [380, 522] on div "Aparama Created via Zapier" at bounding box center [333, 523] width 248 height 70
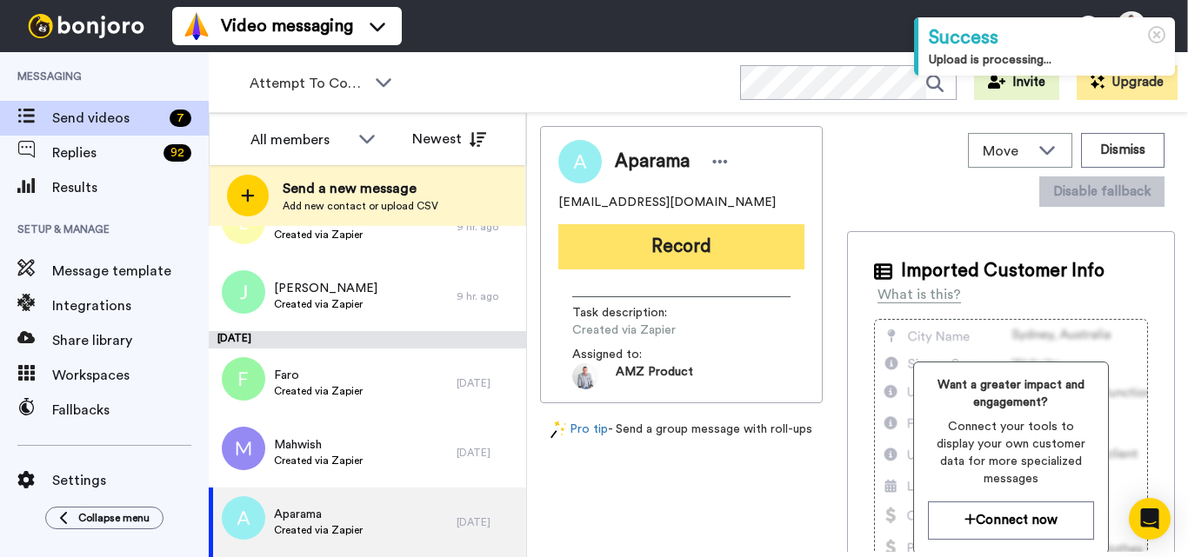
click at [663, 251] on button "Record" at bounding box center [681, 246] width 246 height 45
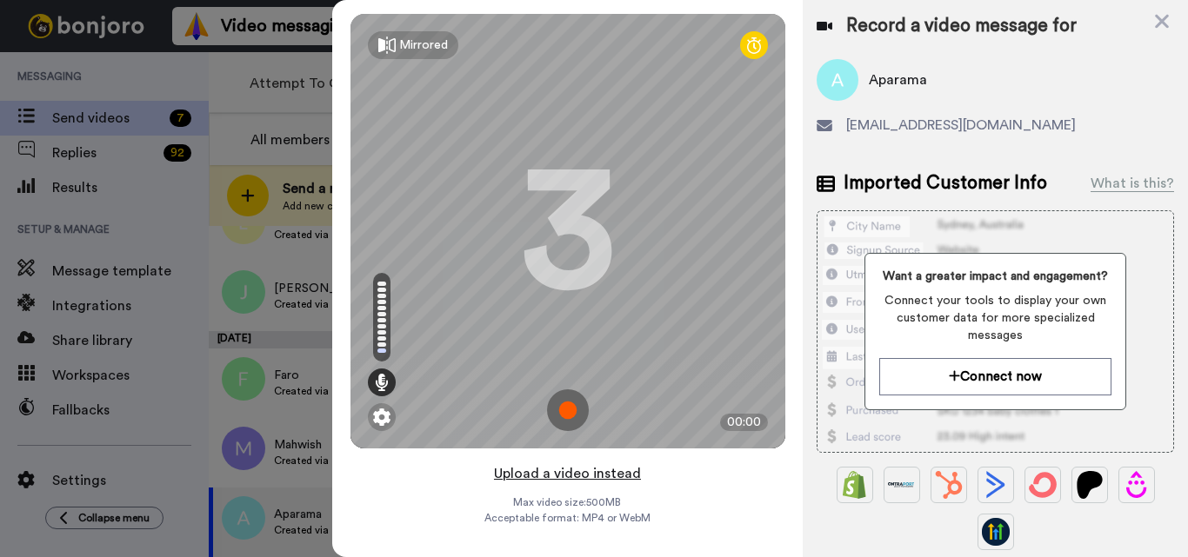
click at [573, 474] on button "Upload a video instead" at bounding box center [567, 474] width 157 height 23
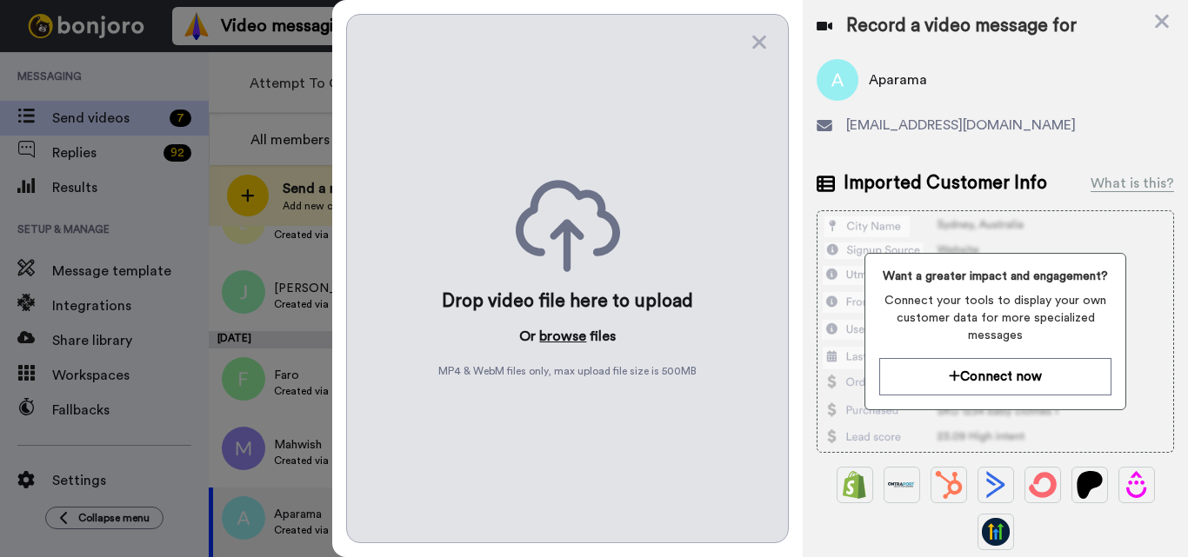
click at [550, 343] on button "browse" at bounding box center [562, 336] width 47 height 21
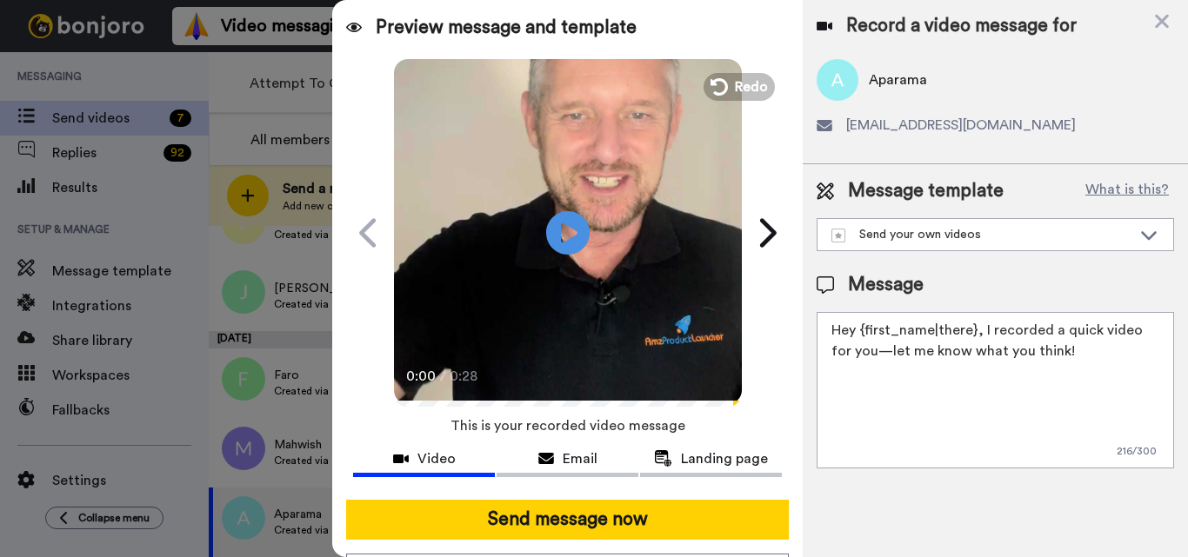
click at [965, 344] on textarea "Hey {first_name|there}, I recorded a quick video for you—let me know what you t…" at bounding box center [994, 390] width 357 height 156
paste textarea "Feel free to share some times you’re available, or you can also pick from my ca…"
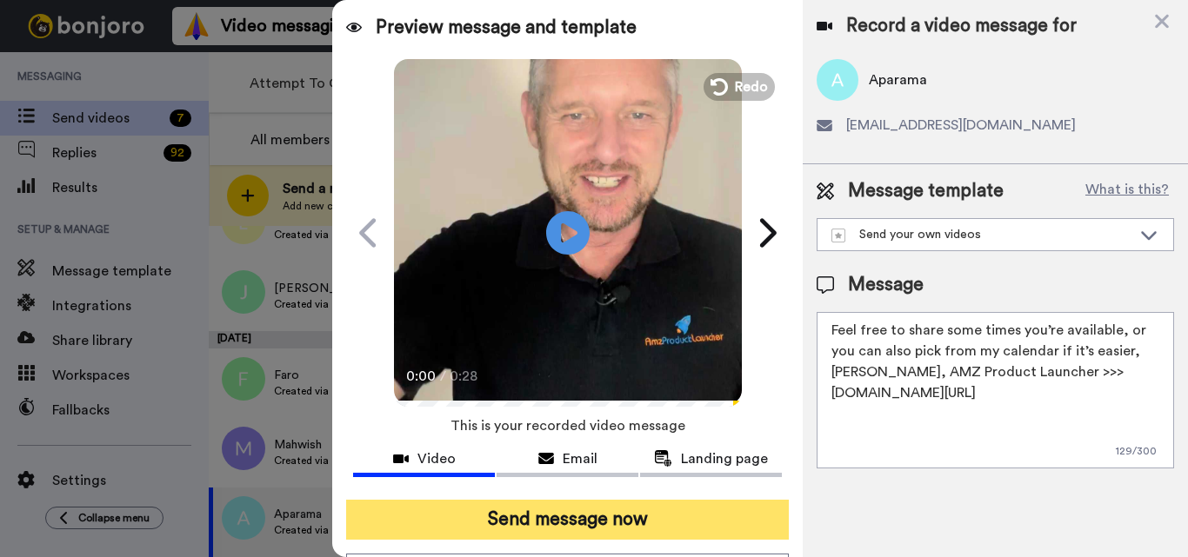
type textarea "Feel free to share some times you’re available, or you can also pick from my ca…"
click at [577, 517] on button "Send message now" at bounding box center [567, 520] width 443 height 40
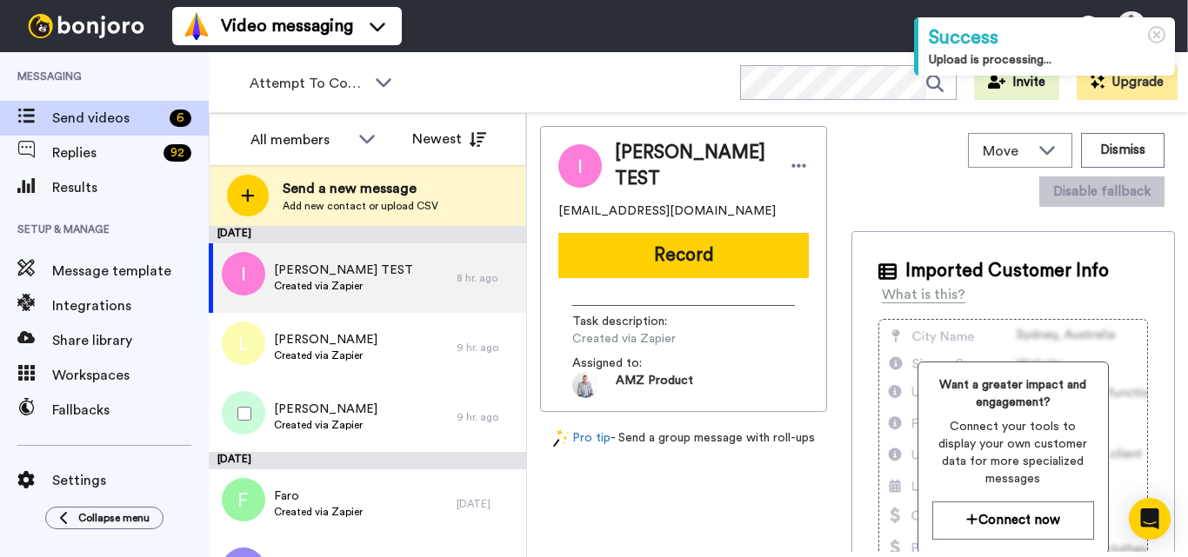
scroll to position [51, 0]
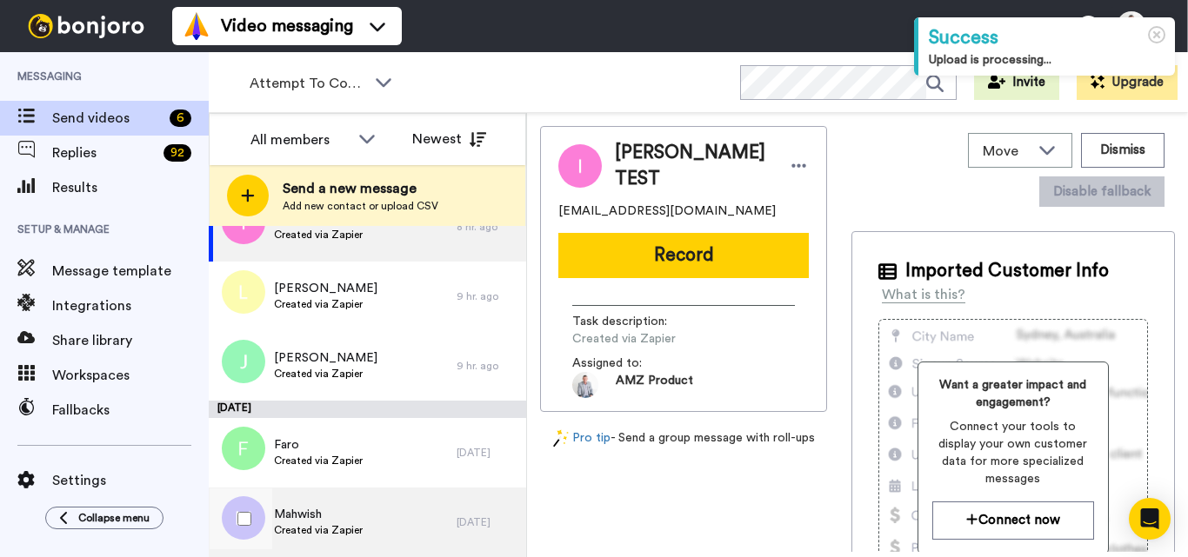
click at [391, 524] on div "Mahwish Created via Zapier" at bounding box center [333, 523] width 248 height 70
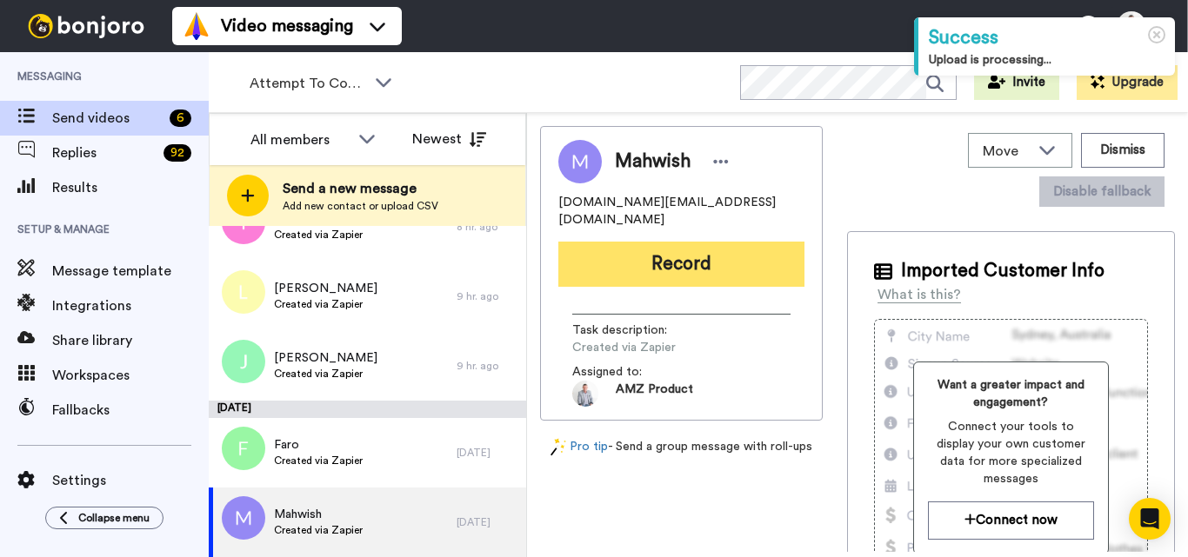
click at [686, 242] on button "Record" at bounding box center [681, 264] width 246 height 45
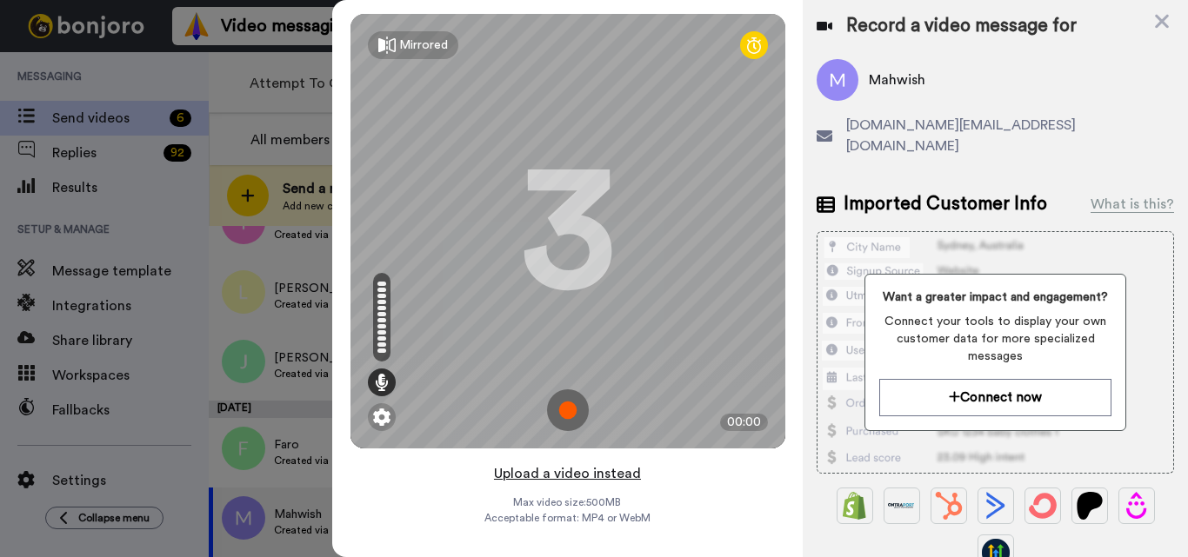
click at [568, 470] on button "Upload a video instead" at bounding box center [567, 474] width 157 height 23
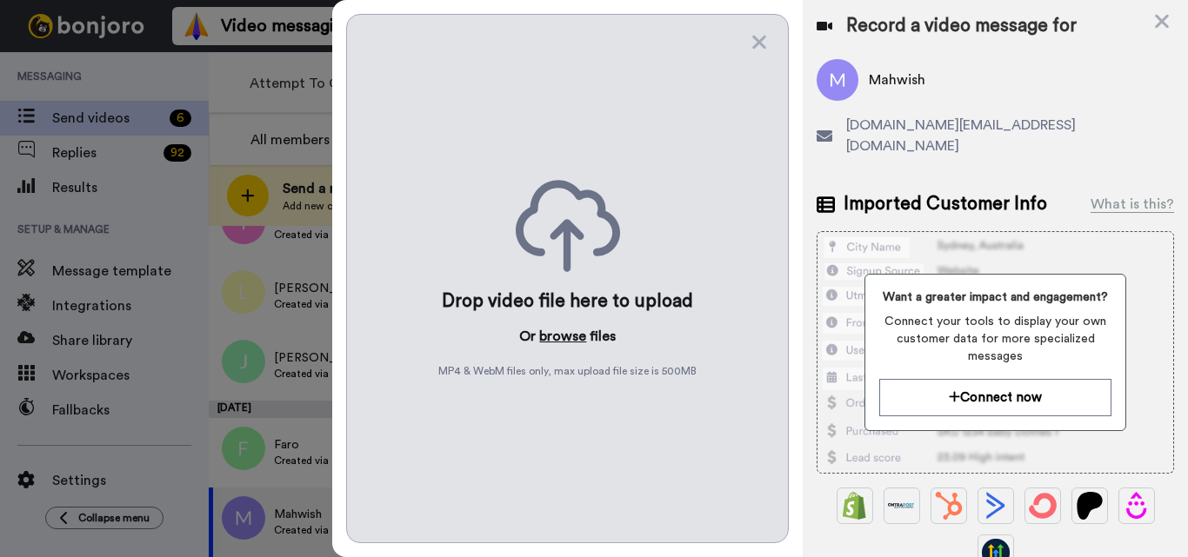
click at [566, 338] on button "browse" at bounding box center [562, 336] width 47 height 21
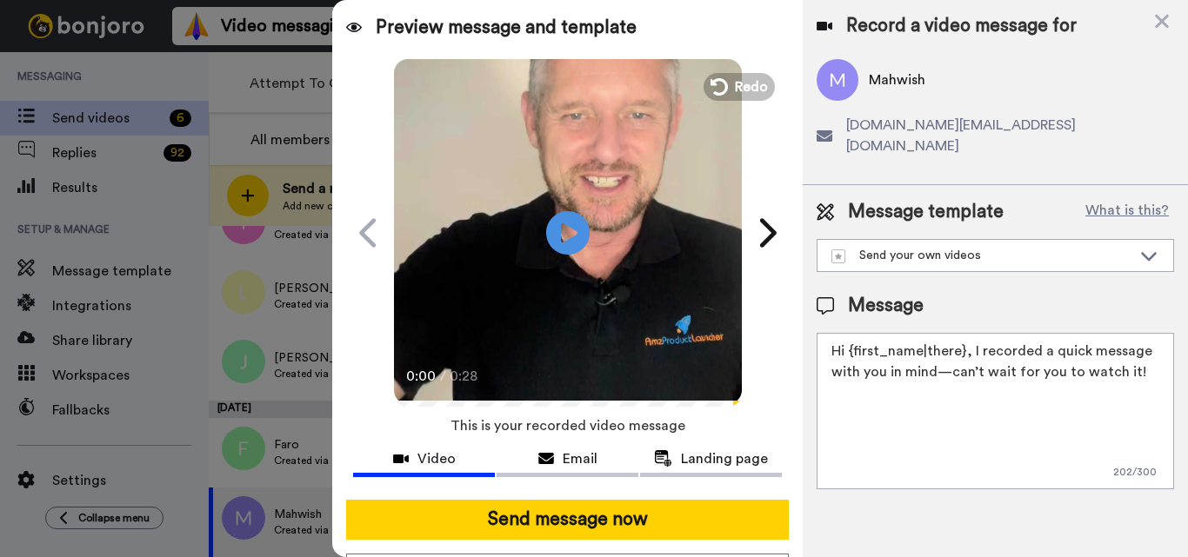
click at [908, 351] on textarea "Hi {first_name|there}, I recorded a quick message with you in mind—can’t wait f…" at bounding box center [994, 411] width 357 height 156
paste textarea "Feel free to share some times you’re available, or you can also pick from my ca…"
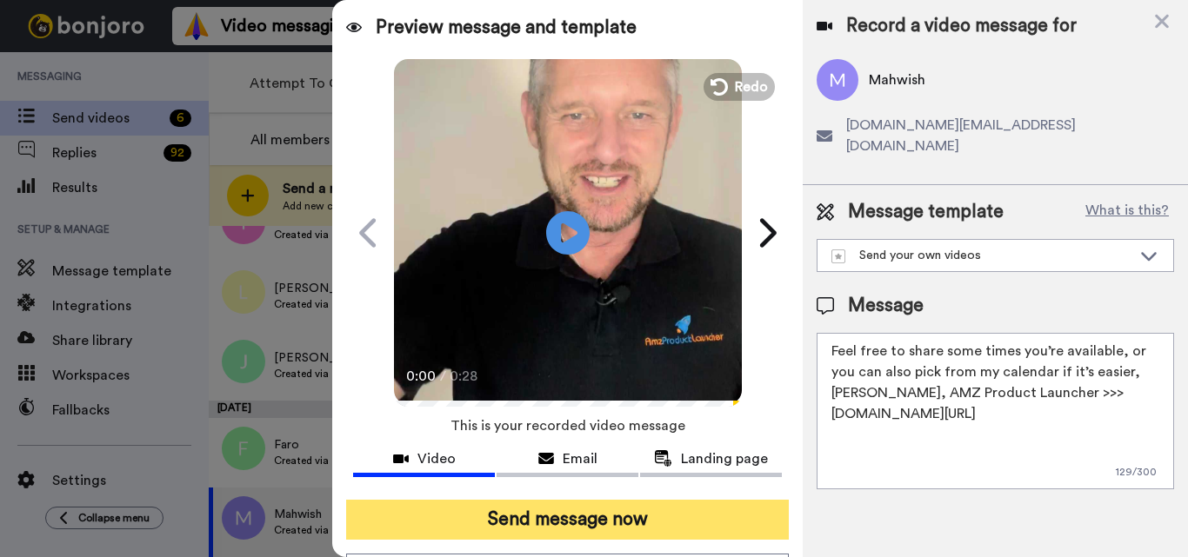
type textarea "Feel free to share some times you’re available, or you can also pick from my ca…"
click at [628, 535] on button "Send message now" at bounding box center [567, 520] width 443 height 40
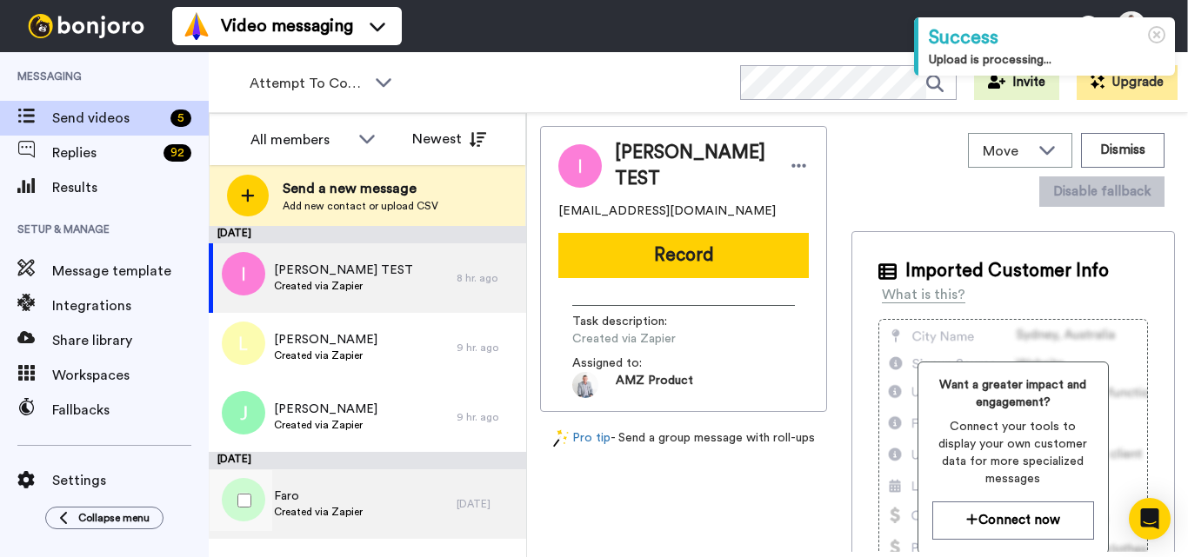
click at [376, 498] on div "Faro Created via Zapier" at bounding box center [333, 504] width 248 height 70
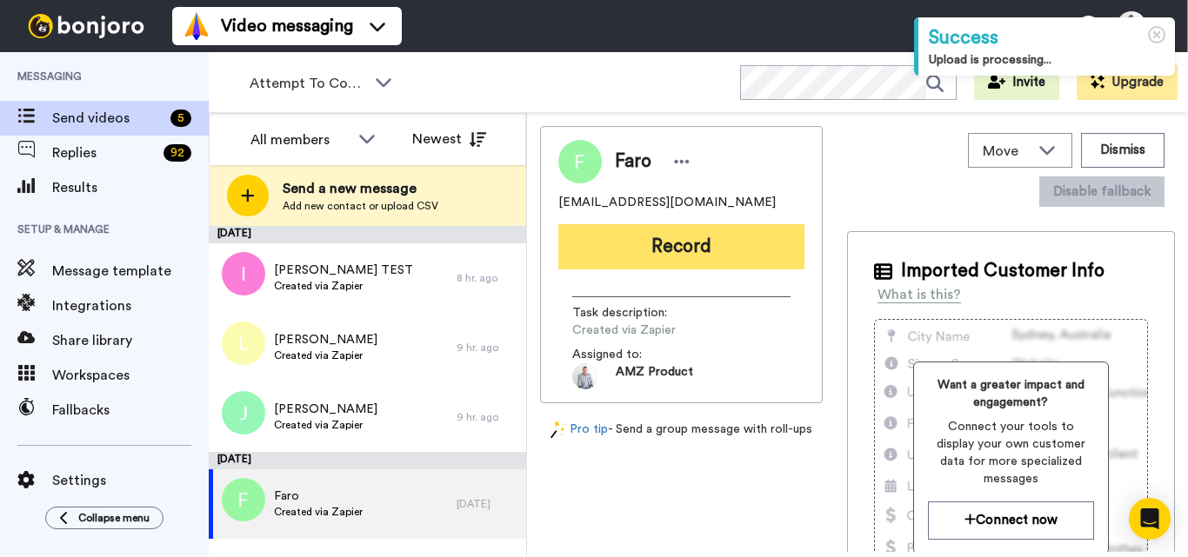
click at [685, 251] on button "Record" at bounding box center [681, 246] width 246 height 45
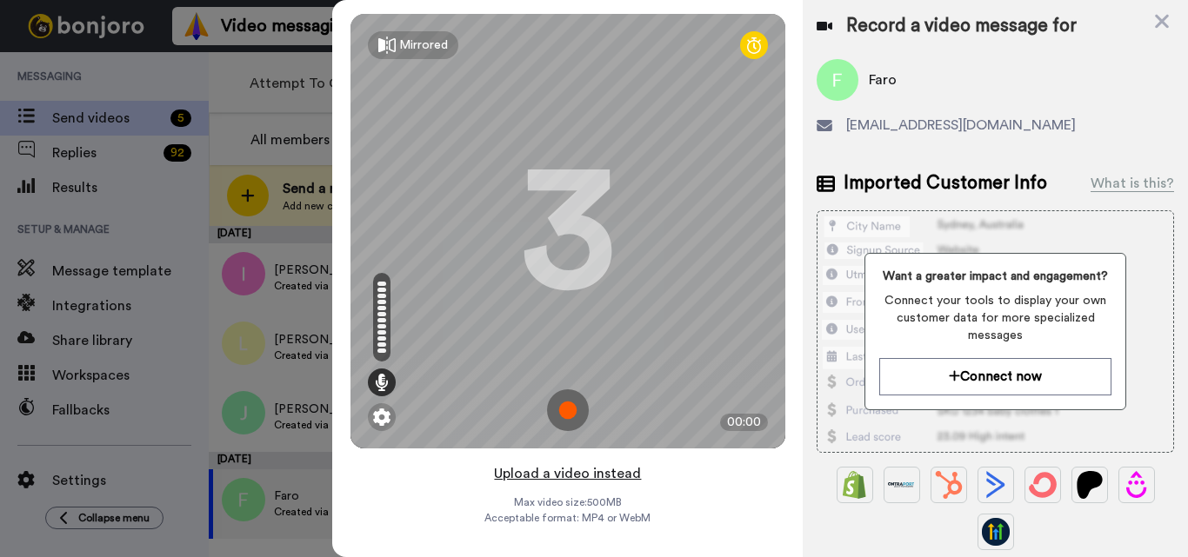
click at [582, 476] on button "Upload a video instead" at bounding box center [567, 474] width 157 height 23
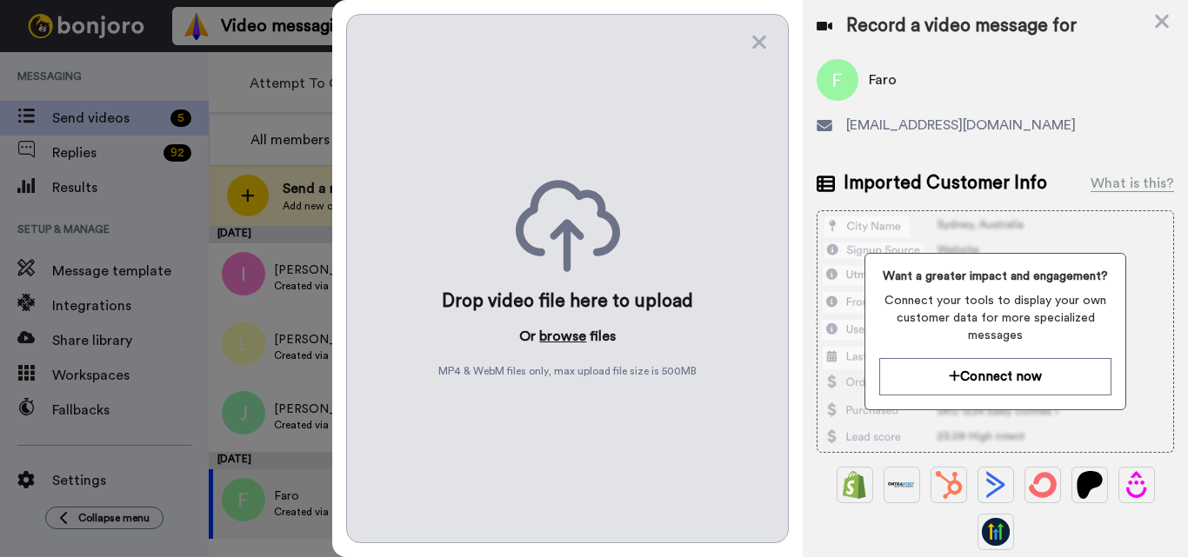
click at [570, 332] on button "browse" at bounding box center [562, 336] width 47 height 21
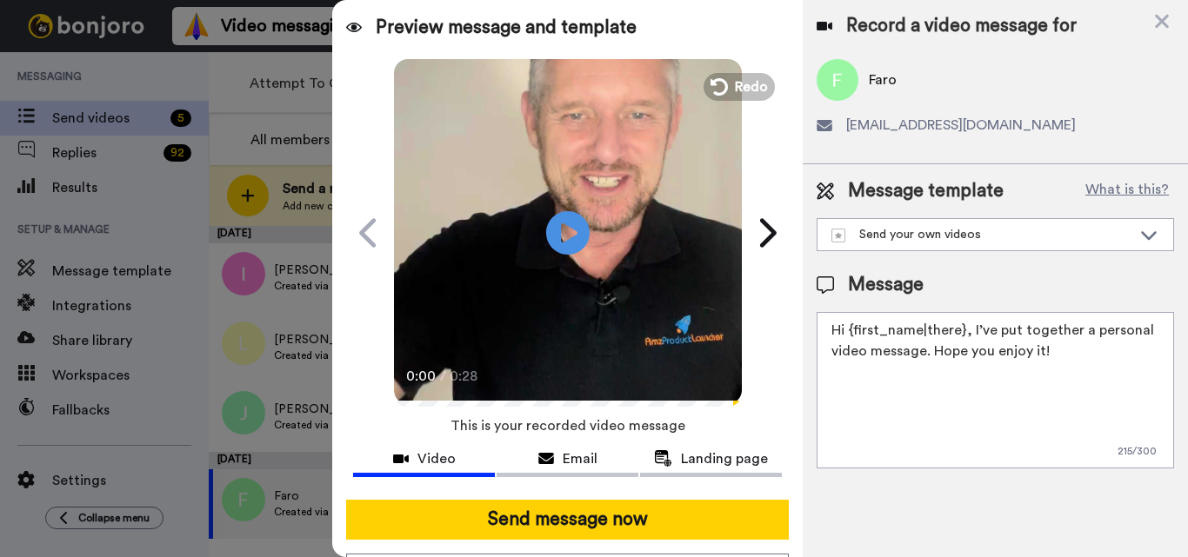
click at [915, 356] on textarea "Hi {first_name|there}, I’ve put together a personal video message. Hope you enj…" at bounding box center [994, 390] width 357 height 156
paste textarea "Feel free to share some times you’re available, or you can also pick from my ca…"
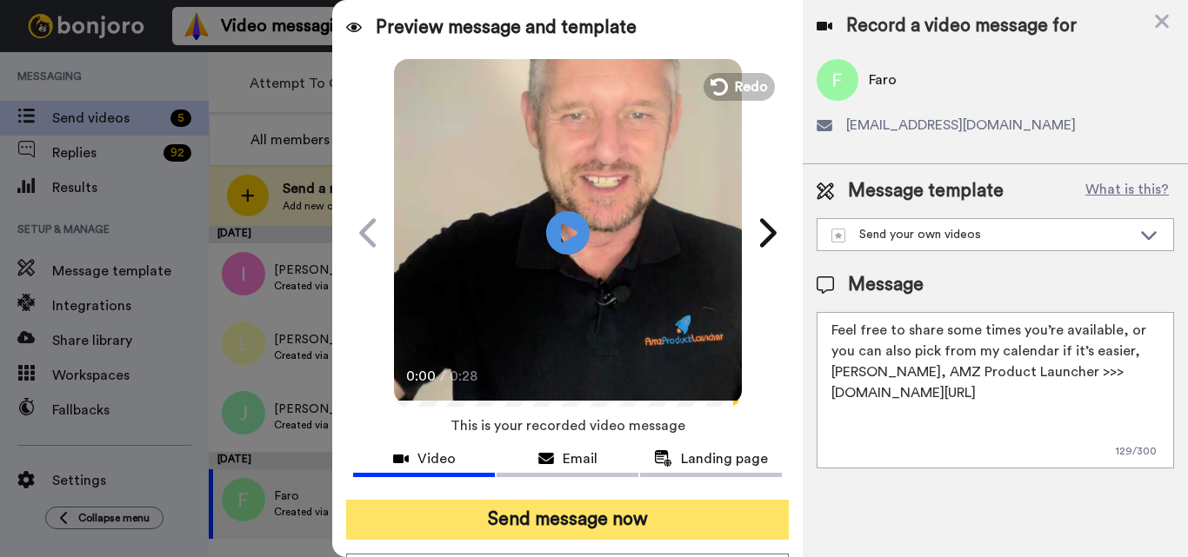
type textarea "Feel free to share some times you’re available, or you can also pick from my ca…"
click at [670, 518] on button "Send message now" at bounding box center [567, 520] width 443 height 40
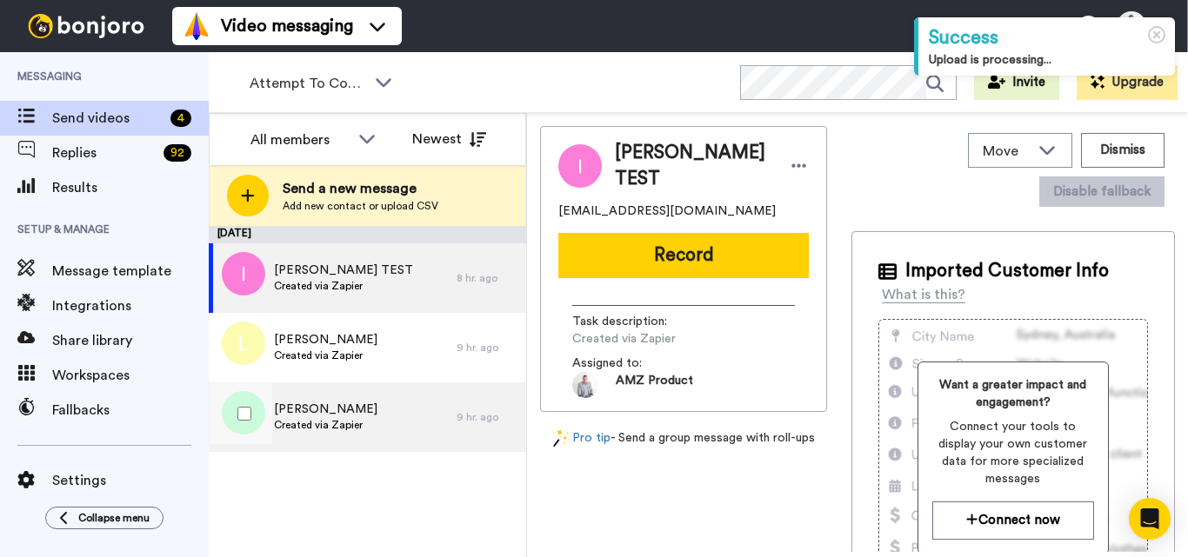
click at [366, 396] on div "Josh Created via Zapier" at bounding box center [333, 418] width 248 height 70
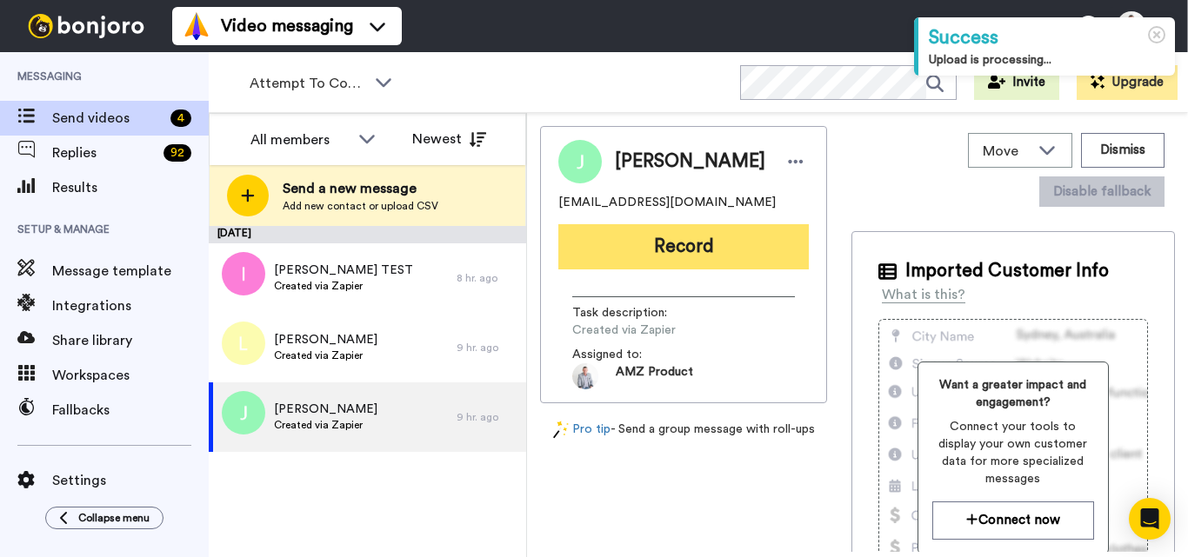
click at [676, 258] on button "Record" at bounding box center [683, 246] width 250 height 45
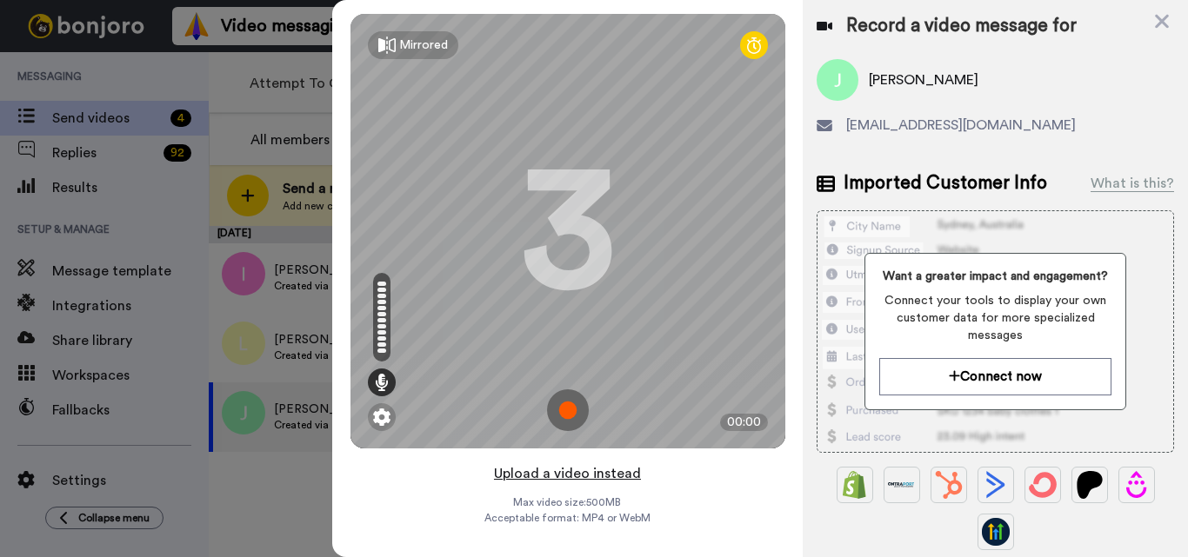
click at [588, 473] on button "Upload a video instead" at bounding box center [567, 474] width 157 height 23
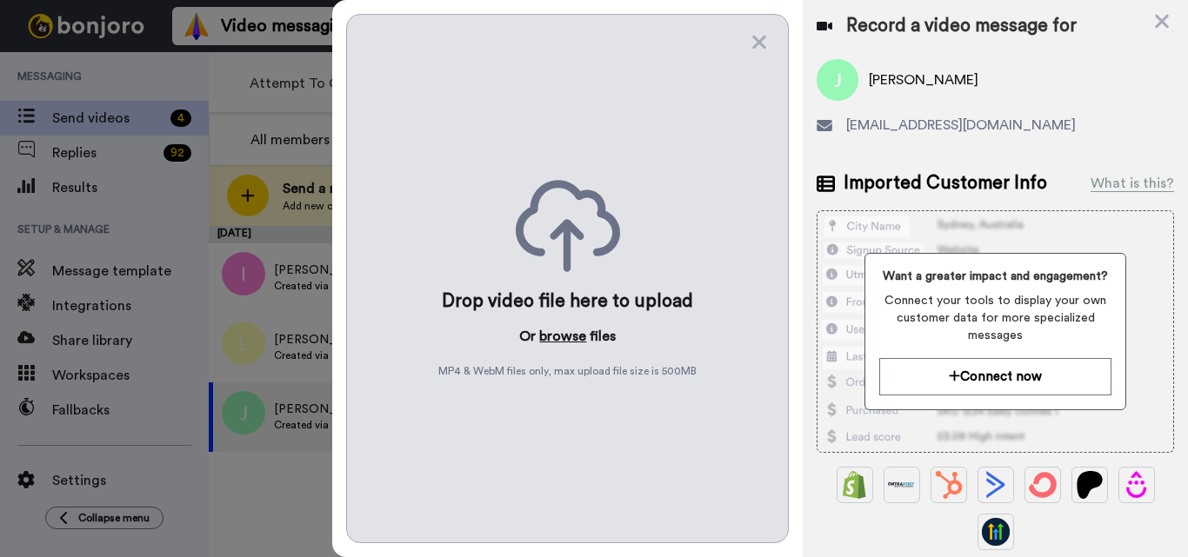
click at [569, 332] on button "browse" at bounding box center [562, 336] width 47 height 21
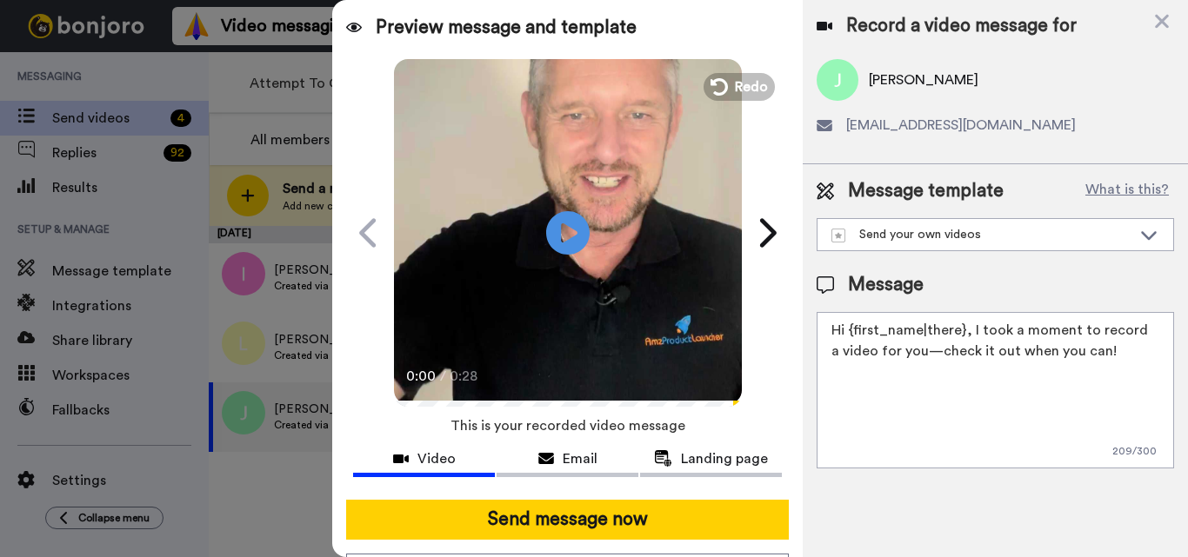
click at [924, 363] on textarea "Hi {first_name|there}, I took a moment to record a video for you—check it out w…" at bounding box center [994, 390] width 357 height 156
paste textarea "Feel free to share some times you’re available, or you can also pick from my ca…"
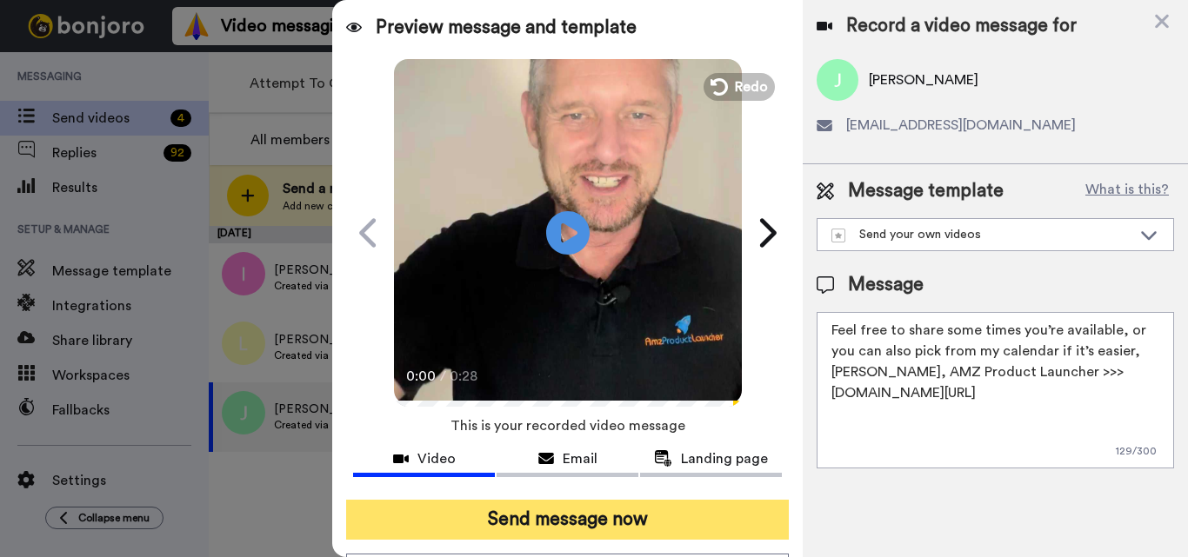
type textarea "Feel free to share some times you’re available, or you can also pick from my ca…"
drag, startPoint x: 587, startPoint y: 523, endPoint x: 627, endPoint y: 538, distance: 42.6
click at [588, 523] on button "Send message now" at bounding box center [567, 520] width 443 height 40
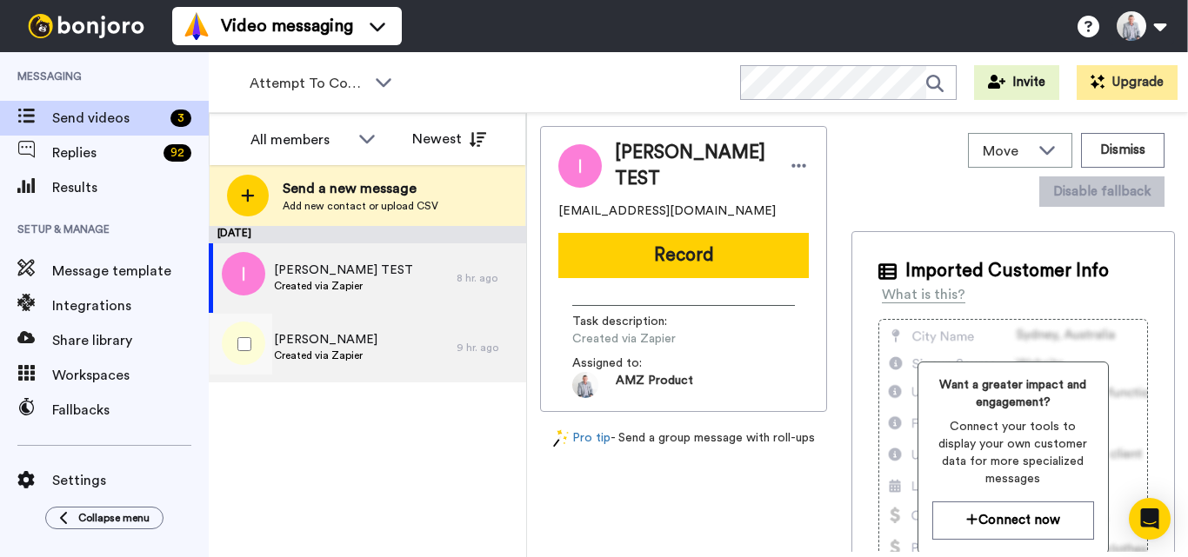
click at [366, 342] on div "[PERSON_NAME] Created via Zapier" at bounding box center [333, 348] width 248 height 70
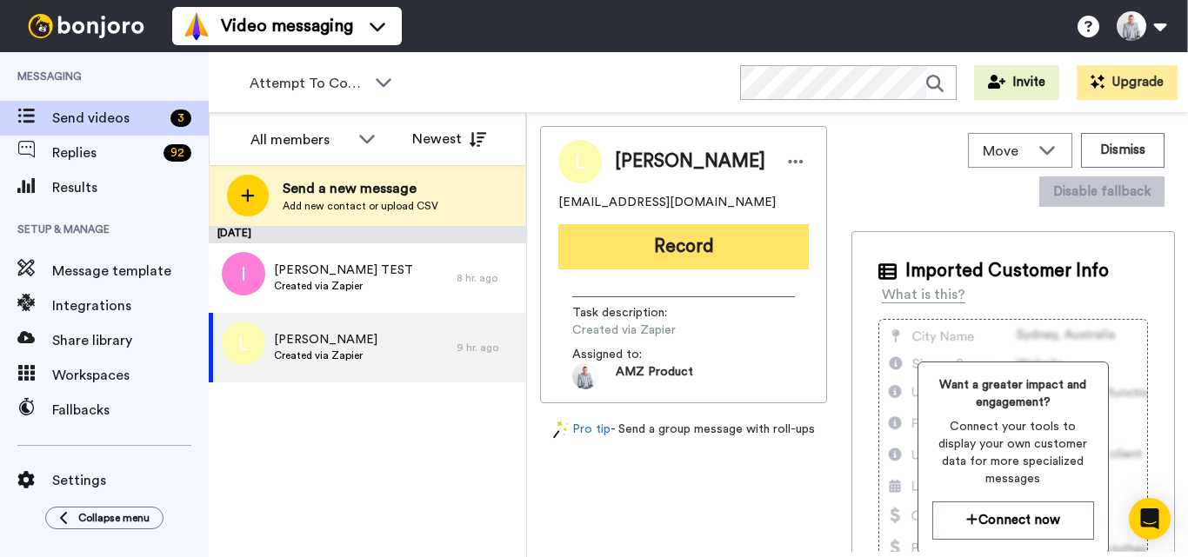
click at [678, 237] on button "Record" at bounding box center [683, 246] width 250 height 45
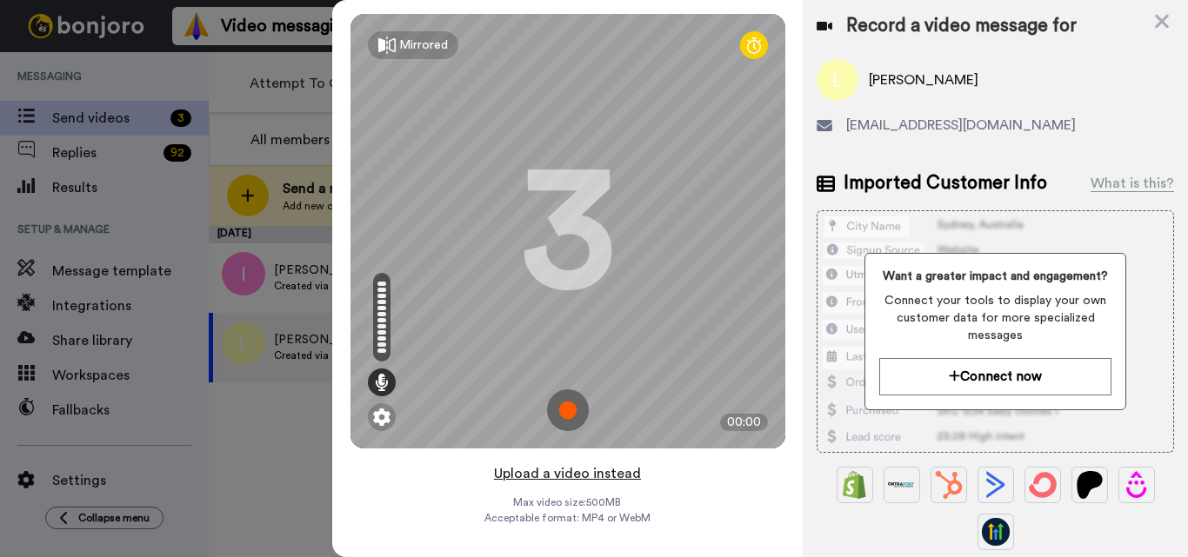
click at [616, 474] on button "Upload a video instead" at bounding box center [567, 474] width 157 height 23
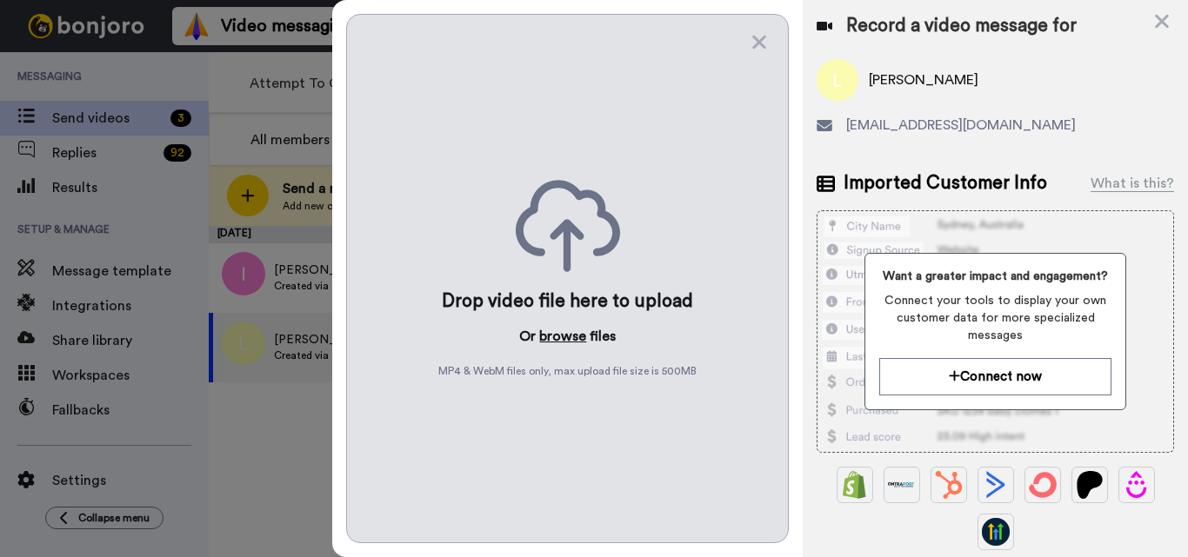
click at [569, 337] on button "browse" at bounding box center [562, 336] width 47 height 21
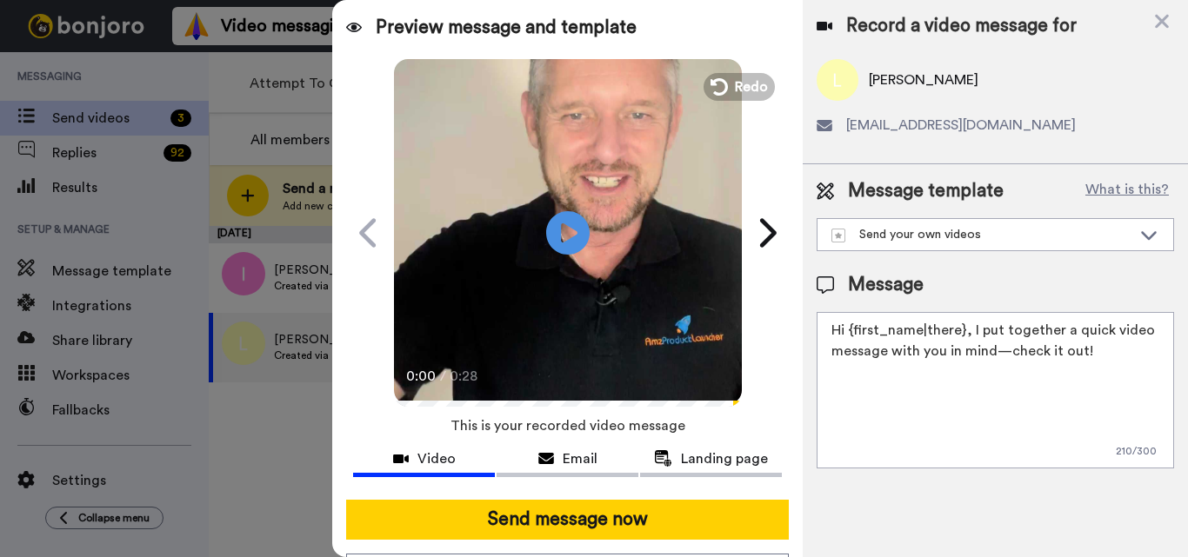
click at [1016, 356] on textarea "Hi {first_name|there}, I put together a quick video message with you in mind—ch…" at bounding box center [994, 390] width 357 height 156
paste textarea "Feel free to share some times you’re available, or you can also pick from my ca…"
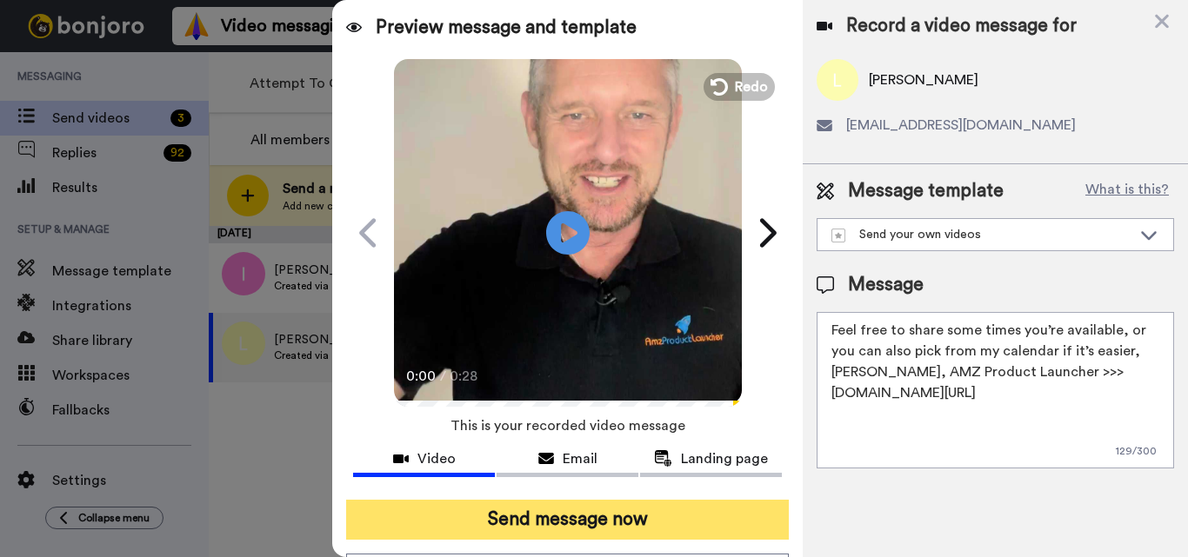
type textarea "Feel free to share some times you’re available, or you can also pick from my ca…"
click at [571, 526] on button "Send message now" at bounding box center [567, 520] width 443 height 40
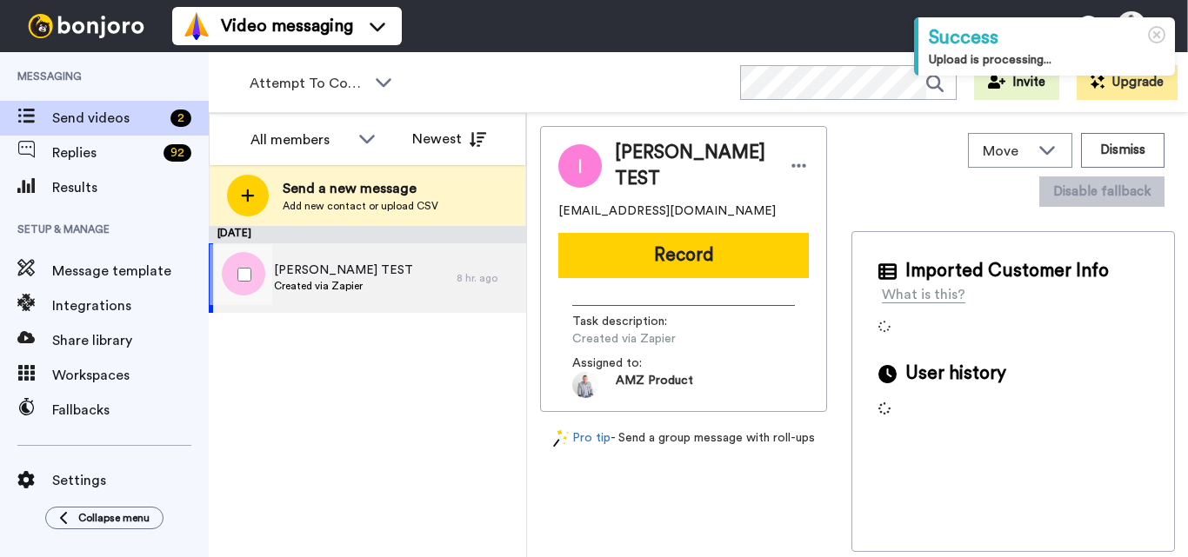
click at [341, 283] on span "Created via Zapier" at bounding box center [343, 286] width 139 height 14
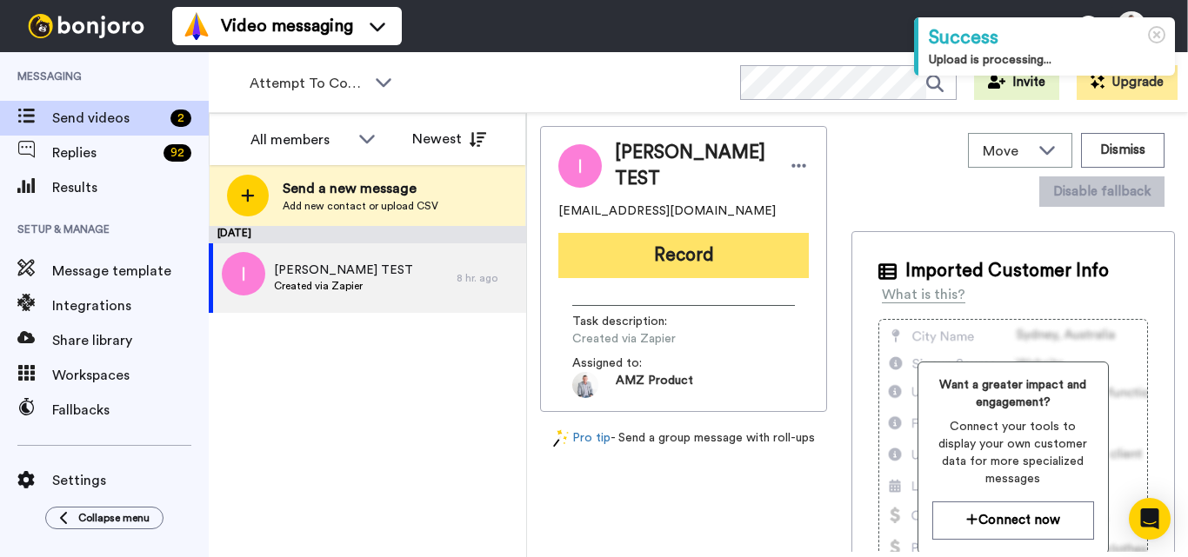
click at [671, 256] on button "Record" at bounding box center [683, 255] width 250 height 45
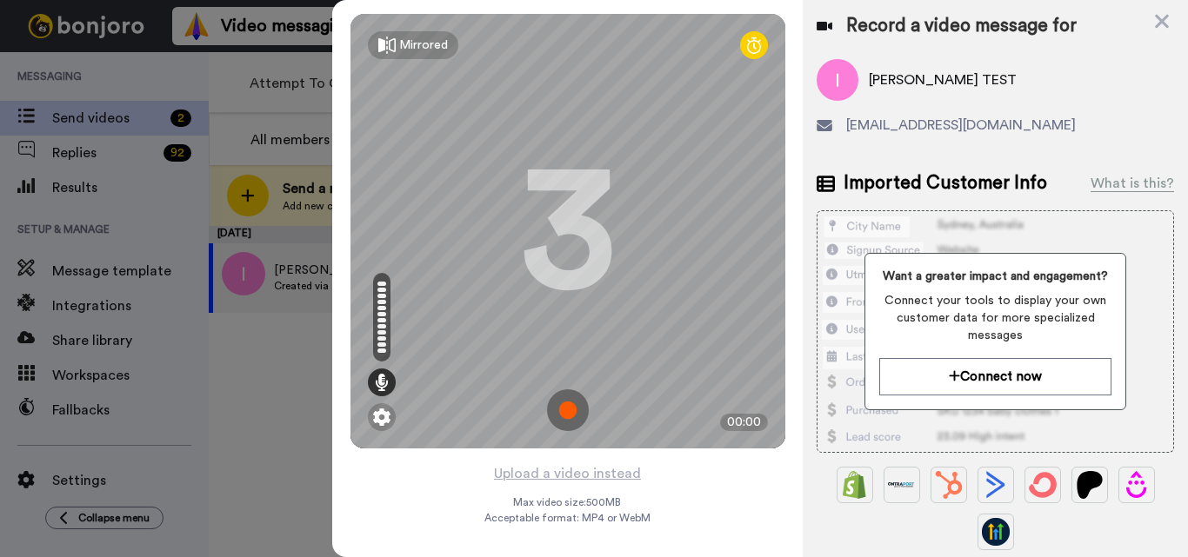
click at [566, 488] on div "Upload a video instead Max video size: 500 MB Acceptable format: MP4 or WebM" at bounding box center [567, 500] width 166 height 74
click at [566, 478] on button "Upload a video instead" at bounding box center [567, 474] width 157 height 23
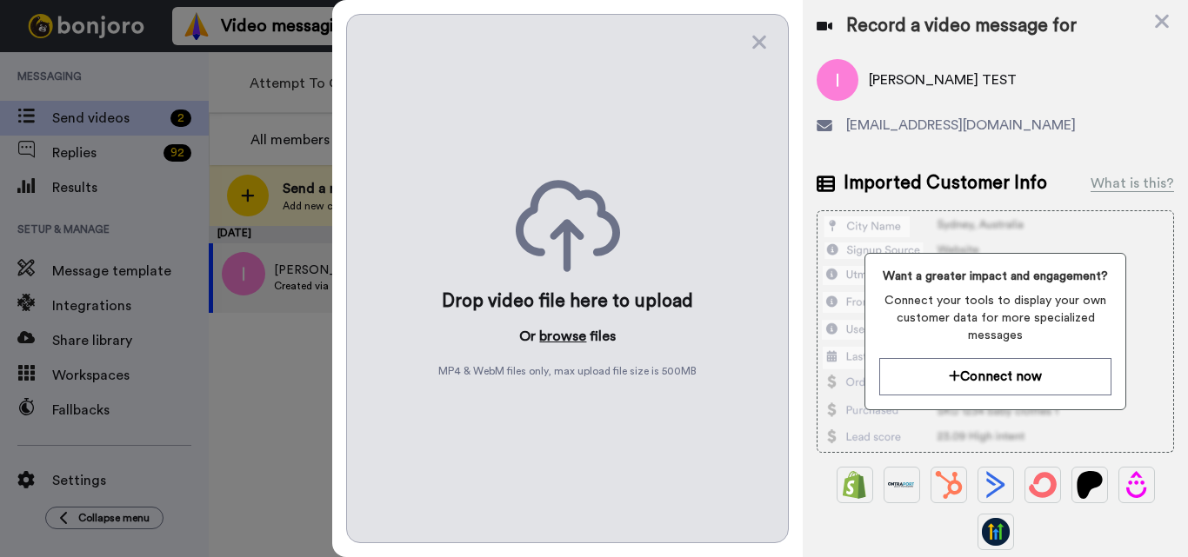
click at [559, 337] on button "browse" at bounding box center [562, 336] width 47 height 21
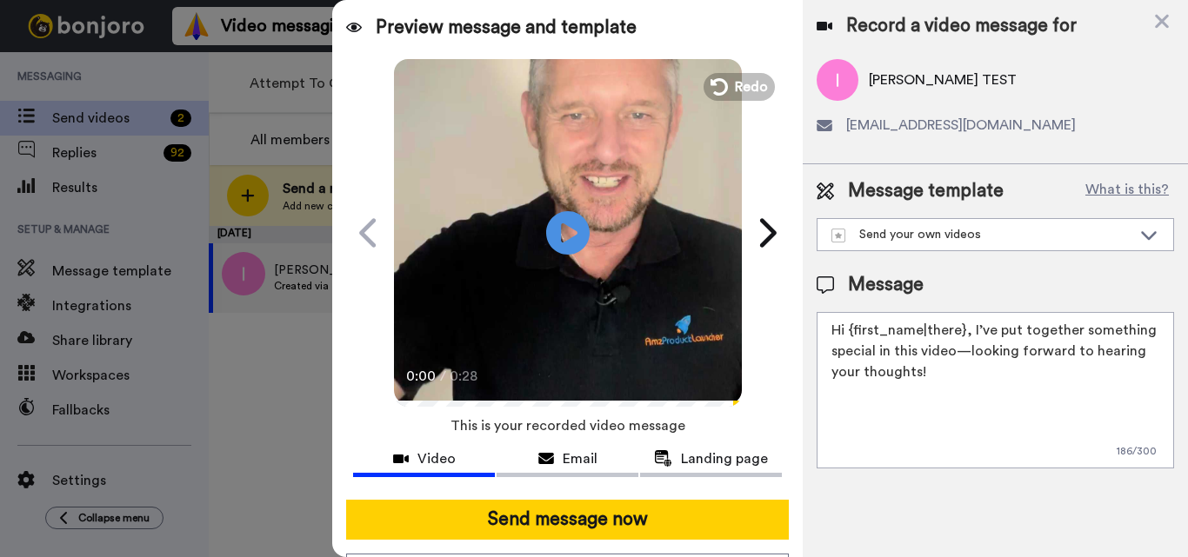
click at [899, 363] on textarea "Hi {first_name|there}, I’ve put together something special in this video—lookin…" at bounding box center [994, 390] width 357 height 156
paste textarea "Feel free to share some times you’re available, or you can also pick from my ca…"
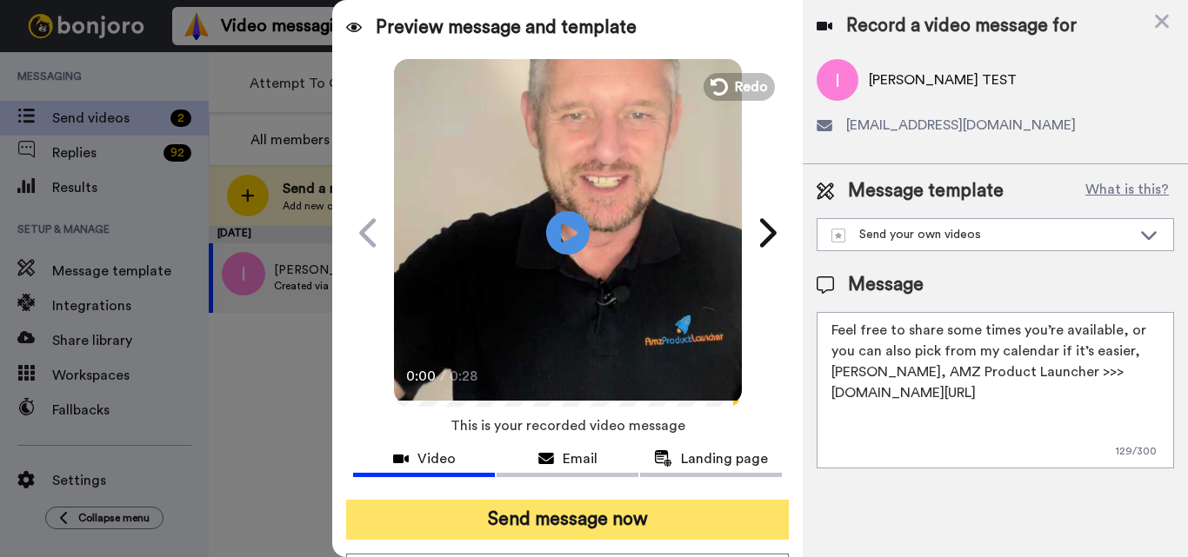
type textarea "Feel free to share some times you’re available, or you can also pick from my ca…"
click at [668, 517] on button "Send message now" at bounding box center [567, 520] width 443 height 40
